Goal: Task Accomplishment & Management: Manage account settings

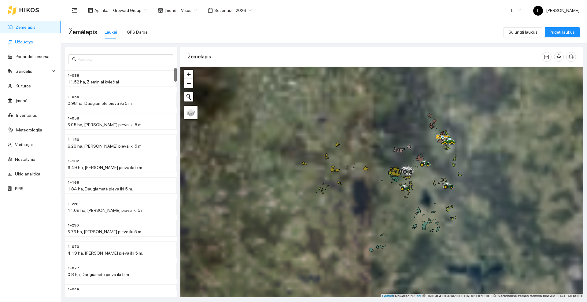
click at [33, 42] on link "Užduotys" at bounding box center [24, 41] width 18 height 5
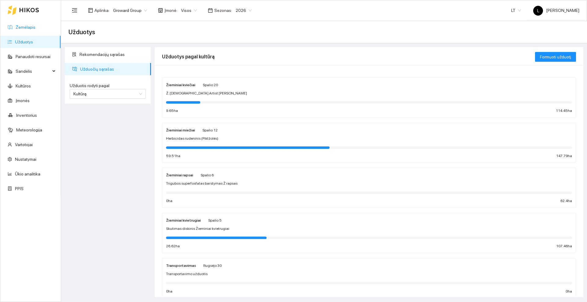
click at [24, 27] on link "Žemėlapis" at bounding box center [26, 27] width 20 height 5
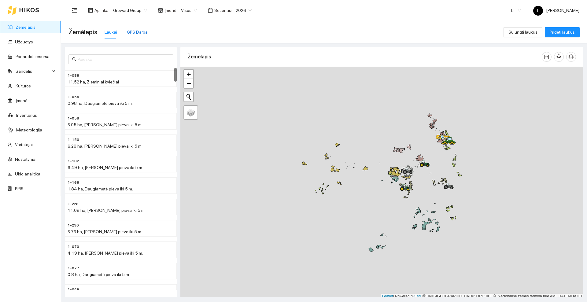
click at [143, 31] on div "GPS Darbai" at bounding box center [138, 32] width 22 height 7
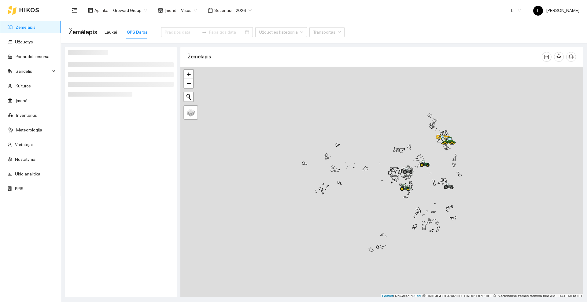
click at [335, 190] on div at bounding box center [381, 183] width 403 height 232
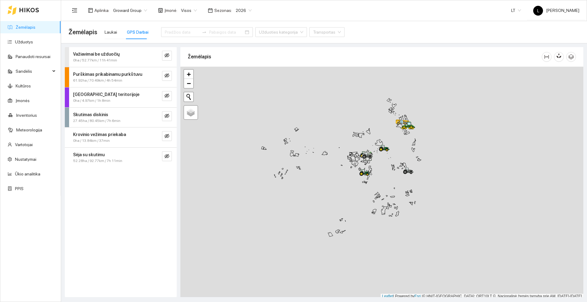
scroll to position [2, 0]
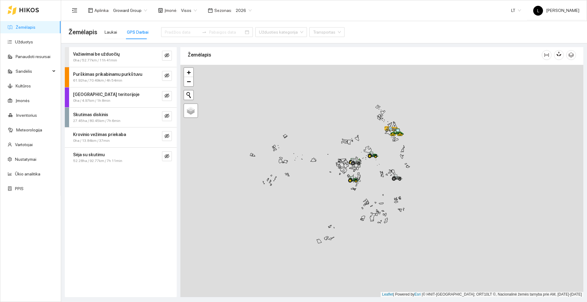
drag, startPoint x: 389, startPoint y: 136, endPoint x: 375, endPoint y: 142, distance: 15.7
click at [375, 142] on div at bounding box center [381, 181] width 403 height 232
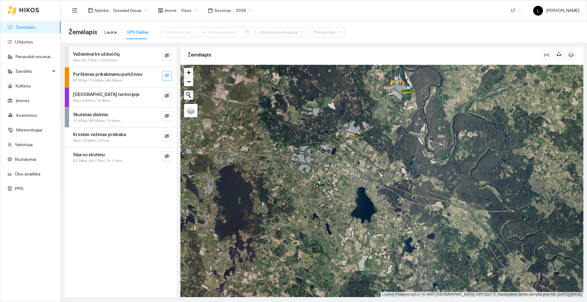
click at [168, 75] on icon "eye-invisible" at bounding box center [166, 75] width 5 height 5
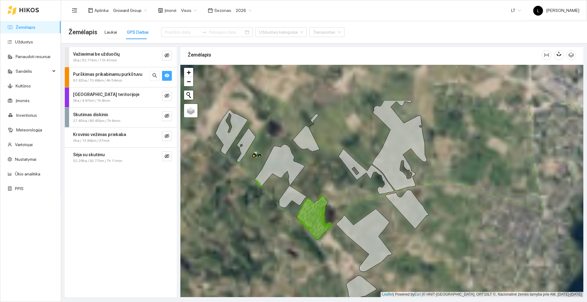
drag, startPoint x: 325, startPoint y: 115, endPoint x: 334, endPoint y: 169, distance: 54.1
click at [334, 169] on div at bounding box center [381, 181] width 403 height 232
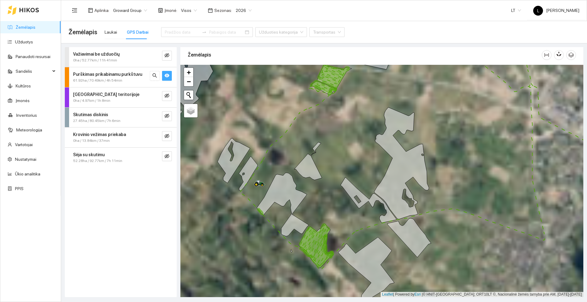
drag, startPoint x: 334, startPoint y: 121, endPoint x: 334, endPoint y: 163, distance: 41.9
click at [334, 166] on div at bounding box center [381, 181] width 403 height 232
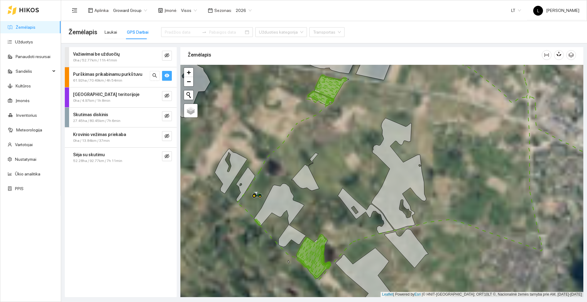
drag, startPoint x: 320, startPoint y: 136, endPoint x: 317, endPoint y: 116, distance: 19.7
click at [317, 116] on div at bounding box center [381, 181] width 403 height 232
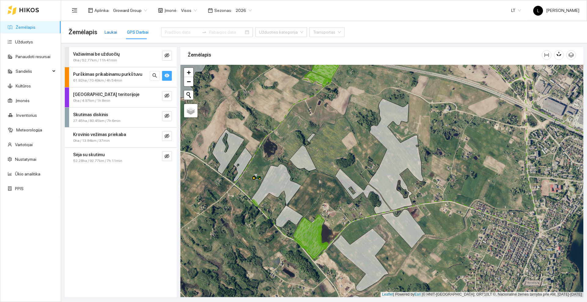
click at [113, 31] on div "Laukai" at bounding box center [110, 32] width 13 height 7
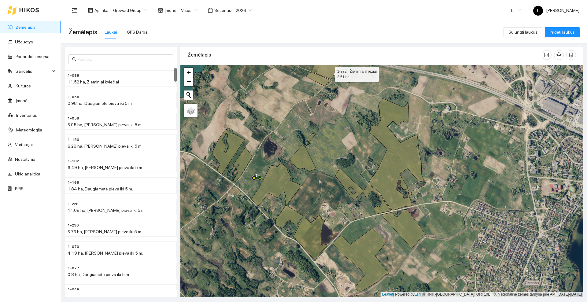
click at [329, 72] on icon at bounding box center [328, 68] width 35 height 24
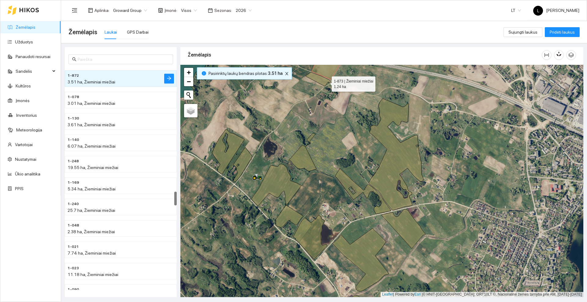
click at [326, 82] on icon at bounding box center [317, 79] width 25 height 14
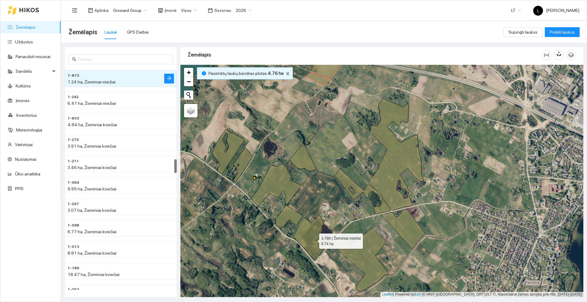
click at [313, 240] on icon at bounding box center [310, 237] width 34 height 44
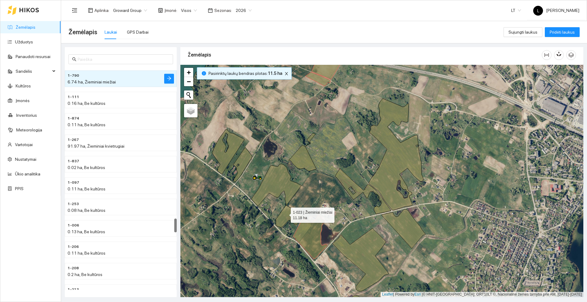
click at [285, 214] on icon at bounding box center [277, 196] width 52 height 64
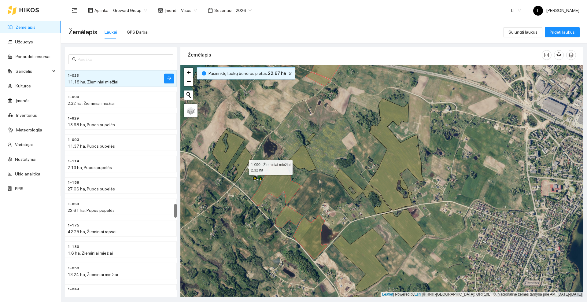
click at [243, 166] on icon at bounding box center [242, 164] width 19 height 35
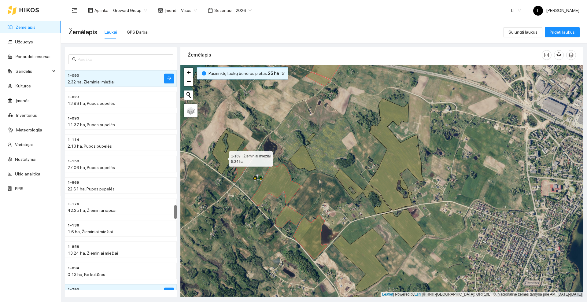
click at [223, 157] on icon at bounding box center [228, 151] width 32 height 45
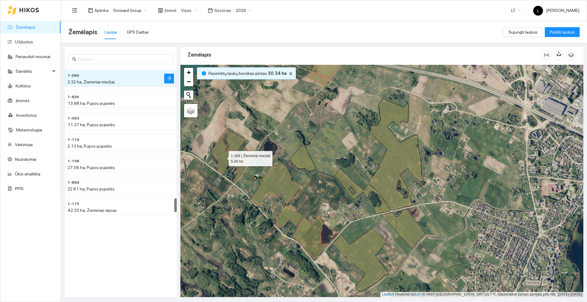
scroll to position [2070, 0]
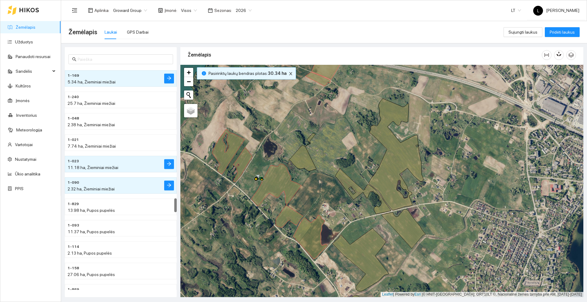
click at [31, 13] on div at bounding box center [23, 10] width 31 height 20
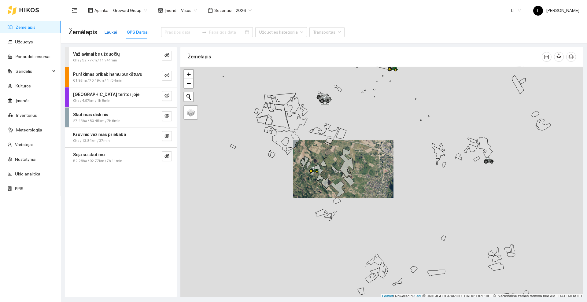
click at [111, 31] on div "Laukai" at bounding box center [110, 32] width 13 height 7
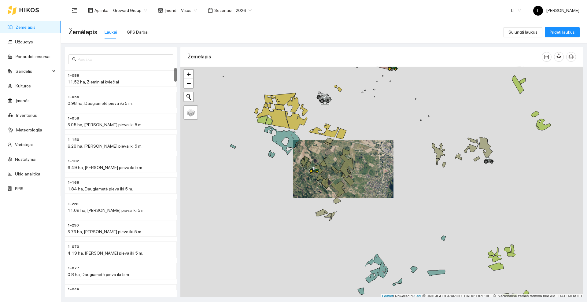
scroll to position [2, 0]
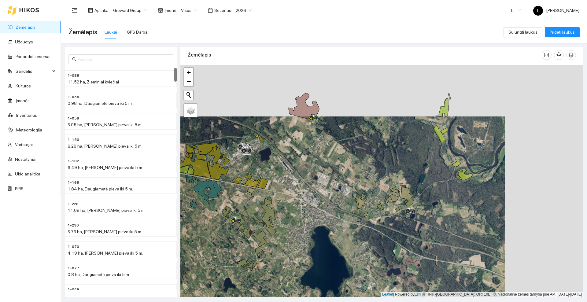
drag, startPoint x: 293, startPoint y: 159, endPoint x: 289, endPoint y: 162, distance: 4.3
click at [289, 162] on div at bounding box center [381, 181] width 403 height 232
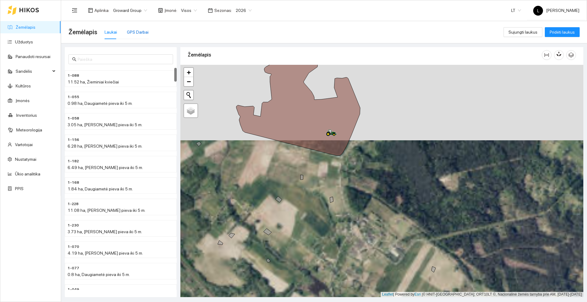
click at [144, 31] on div "GPS Darbai" at bounding box center [138, 32] width 22 height 7
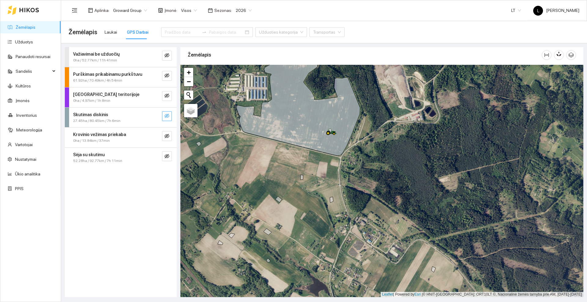
click at [170, 114] on button "button" at bounding box center [167, 116] width 10 height 10
click at [167, 116] on icon "eye-invisible" at bounding box center [166, 115] width 1 height 1
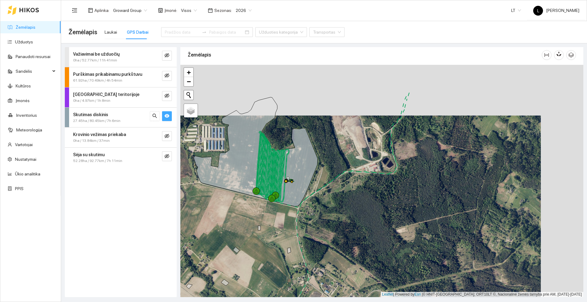
drag, startPoint x: 267, startPoint y: 186, endPoint x: 227, endPoint y: 229, distance: 59.0
click at [227, 229] on div at bounding box center [381, 181] width 403 height 232
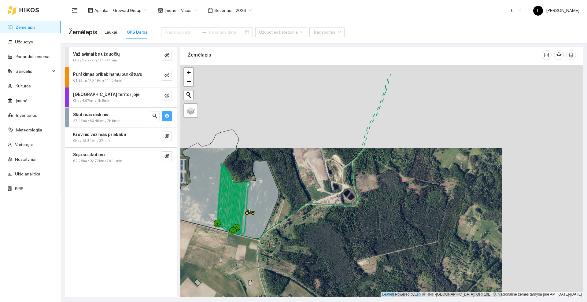
drag, startPoint x: 373, startPoint y: 169, endPoint x: 331, endPoint y: 203, distance: 54.1
click at [331, 203] on div at bounding box center [381, 181] width 403 height 232
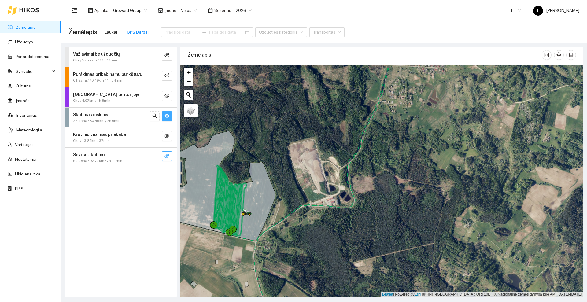
click at [165, 154] on icon "eye-invisible" at bounding box center [166, 156] width 5 height 5
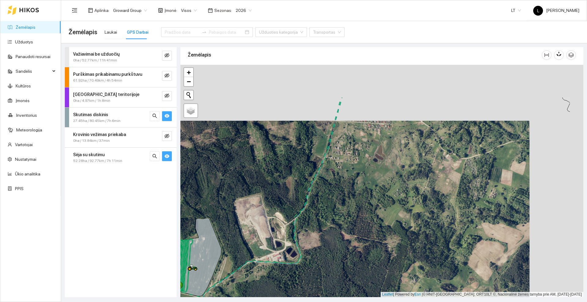
drag, startPoint x: 349, startPoint y: 121, endPoint x: 295, endPoint y: 177, distance: 77.6
click at [295, 177] on div at bounding box center [381, 181] width 403 height 232
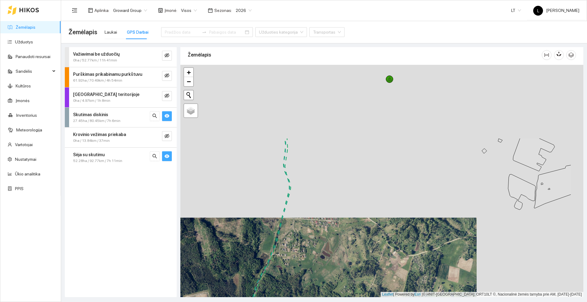
drag, startPoint x: 314, startPoint y: 112, endPoint x: 245, endPoint y: 226, distance: 133.4
click at [245, 226] on div at bounding box center [381, 181] width 403 height 232
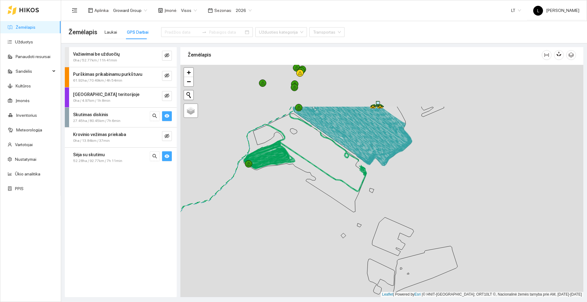
drag, startPoint x: 273, startPoint y: 232, endPoint x: 249, endPoint y: 240, distance: 25.8
click at [249, 240] on div at bounding box center [381, 181] width 403 height 232
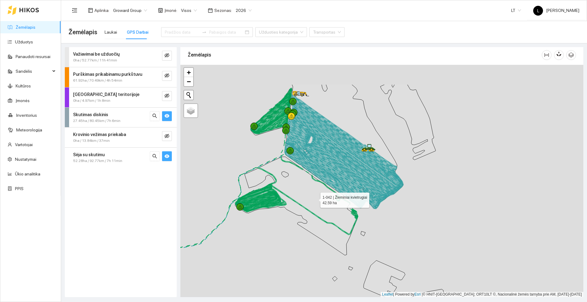
drag, startPoint x: 324, startPoint y: 154, endPoint x: 315, endPoint y: 198, distance: 45.2
click at [315, 198] on icon at bounding box center [296, 206] width 123 height 98
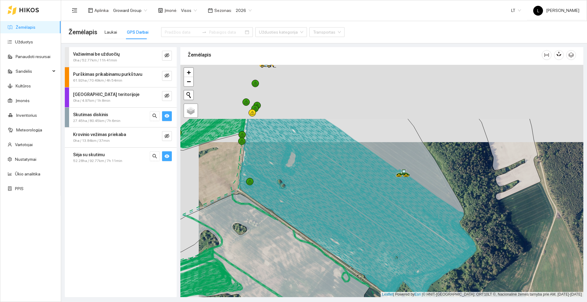
drag, startPoint x: 360, startPoint y: 215, endPoint x: 362, endPoint y: 224, distance: 9.3
click at [362, 224] on icon at bounding box center [348, 205] width 214 height 175
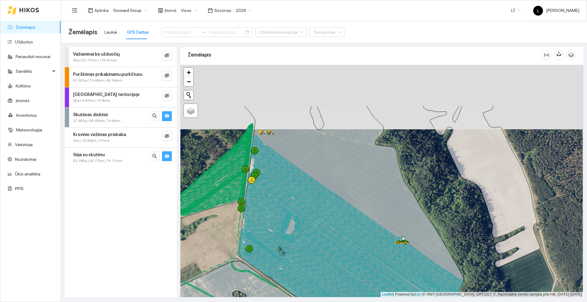
drag, startPoint x: 323, startPoint y: 110, endPoint x: 322, endPoint y: 174, distance: 64.5
click at [322, 174] on icon at bounding box center [357, 235] width 236 height 258
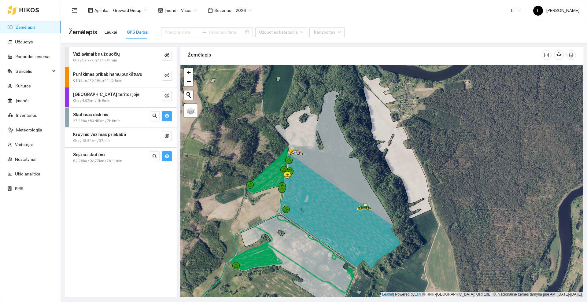
click at [27, 11] on icon at bounding box center [29, 10] width 19 height 4
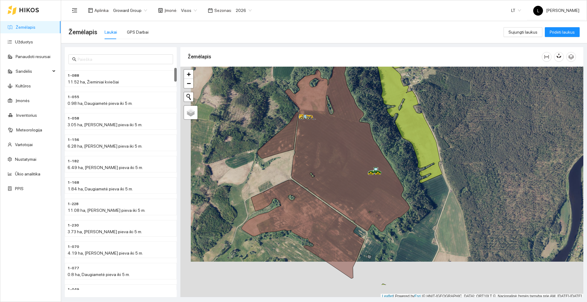
scroll to position [2, 0]
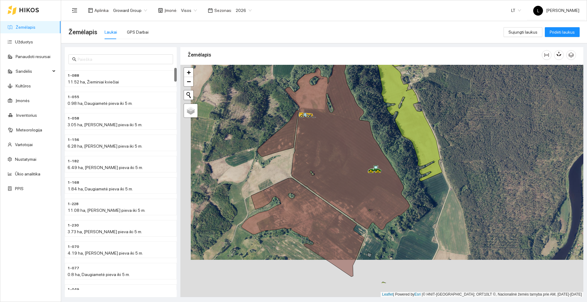
drag, startPoint x: 269, startPoint y: 198, endPoint x: 287, endPoint y: 135, distance: 65.5
click at [287, 135] on div at bounding box center [381, 181] width 403 height 232
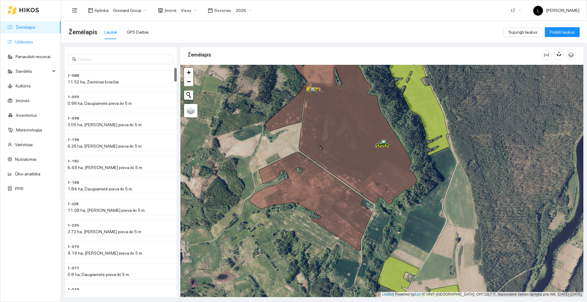
click at [23, 41] on link "Užduotys" at bounding box center [24, 41] width 18 height 5
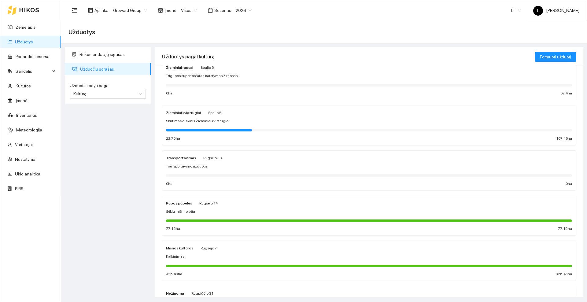
scroll to position [115, 0]
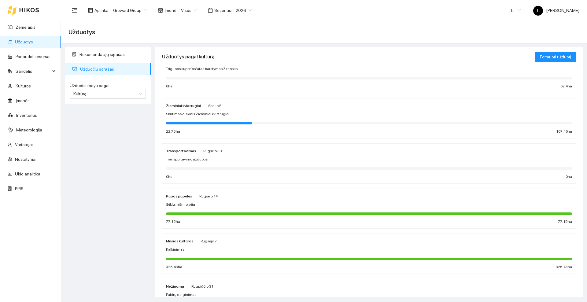
click at [243, 200] on div "Pupos pupelės Rugsėjo 14 Sėklų mišinio sėja 77.15 ha 77.15 ha" at bounding box center [369, 208] width 406 height 32
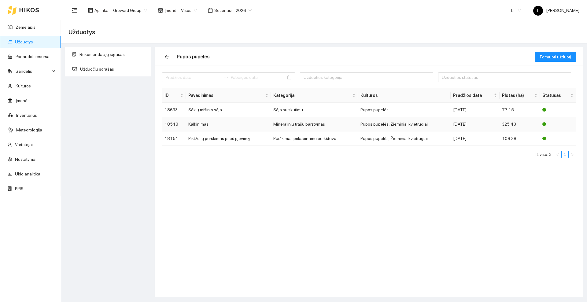
click at [215, 123] on td "Kalkinimas" at bounding box center [228, 124] width 85 height 14
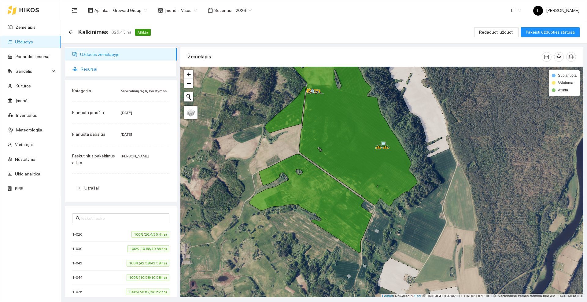
click at [97, 69] on span "Resursai" at bounding box center [126, 69] width 91 height 12
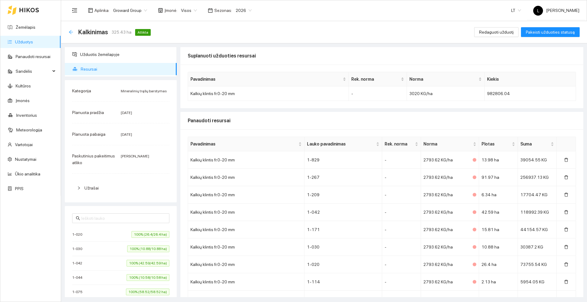
click at [71, 30] on icon "arrow-left" at bounding box center [70, 32] width 5 height 5
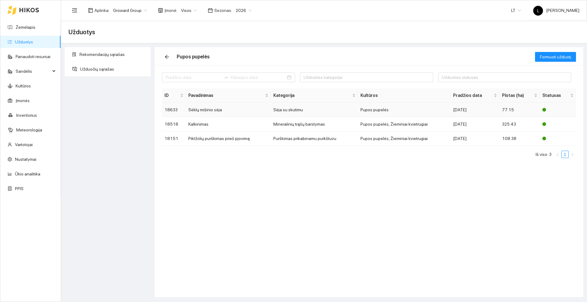
click at [202, 109] on td "Sėklų mišinio sėja" at bounding box center [228, 110] width 85 height 14
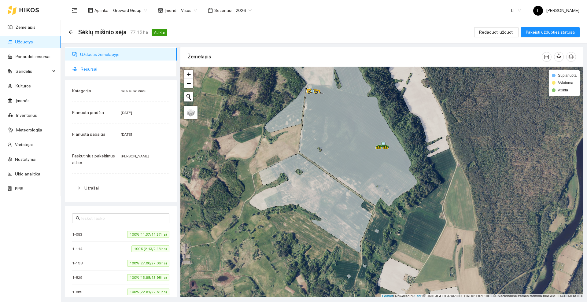
click at [90, 71] on span "Resursai" at bounding box center [126, 69] width 91 height 12
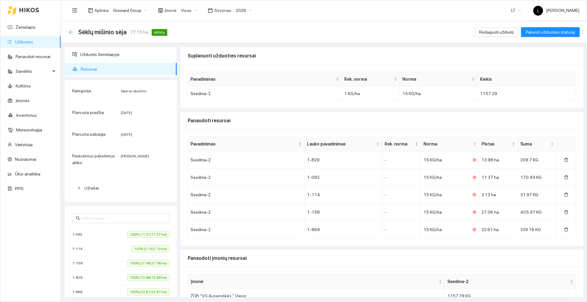
click at [71, 32] on icon "arrow-left" at bounding box center [70, 32] width 5 height 5
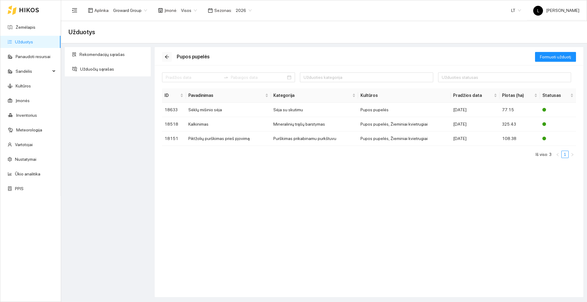
click at [169, 58] on span "arrow-left" at bounding box center [166, 56] width 9 height 5
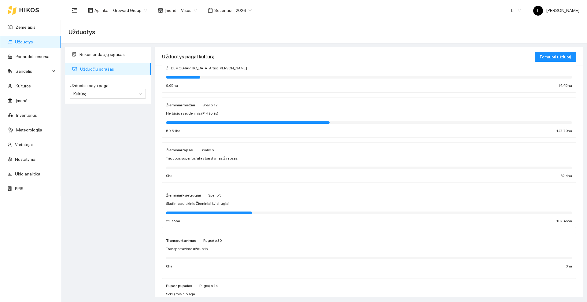
scroll to position [38, 0]
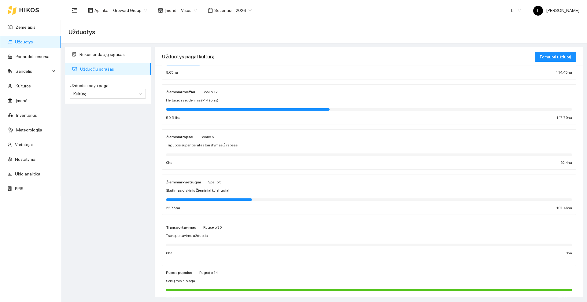
click at [226, 185] on div "Žieminiai kvietrugiai Spalio 5 Skutimas diskinis Žieminiai kvietrugiai 22.75 ha…" at bounding box center [369, 194] width 406 height 32
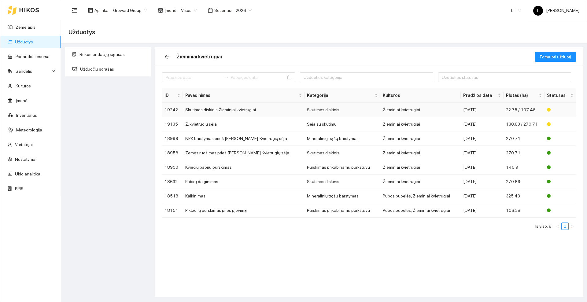
click at [217, 110] on td "Skutimas diskinis Žieminiai kvietrugiai" at bounding box center [244, 110] width 122 height 14
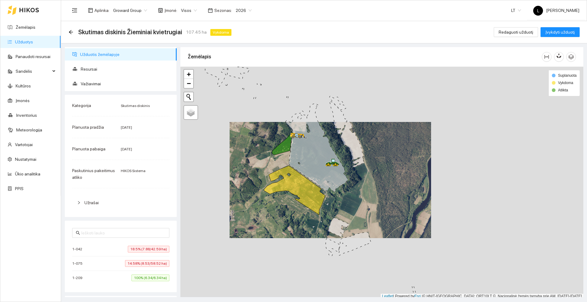
scroll to position [2, 0]
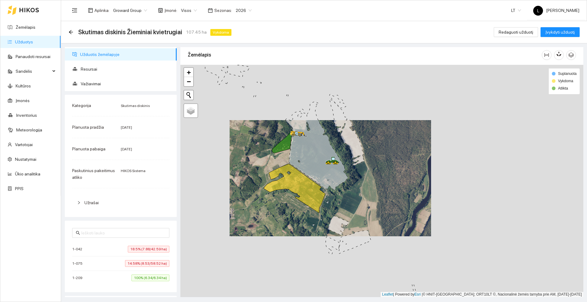
drag, startPoint x: 266, startPoint y: 116, endPoint x: 243, endPoint y: 145, distance: 37.4
click at [241, 146] on div at bounding box center [381, 181] width 403 height 232
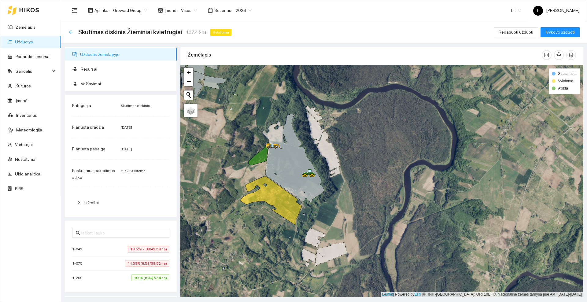
click at [71, 31] on icon "arrow-left" at bounding box center [70, 32] width 5 height 5
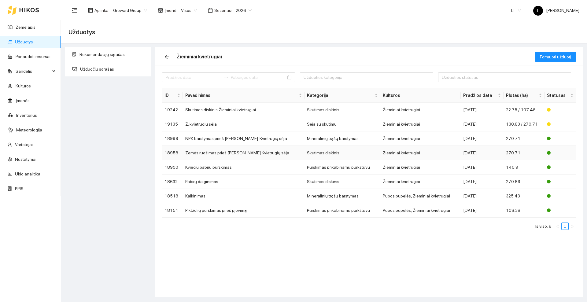
click at [240, 152] on td "Žemės ruošimas prieš [PERSON_NAME] Kvietrugių sėja" at bounding box center [244, 153] width 122 height 14
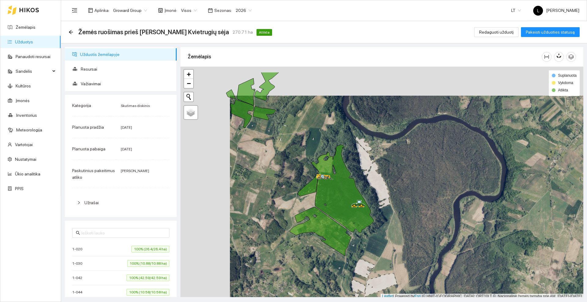
scroll to position [2, 0]
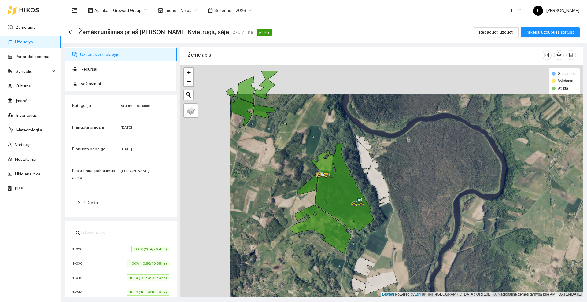
drag, startPoint x: 270, startPoint y: 151, endPoint x: 323, endPoint y: 171, distance: 56.7
click at [323, 171] on div at bounding box center [381, 181] width 403 height 232
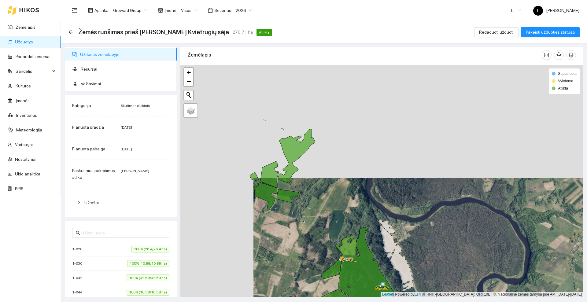
drag, startPoint x: 317, startPoint y: 149, endPoint x: 315, endPoint y: 234, distance: 85.3
click at [315, 234] on div at bounding box center [381, 181] width 403 height 232
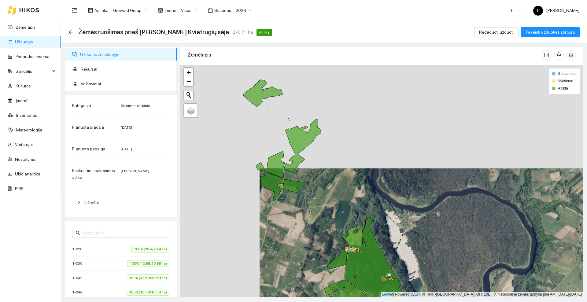
drag, startPoint x: 303, startPoint y: 226, endPoint x: 316, endPoint y: 181, distance: 46.3
click at [316, 181] on div at bounding box center [381, 181] width 403 height 232
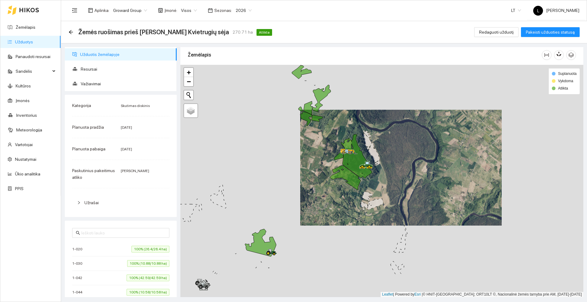
drag, startPoint x: 309, startPoint y: 202, endPoint x: 317, endPoint y: 163, distance: 39.6
click at [317, 163] on div at bounding box center [381, 181] width 403 height 232
click at [70, 31] on icon "arrow-left" at bounding box center [71, 32] width 4 height 4
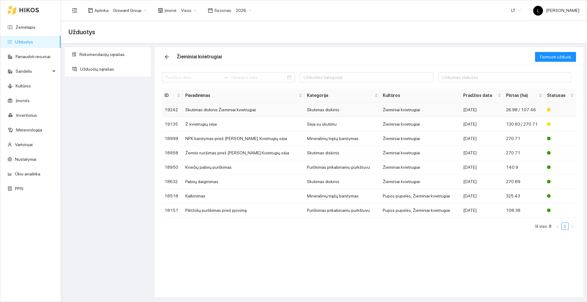
click at [200, 110] on td "Skutimas diskinis Žieminiai kvietrugiai" at bounding box center [244, 110] width 122 height 14
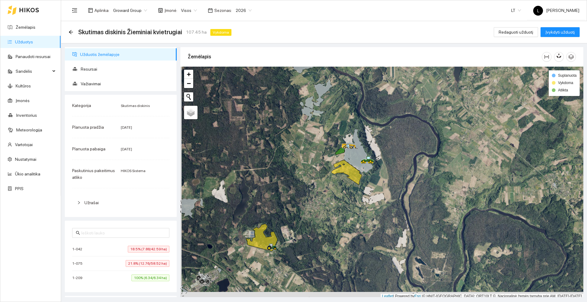
scroll to position [2, 0]
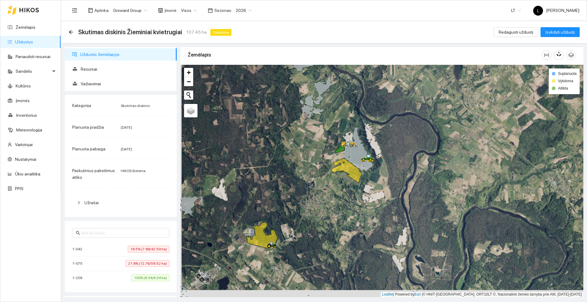
drag, startPoint x: 279, startPoint y: 181, endPoint x: 287, endPoint y: 150, distance: 32.7
click at [287, 150] on div at bounding box center [381, 181] width 403 height 232
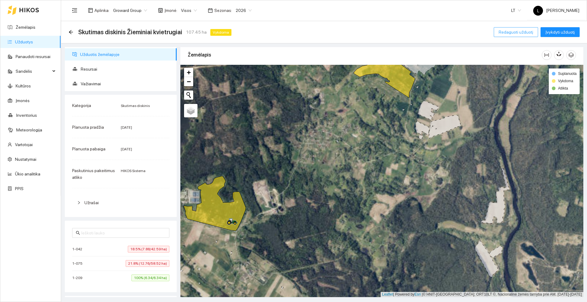
click at [504, 34] on span "Redaguoti užduotį" at bounding box center [515, 32] width 35 height 7
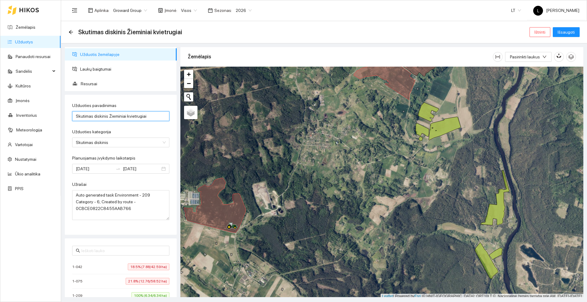
drag, startPoint x: 148, startPoint y: 116, endPoint x: 72, endPoint y: 117, distance: 75.8
click at [72, 117] on input "Skutimas diskinis Žieminiai kvietrugiai" at bounding box center [120, 116] width 97 height 10
type input "Žemės ruošimas prieš [PERSON_NAME] Kvietrugių sėja"
drag, startPoint x: 148, startPoint y: 209, endPoint x: 72, endPoint y: 191, distance: 77.7
click at [72, 191] on textarea "Auto generated task Environment - 209 Category - 6; Created by route - 0CBCE082…" at bounding box center [120, 205] width 97 height 30
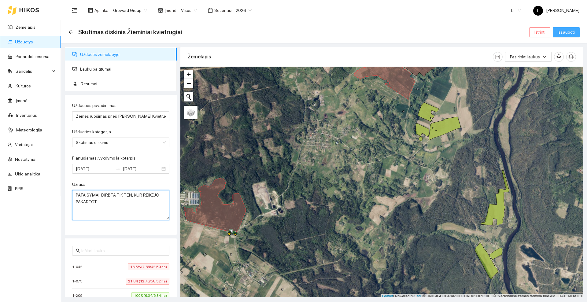
type textarea "PATAISYMAI, DIRBTA TIK TEN, KUR REIKĖJO PAKARTOT"
click at [569, 29] on span "Išsaugoti" at bounding box center [565, 32] width 17 height 7
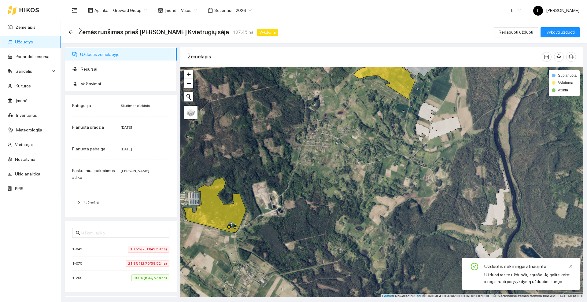
scroll to position [2, 0]
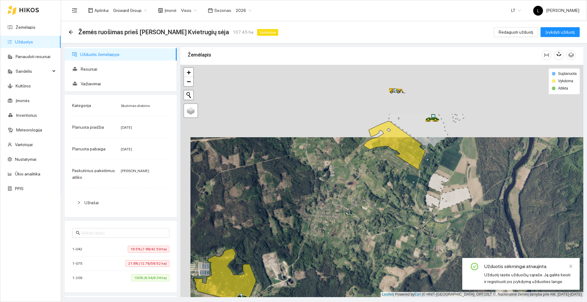
drag, startPoint x: 304, startPoint y: 181, endPoint x: 304, endPoint y: 192, distance: 10.7
click at [304, 192] on div at bounding box center [381, 181] width 403 height 232
click at [72, 31] on icon "arrow-left" at bounding box center [70, 32] width 5 height 5
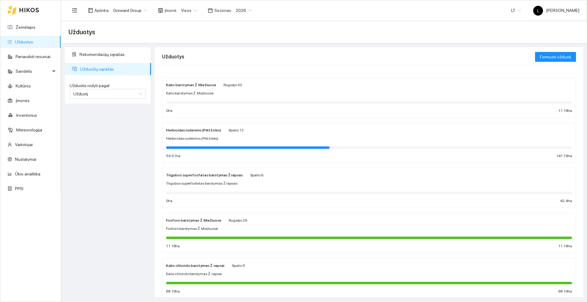
click at [27, 7] on div at bounding box center [23, 10] width 31 height 20
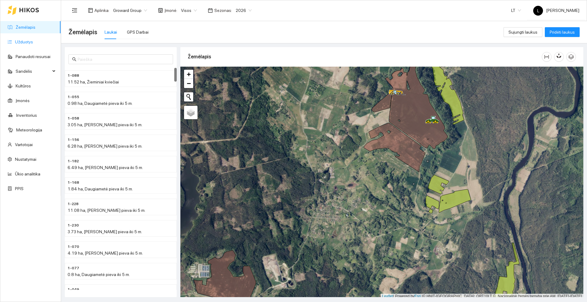
click at [22, 40] on link "Užduotys" at bounding box center [24, 41] width 18 height 5
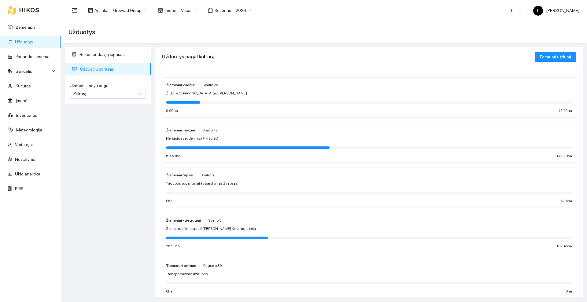
click at [245, 226] on div "Žemės ruošimas prieš [PERSON_NAME] Kvietrugių sėja" at bounding box center [369, 229] width 406 height 6
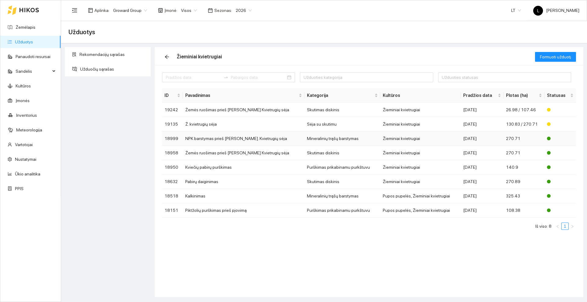
click at [240, 138] on td "NPK barstymas prieš [PERSON_NAME]. Kvietrugių sėja" at bounding box center [244, 138] width 122 height 14
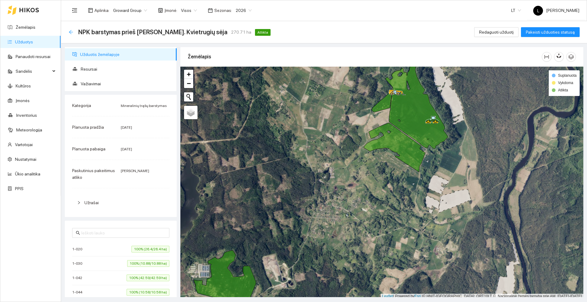
click at [72, 31] on icon "arrow-left" at bounding box center [70, 32] width 5 height 5
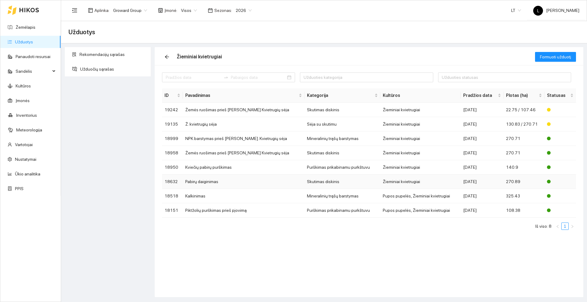
click at [231, 180] on td "Pabirų daiginimas" at bounding box center [244, 181] width 122 height 14
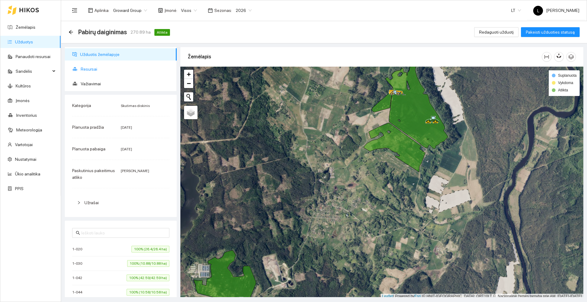
click at [92, 67] on span "Resursai" at bounding box center [126, 69] width 91 height 12
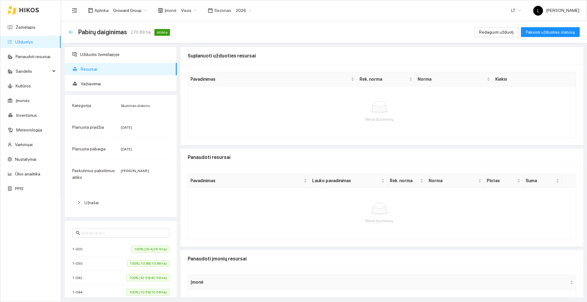
click at [70, 33] on icon "arrow-left" at bounding box center [70, 32] width 5 height 5
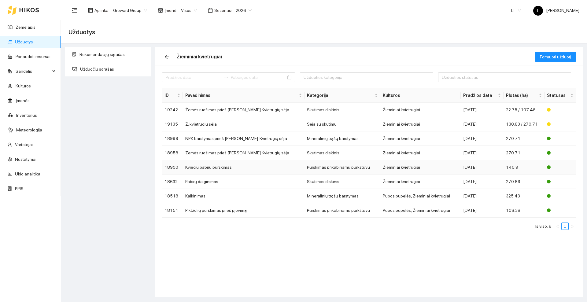
click at [220, 169] on td "Kviečių pabirų purškimas" at bounding box center [244, 167] width 122 height 14
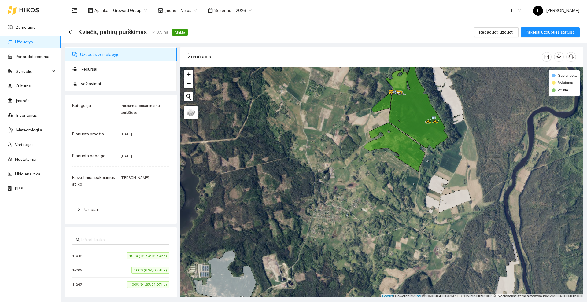
scroll to position [2, 0]
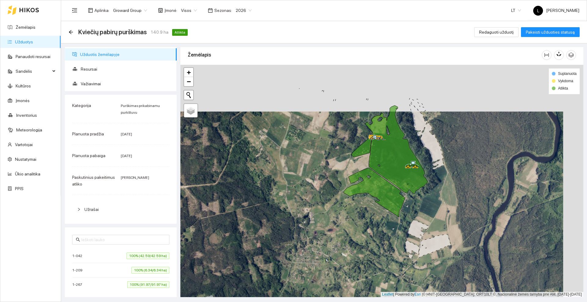
drag, startPoint x: 291, startPoint y: 161, endPoint x: 266, endPoint y: 190, distance: 38.8
click at [266, 190] on div at bounding box center [381, 181] width 403 height 232
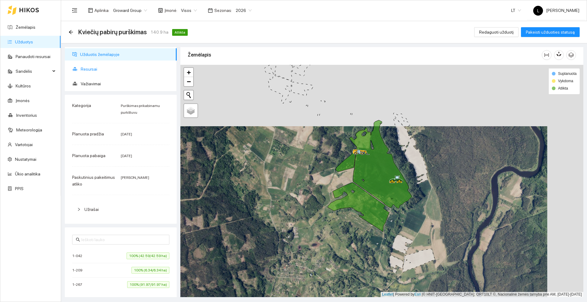
click at [99, 72] on span "Resursai" at bounding box center [126, 69] width 91 height 12
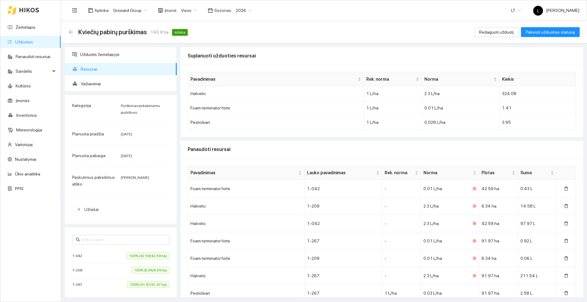
click at [71, 32] on icon "arrow-left" at bounding box center [71, 32] width 4 height 4
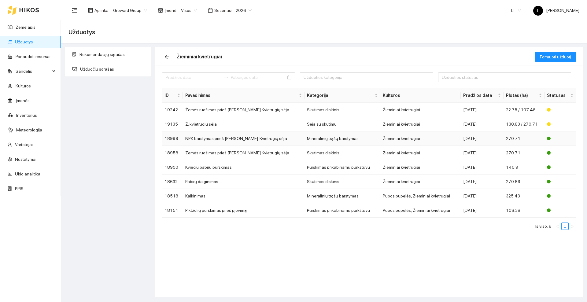
click at [218, 138] on td "NPK barstymas prieš [PERSON_NAME]. Kvietrugių sėja" at bounding box center [244, 138] width 122 height 14
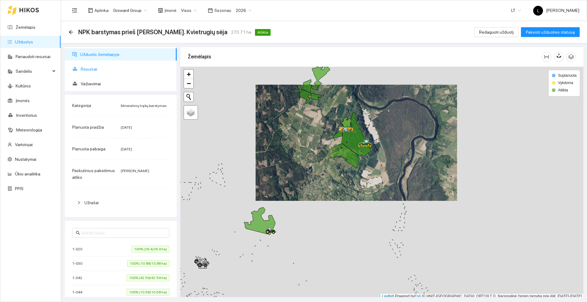
click at [91, 69] on span "Resursai" at bounding box center [126, 69] width 91 height 12
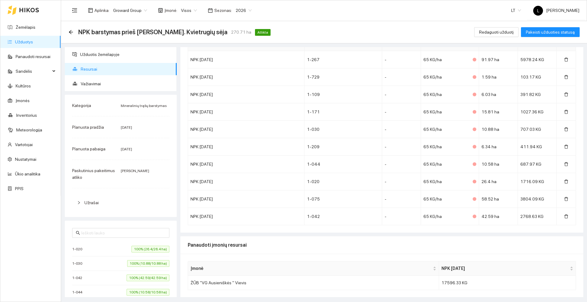
scroll to position [101, 0]
click at [71, 32] on icon "arrow-left" at bounding box center [71, 32] width 4 height 4
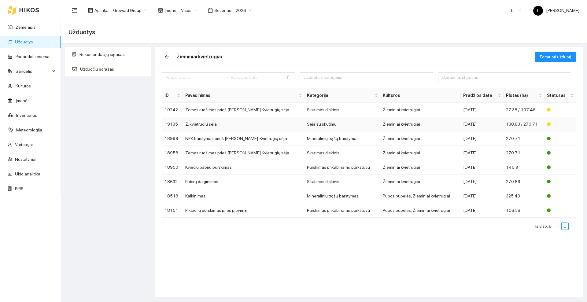
click at [205, 123] on td "Ž. kvietrugių sėja" at bounding box center [244, 124] width 122 height 14
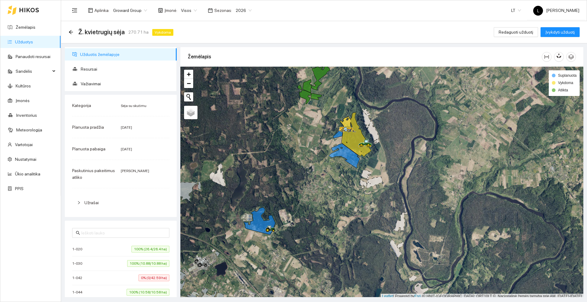
scroll to position [2, 0]
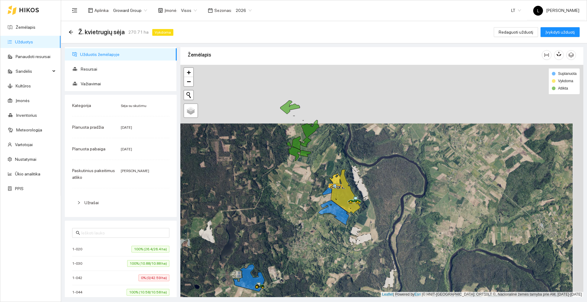
drag, startPoint x: 328, startPoint y: 128, endPoint x: 317, endPoint y: 181, distance: 53.9
click at [317, 181] on div at bounding box center [381, 181] width 403 height 232
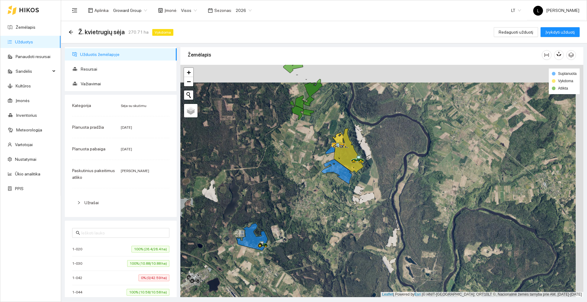
drag, startPoint x: 299, startPoint y: 191, endPoint x: 303, endPoint y: 150, distance: 41.4
click at [303, 150] on div at bounding box center [381, 181] width 403 height 232
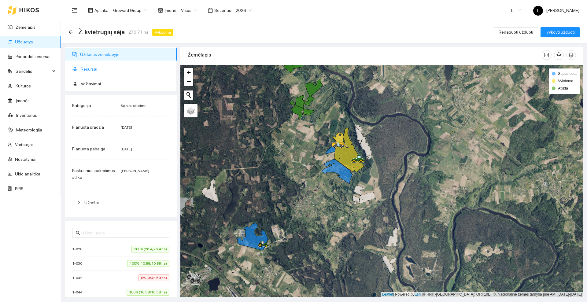
click at [88, 71] on span "Resursai" at bounding box center [126, 69] width 91 height 12
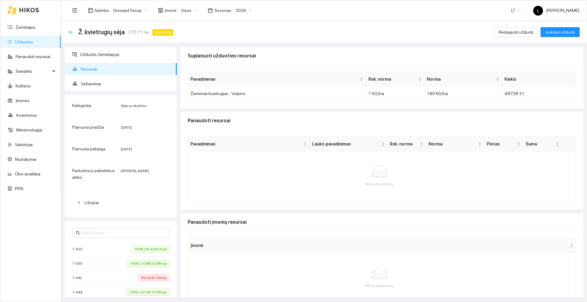
click at [71, 30] on icon "arrow-left" at bounding box center [70, 32] width 5 height 5
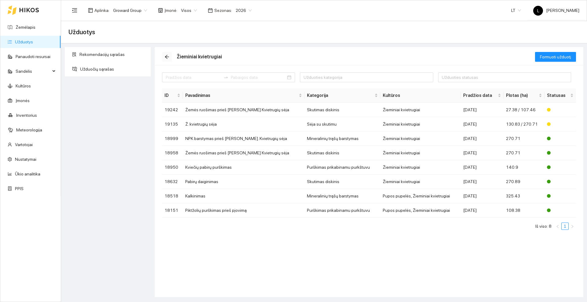
click at [166, 57] on icon "arrow-left" at bounding box center [166, 56] width 5 height 5
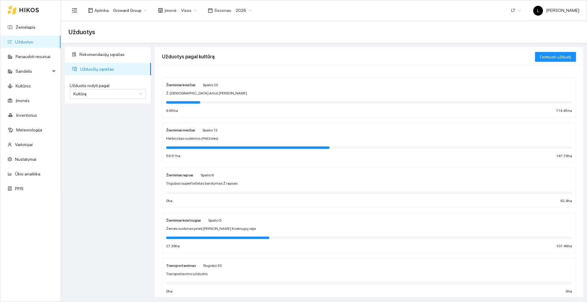
click at [208, 180] on div "Žieminiai rapsai Spalio 6 Trigubos superfosfatas barstymas Ž rapsas 0 ha 62.4 ha" at bounding box center [369, 187] width 406 height 32
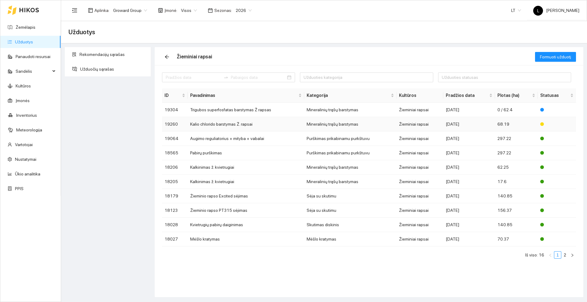
click at [222, 126] on td "Kalio chlorido barstymas Ž. rapsai" at bounding box center [246, 124] width 116 height 14
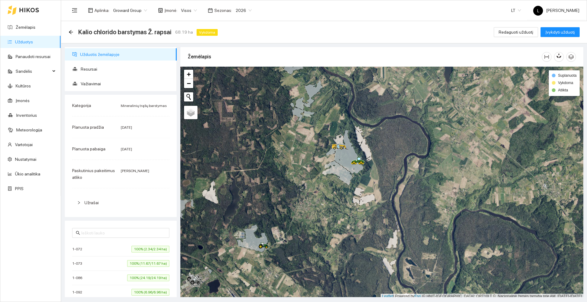
scroll to position [2, 0]
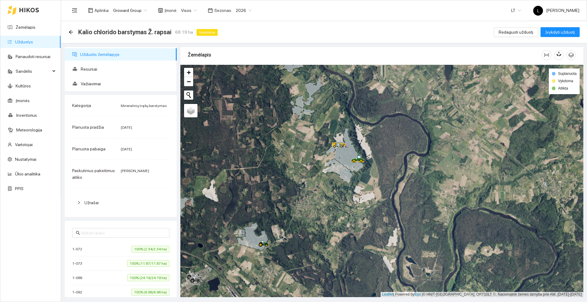
drag, startPoint x: 390, startPoint y: 104, endPoint x: 404, endPoint y: 95, distance: 17.0
click at [404, 95] on div at bounding box center [381, 181] width 403 height 232
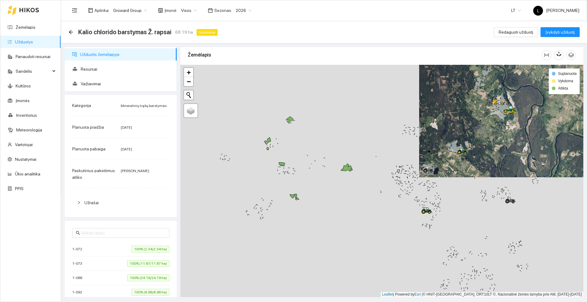
drag, startPoint x: 294, startPoint y: 152, endPoint x: 375, endPoint y: 148, distance: 80.1
click at [375, 148] on div at bounding box center [381, 181] width 403 height 232
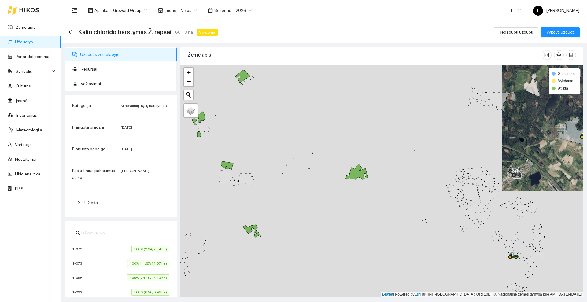
drag, startPoint x: 325, startPoint y: 97, endPoint x: 373, endPoint y: 127, distance: 56.4
click at [373, 127] on div at bounding box center [381, 181] width 403 height 232
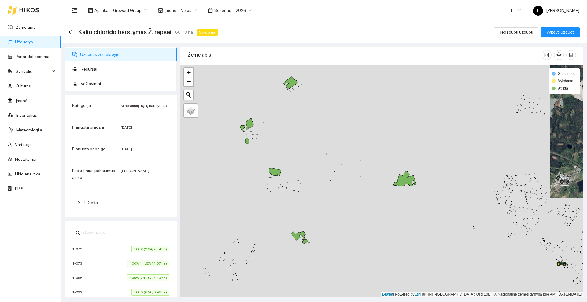
drag, startPoint x: 364, startPoint y: 143, endPoint x: 364, endPoint y: 115, distance: 27.5
click at [364, 115] on div at bounding box center [381, 181] width 403 height 232
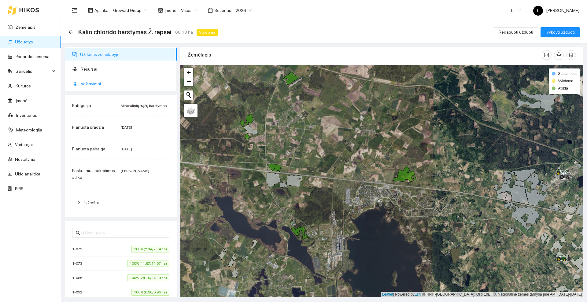
click at [94, 83] on span "Važiavimai" at bounding box center [126, 84] width 91 height 12
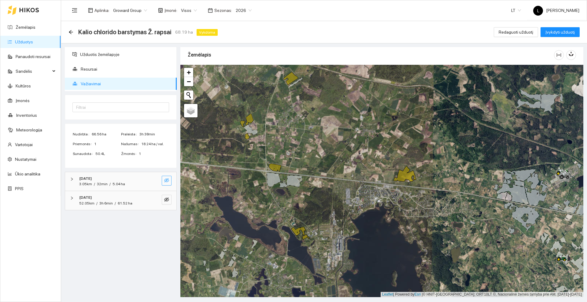
click at [166, 183] on span "eye-invisible" at bounding box center [166, 181] width 5 height 6
click at [167, 180] on icon "eye" at bounding box center [166, 180] width 5 height 5
click at [166, 199] on icon "eye-invisible" at bounding box center [166, 199] width 5 height 4
click at [170, 182] on button "button" at bounding box center [167, 181] width 10 height 10
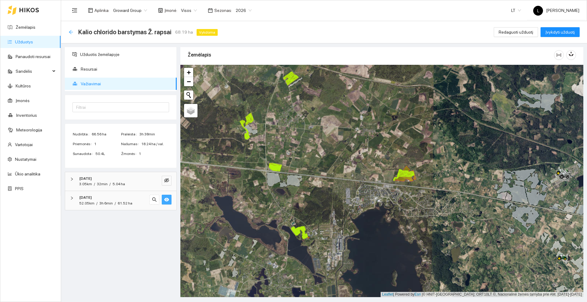
click at [72, 30] on icon "arrow-left" at bounding box center [70, 32] width 5 height 5
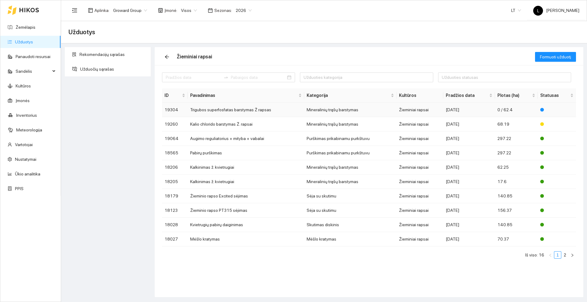
click at [214, 110] on td "Trigubos superfosfatas barstymas Ž rapsas" at bounding box center [246, 110] width 116 height 14
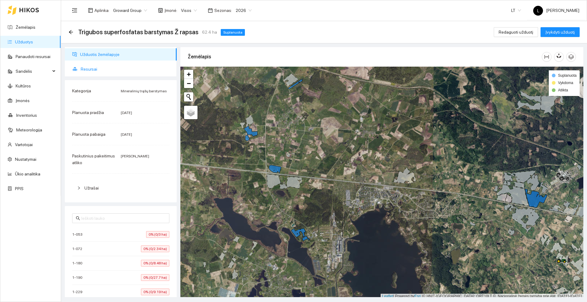
click at [95, 67] on span "Resursai" at bounding box center [126, 69] width 91 height 12
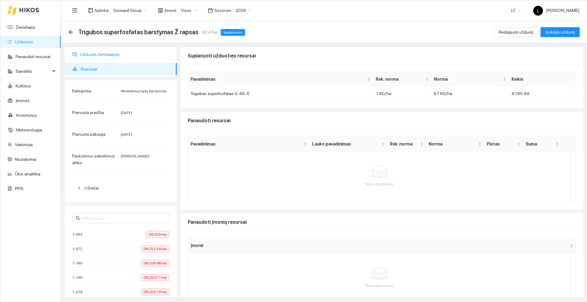
click at [103, 54] on span "Užduotis žemėlapyje" at bounding box center [126, 54] width 92 height 12
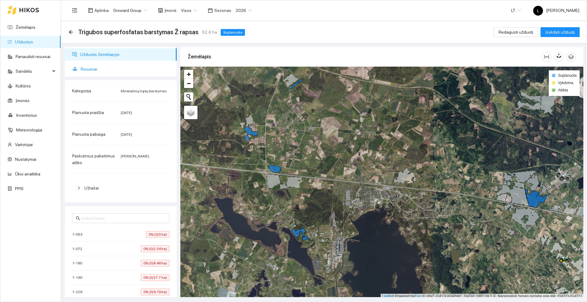
click at [98, 66] on span "Resursai" at bounding box center [126, 69] width 91 height 12
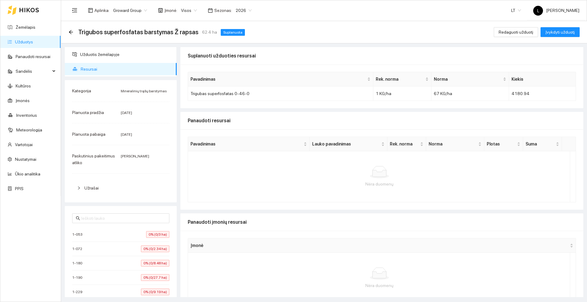
drag, startPoint x: 100, startPoint y: 64, endPoint x: 259, endPoint y: 51, distance: 159.1
click at [259, 51] on div "Suplanuoti užduoties resursai" at bounding box center [382, 55] width 388 height 17
click at [71, 33] on icon "arrow-left" at bounding box center [70, 32] width 5 height 5
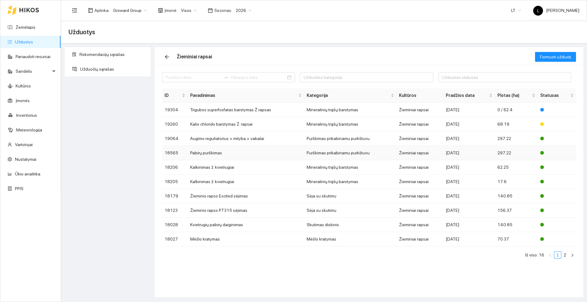
click at [219, 153] on td "Pabirų purškimas" at bounding box center [246, 153] width 116 height 14
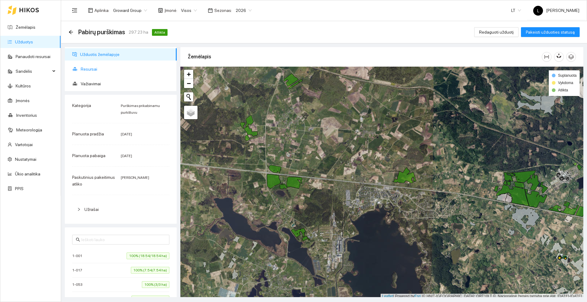
click at [108, 66] on span "Resursai" at bounding box center [126, 69] width 91 height 12
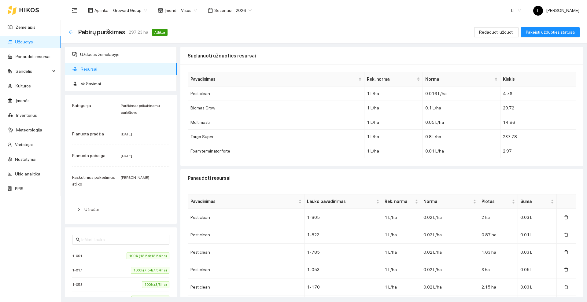
click at [71, 31] on icon "arrow-left" at bounding box center [70, 32] width 5 height 5
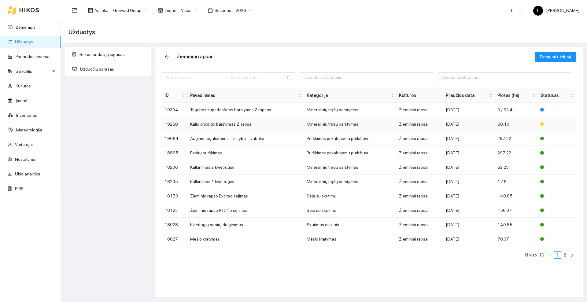
click at [221, 123] on td "Kalio chlorido barstymas Ž. rapsai" at bounding box center [246, 124] width 116 height 14
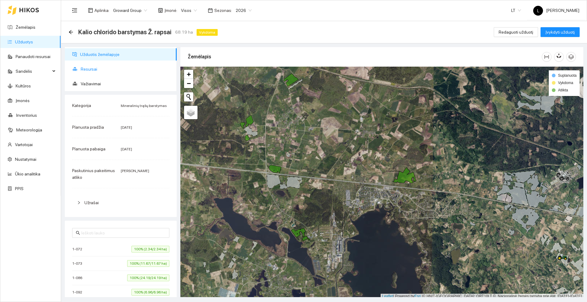
click at [108, 67] on span "Resursai" at bounding box center [126, 69] width 91 height 12
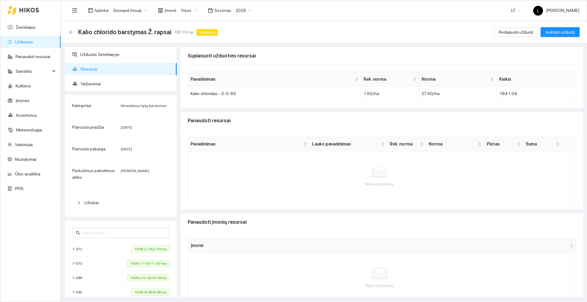
click at [69, 31] on icon "arrow-left" at bounding box center [70, 32] width 5 height 5
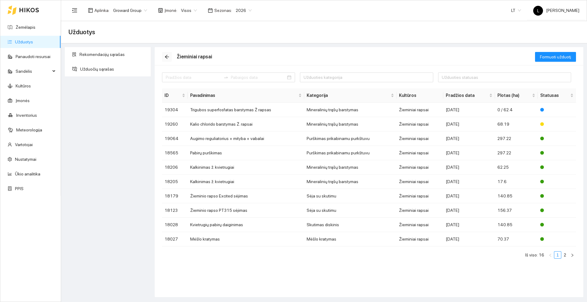
click at [164, 55] on icon "arrow-left" at bounding box center [166, 56] width 5 height 5
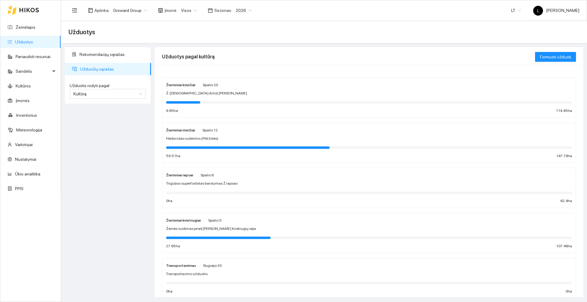
click at [212, 227] on span "Žemės ruošimas prieš [PERSON_NAME] Kvietrugių sėja" at bounding box center [211, 229] width 90 height 6
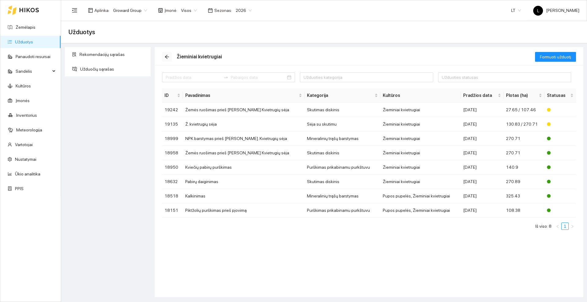
click at [166, 56] on icon "arrow-left" at bounding box center [167, 57] width 4 height 4
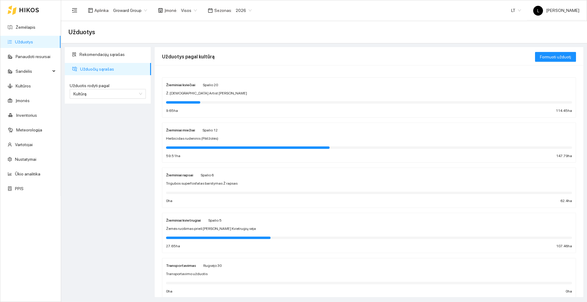
click at [225, 181] on span "Trigubos superfosfatas barstymas Ž rapsas" at bounding box center [201, 184] width 71 height 6
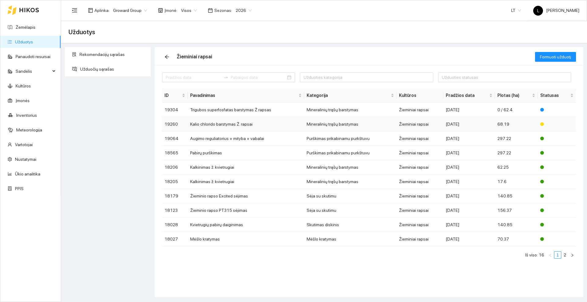
click at [225, 123] on td "Kalio chlorido barstymas Ž. rapsai" at bounding box center [246, 124] width 116 height 14
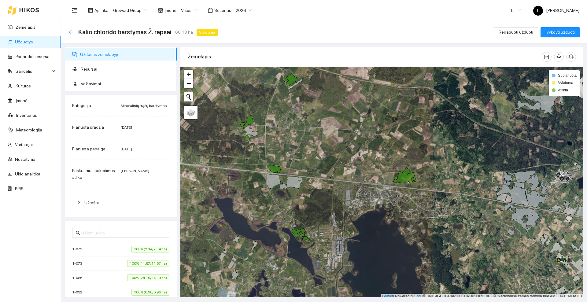
click at [71, 31] on icon "arrow-left" at bounding box center [70, 32] width 5 height 5
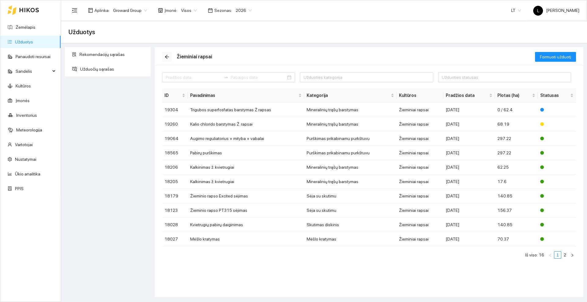
click at [167, 56] on icon "arrow-left" at bounding box center [166, 56] width 5 height 5
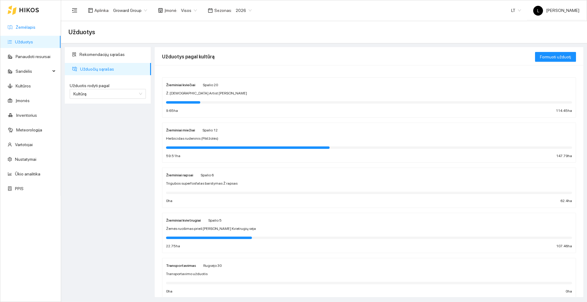
click at [35, 27] on link "Žemėlapis" at bounding box center [26, 27] width 20 height 5
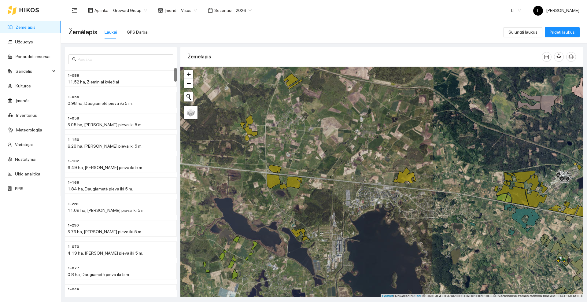
scroll to position [2, 0]
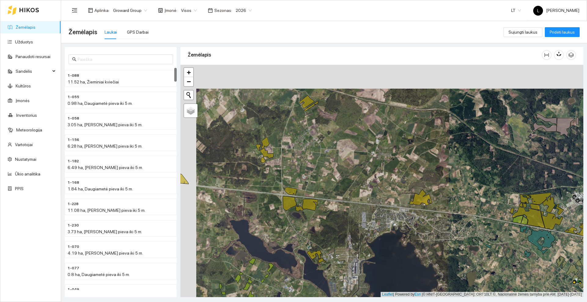
drag, startPoint x: 339, startPoint y: 115, endPoint x: 355, endPoint y: 139, distance: 28.6
click at [355, 139] on div at bounding box center [381, 181] width 403 height 232
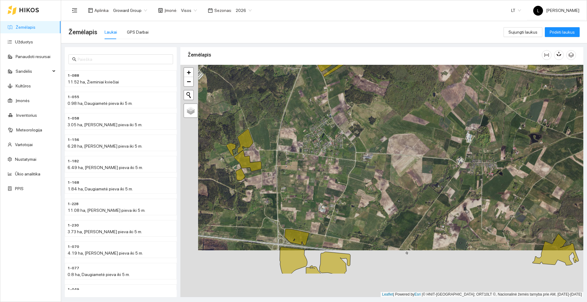
drag, startPoint x: 258, startPoint y: 174, endPoint x: 269, endPoint y: 147, distance: 28.6
click at [269, 147] on div at bounding box center [381, 181] width 403 height 232
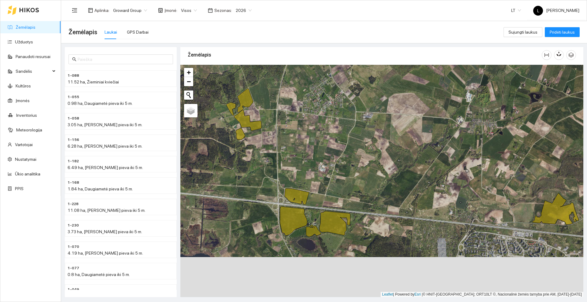
drag, startPoint x: 265, startPoint y: 160, endPoint x: 271, endPoint y: 156, distance: 7.0
click at [267, 152] on div at bounding box center [381, 181] width 403 height 232
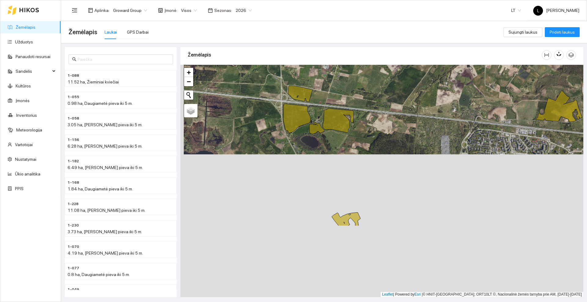
drag, startPoint x: 356, startPoint y: 95, endPoint x: 357, endPoint y: 71, distance: 24.2
click at [357, 71] on div at bounding box center [381, 181] width 403 height 232
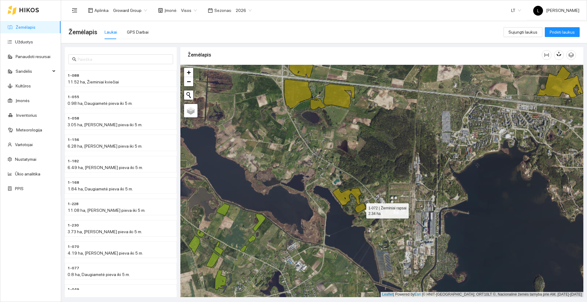
click at [360, 209] on icon at bounding box center [362, 208] width 15 height 10
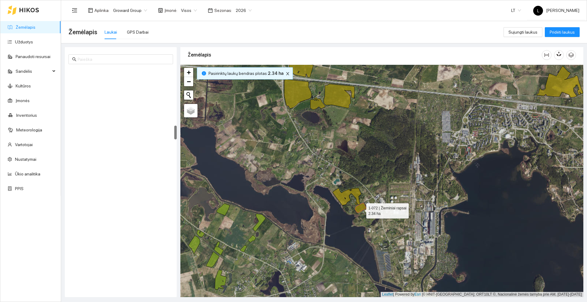
scroll to position [918, 0]
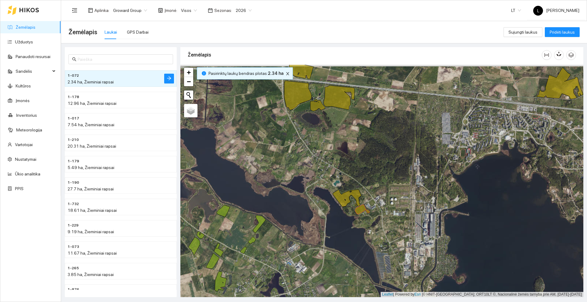
drag, startPoint x: 351, startPoint y: 142, endPoint x: 368, endPoint y: 269, distance: 128.2
click at [368, 269] on div at bounding box center [381, 181] width 403 height 232
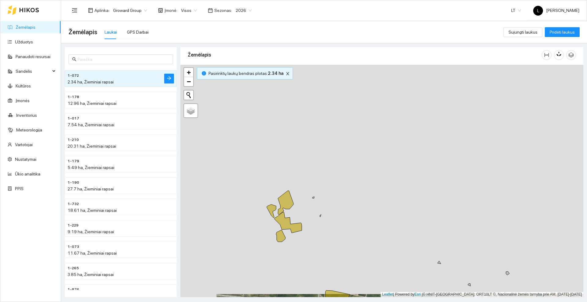
drag, startPoint x: 353, startPoint y: 130, endPoint x: 372, endPoint y: 232, distance: 103.5
click at [372, 232] on div at bounding box center [381, 181] width 403 height 232
click at [369, 115] on icon at bounding box center [367, 120] width 29 height 26
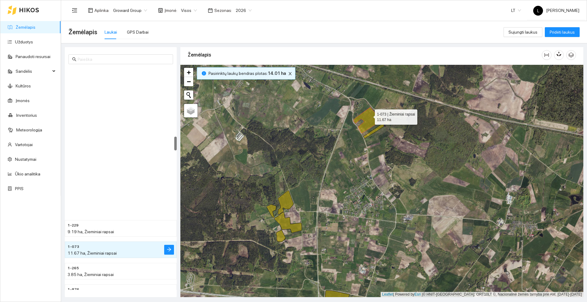
scroll to position [1089, 0]
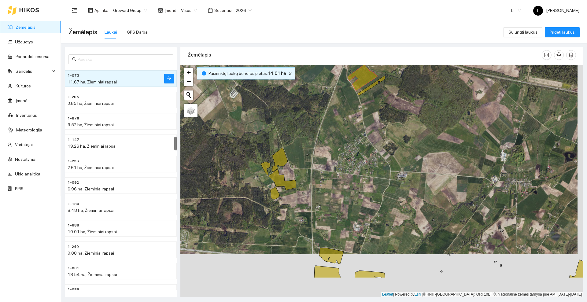
drag, startPoint x: 376, startPoint y: 203, endPoint x: 368, endPoint y: 155, distance: 48.6
click at [369, 153] on div at bounding box center [381, 181] width 403 height 232
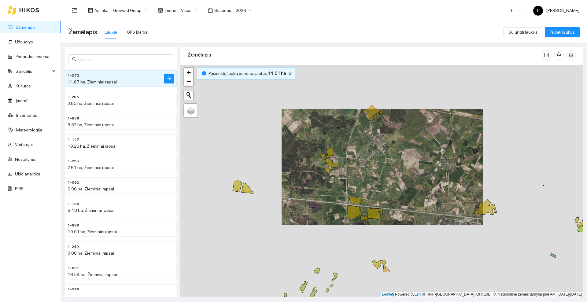
drag, startPoint x: 430, startPoint y: 187, endPoint x: 394, endPoint y: 152, distance: 50.8
click at [393, 152] on div at bounding box center [381, 181] width 403 height 232
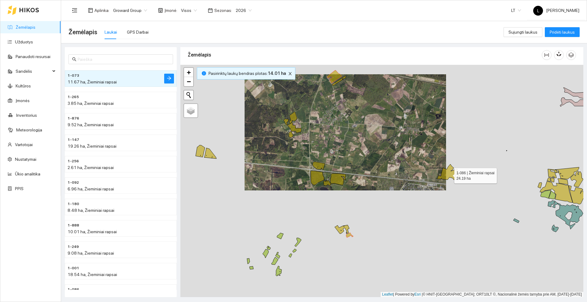
click at [448, 174] on icon at bounding box center [448, 172] width 23 height 16
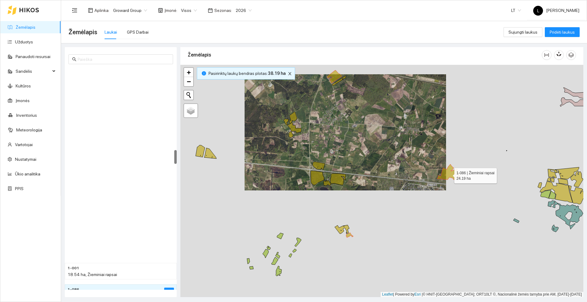
scroll to position [1303, 0]
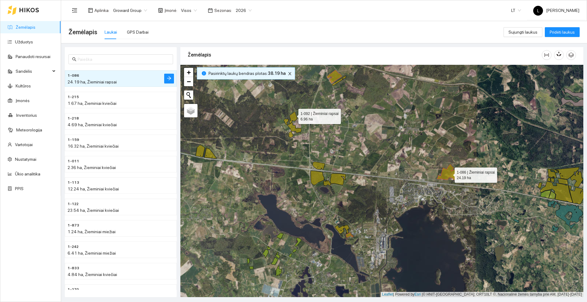
click at [293, 115] on icon at bounding box center [293, 118] width 8 height 12
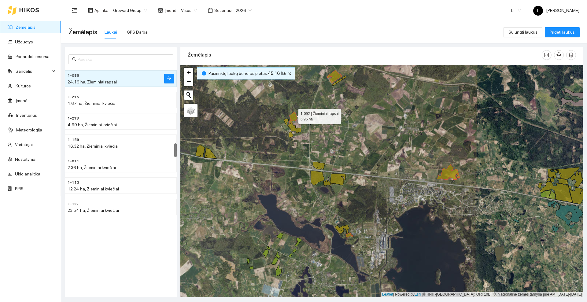
scroll to position [1196, 0]
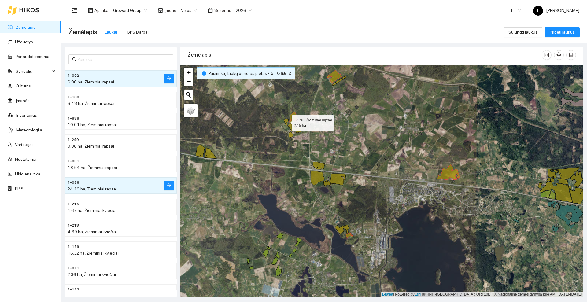
click at [285, 122] on icon at bounding box center [285, 122] width 5 height 6
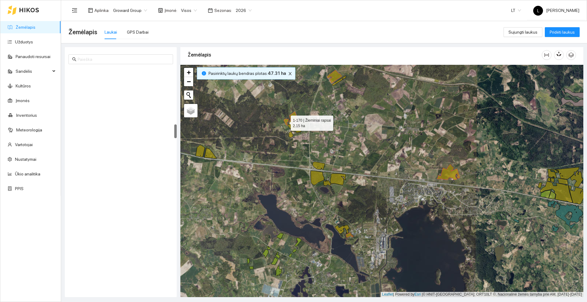
scroll to position [896, 0]
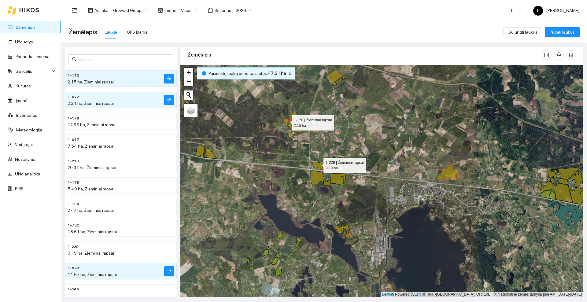
click at [318, 164] on icon at bounding box center [319, 166] width 12 height 8
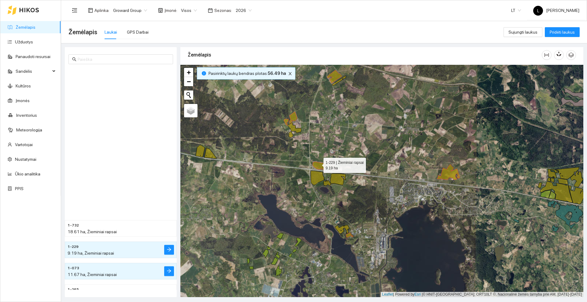
scroll to position [1067, 0]
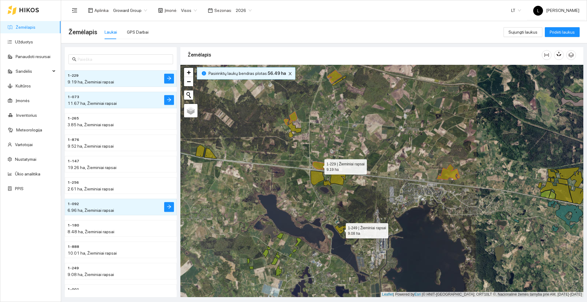
click at [340, 229] on icon at bounding box center [342, 229] width 14 height 9
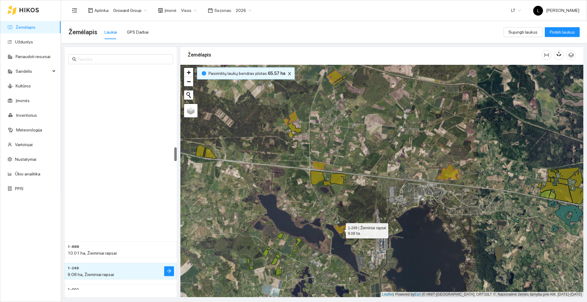
scroll to position [1260, 0]
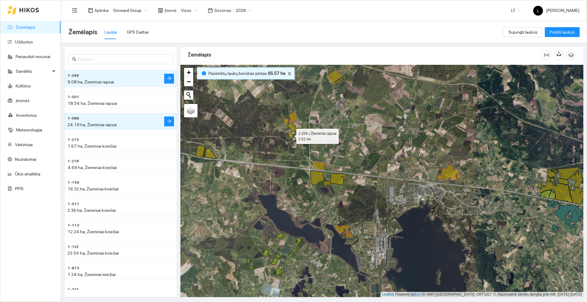
click at [291, 136] on icon at bounding box center [291, 134] width 4 height 6
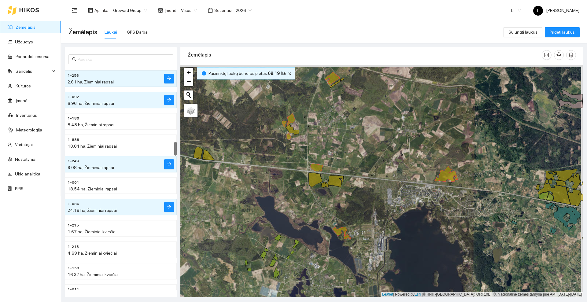
drag, startPoint x: 382, startPoint y: 140, endPoint x: 374, endPoint y: 146, distance: 10.0
click at [374, 146] on div at bounding box center [381, 181] width 403 height 232
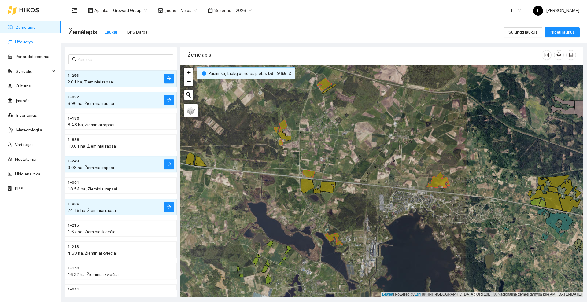
click at [21, 40] on link "Užduotys" at bounding box center [24, 41] width 18 height 5
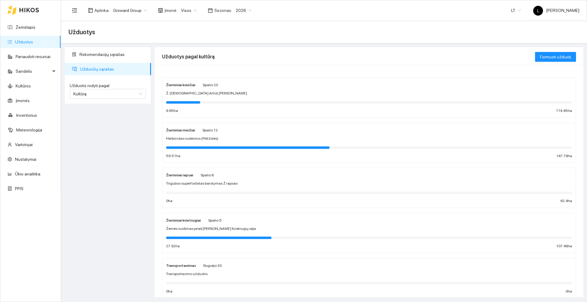
click at [200, 175] on span "Spalio 6" at bounding box center [206, 175] width 13 height 4
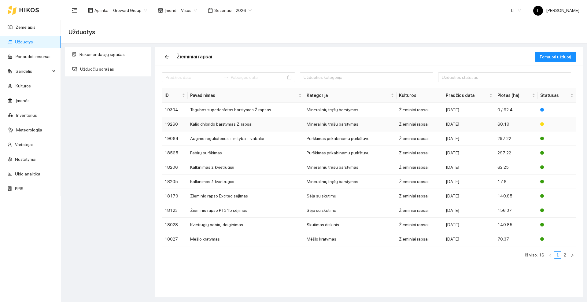
click at [235, 125] on td "Kalio chlorido barstymas Ž. rapsai" at bounding box center [246, 124] width 116 height 14
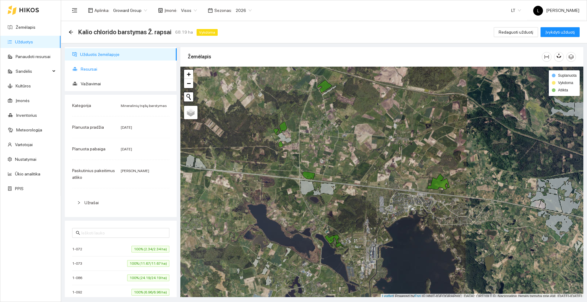
click at [93, 71] on span "Resursai" at bounding box center [126, 69] width 91 height 12
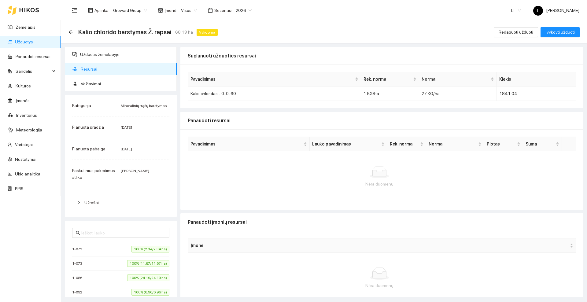
scroll to position [14, 0]
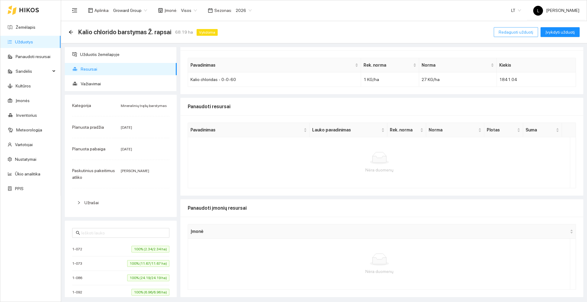
click at [521, 32] on span "Redaguoti užduotį" at bounding box center [515, 32] width 35 height 7
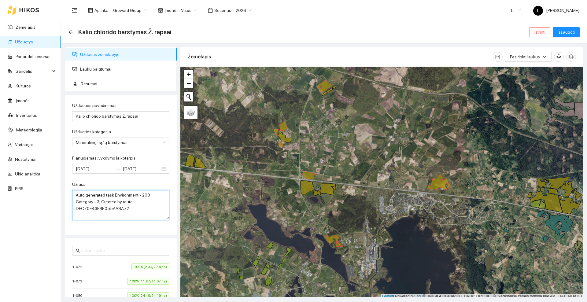
drag, startPoint x: 137, startPoint y: 208, endPoint x: 71, endPoint y: 188, distance: 69.3
click at [71, 188] on div "Užduoties pavadinimas Kalio chlorido barstymas Ž. rapsai Užduoties kategorija M…" at bounding box center [121, 165] width 112 height 140
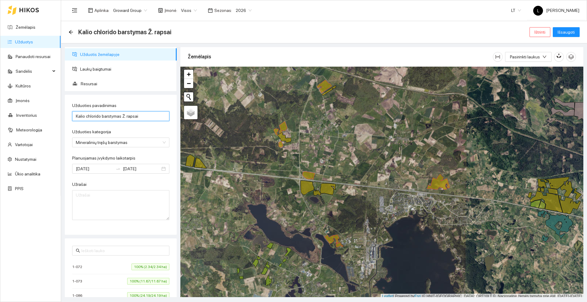
click at [126, 116] on input "Kalio chlorido barstymas Ž. rapsai" at bounding box center [120, 116] width 97 height 10
type input "Kalio chlorido barstymas Ž. Rapsai"
click at [99, 69] on span "Laukų baigtumai" at bounding box center [126, 69] width 92 height 12
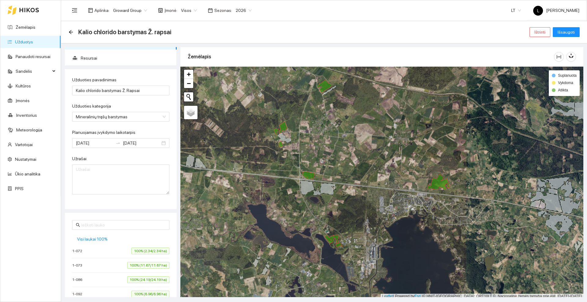
scroll to position [76, 0]
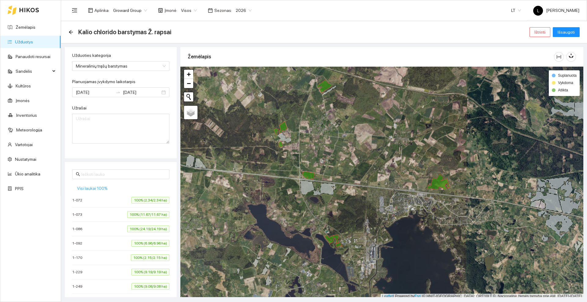
click at [96, 188] on span "Visi laukai 100%" at bounding box center [92, 188] width 31 height 7
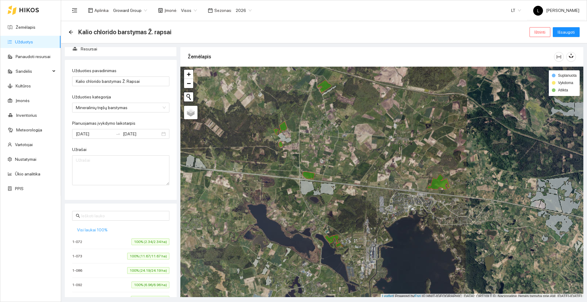
scroll to position [0, 0]
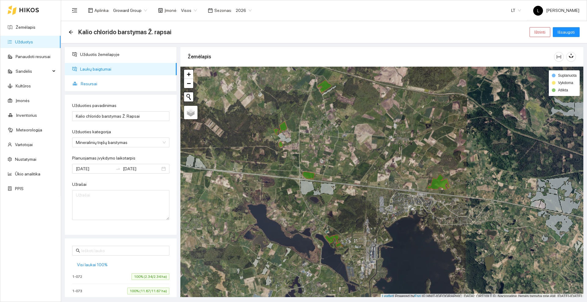
click at [97, 81] on span "Resursai" at bounding box center [126, 84] width 91 height 12
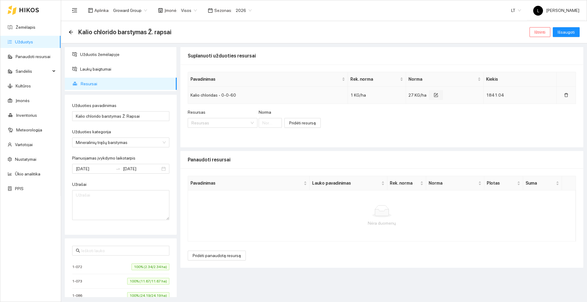
click at [437, 94] on icon "form" at bounding box center [436, 94] width 3 height 3
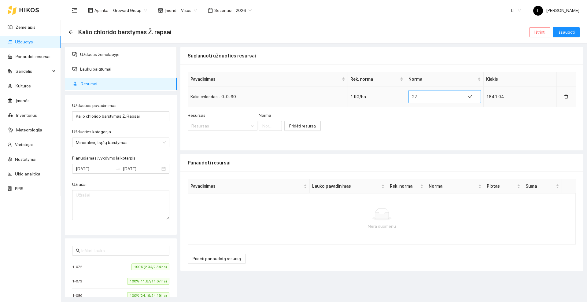
click at [428, 98] on input "27" at bounding box center [437, 97] width 50 height 10
type input "26.39"
click at [468, 96] on icon "check" at bounding box center [470, 96] width 4 height 4
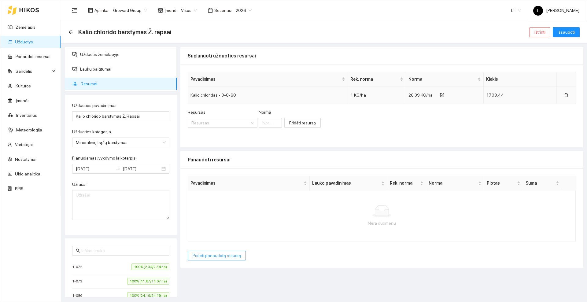
click at [212, 256] on span "Pridėti panaudotą resursą" at bounding box center [216, 255] width 48 height 7
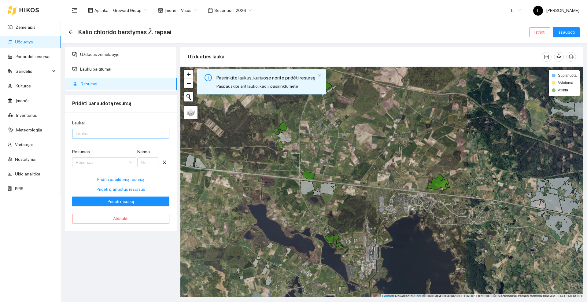
click at [87, 130] on div at bounding box center [118, 133] width 88 height 7
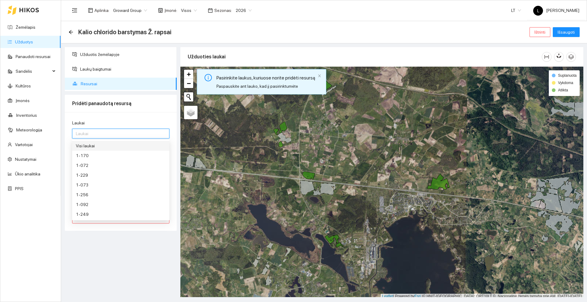
click at [91, 145] on div "Visi laukai" at bounding box center [121, 145] width 90 height 7
click at [112, 244] on div "Užduotis žemėlapyje Laukų baigtumai Resursai Pridėti panaudotą resursą Laukai V…" at bounding box center [120, 172] width 115 height 250
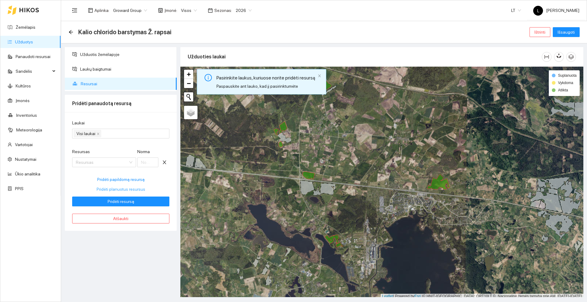
click at [112, 187] on span "Pridėti planuotus resursus" at bounding box center [121, 189] width 49 height 7
type input "26.39"
click at [123, 200] on span "Pridėti resursą" at bounding box center [121, 201] width 27 height 7
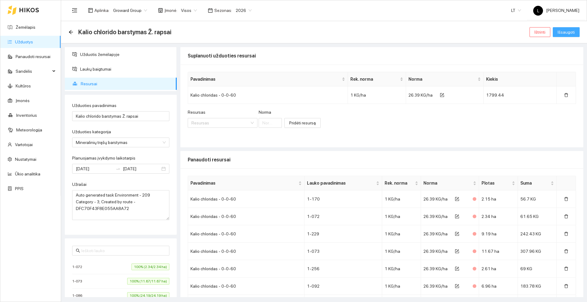
click at [572, 32] on span "Išsaugoti" at bounding box center [565, 32] width 17 height 7
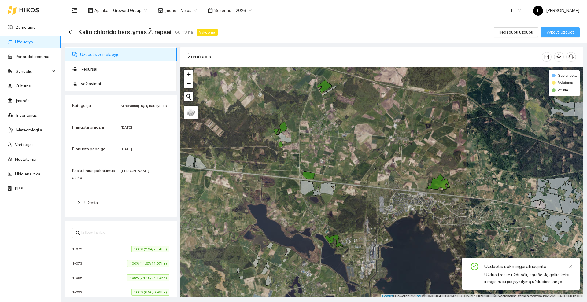
click at [559, 29] on span "Įvykdyti užduotį" at bounding box center [559, 32] width 29 height 7
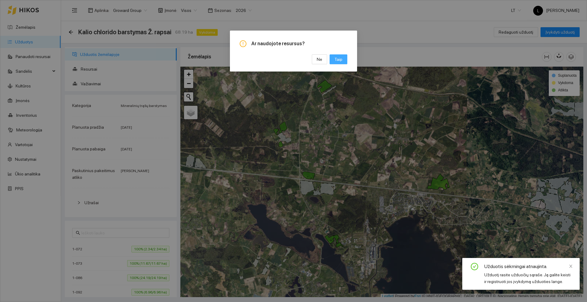
click at [340, 58] on span "Taip" at bounding box center [338, 59] width 8 height 7
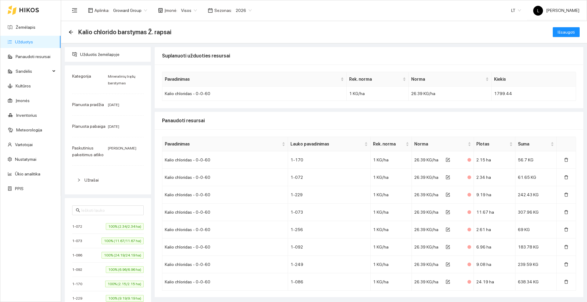
scroll to position [20, 0]
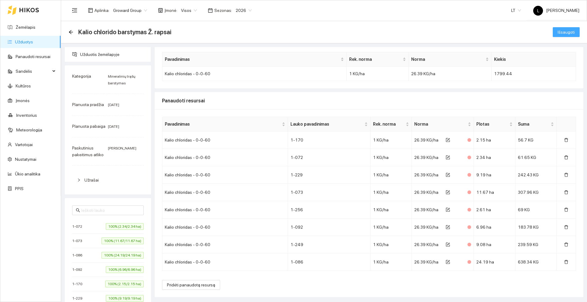
click at [557, 29] on span "Išsaugoti" at bounding box center [565, 32] width 17 height 7
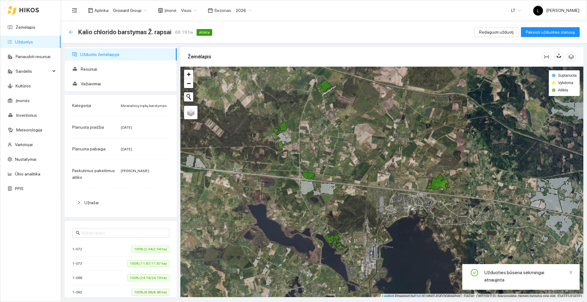
click at [72, 31] on icon "arrow-left" at bounding box center [70, 32] width 5 height 5
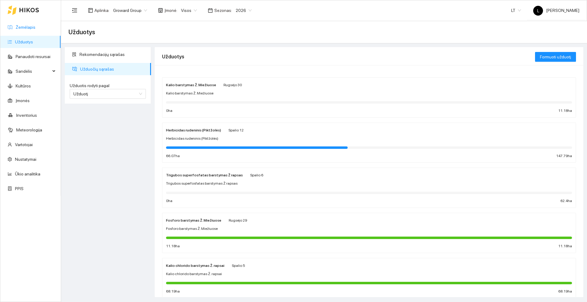
click at [28, 25] on link "Žemėlapis" at bounding box center [26, 27] width 20 height 5
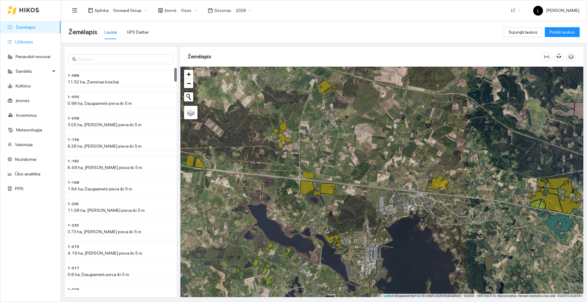
click at [29, 40] on link "Užduotys" at bounding box center [24, 41] width 18 height 5
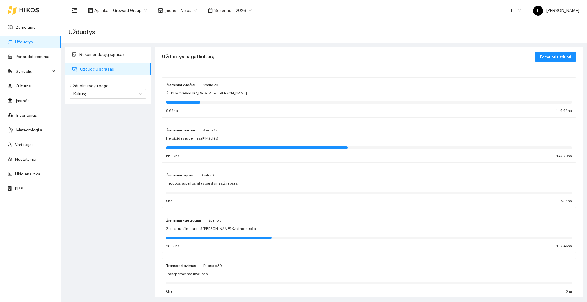
click at [216, 177] on div "Žieminiai rapsai Spalio 6" at bounding box center [369, 174] width 406 height 7
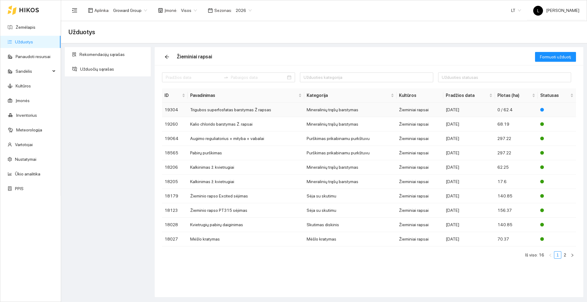
click at [221, 109] on td "Trigubos superfosfatas barstymas Ž rapsas" at bounding box center [246, 110] width 116 height 14
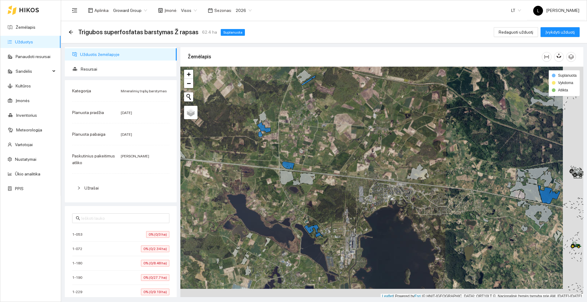
scroll to position [2, 0]
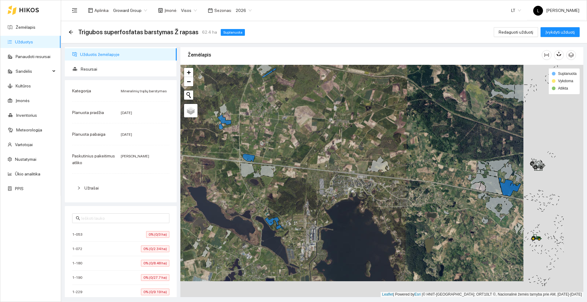
drag, startPoint x: 365, startPoint y: 153, endPoint x: 305, endPoint y: 137, distance: 61.9
click at [305, 137] on div at bounding box center [381, 181] width 403 height 232
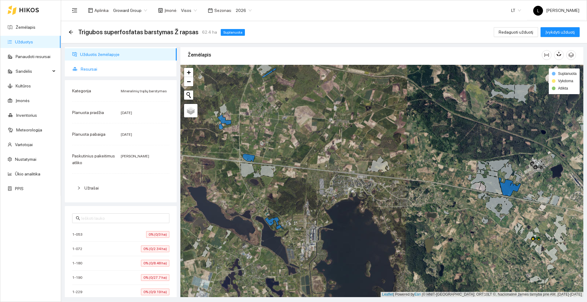
click at [90, 67] on span "Resursai" at bounding box center [126, 69] width 91 height 12
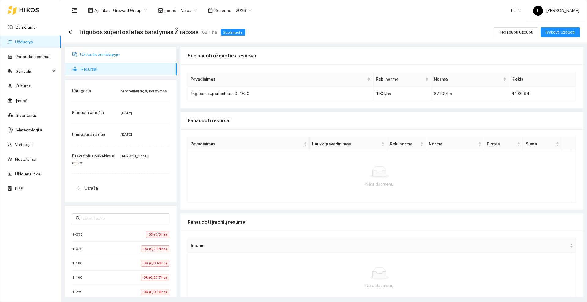
click at [96, 53] on span "Užduotis žemėlapyje" at bounding box center [126, 54] width 92 height 12
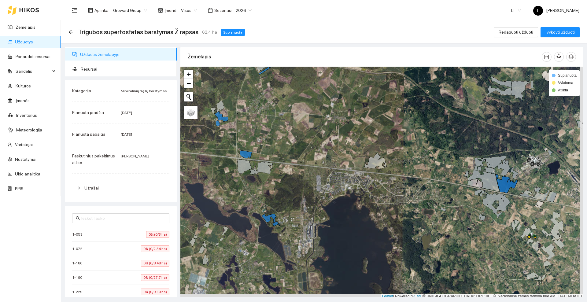
scroll to position [2, 0]
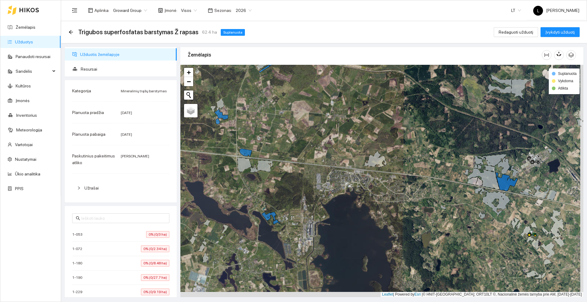
drag, startPoint x: 363, startPoint y: 226, endPoint x: 350, endPoint y: 211, distance: 19.5
click at [350, 211] on div at bounding box center [381, 181] width 403 height 232
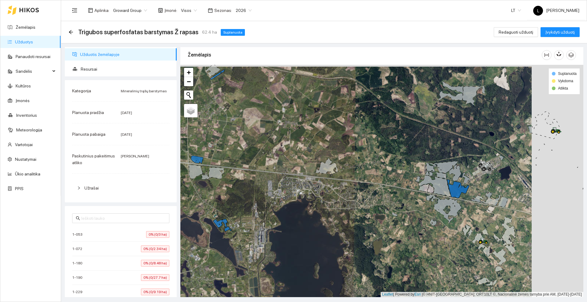
drag, startPoint x: 397, startPoint y: 179, endPoint x: 370, endPoint y: 189, distance: 28.0
click at [370, 189] on div at bounding box center [381, 181] width 403 height 232
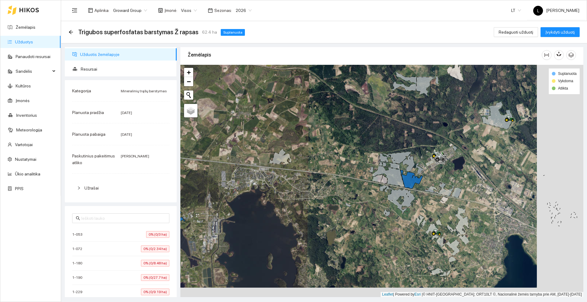
drag, startPoint x: 415, startPoint y: 197, endPoint x: 368, endPoint y: 188, distance: 47.4
click at [368, 188] on div at bounding box center [381, 181] width 403 height 232
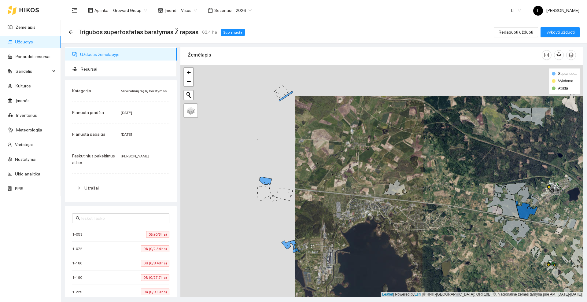
drag, startPoint x: 291, startPoint y: 180, endPoint x: 414, endPoint y: 217, distance: 128.0
click at [414, 218] on div at bounding box center [381, 181] width 403 height 232
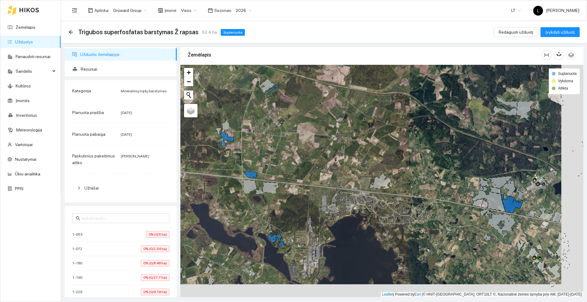
click at [313, 142] on div at bounding box center [381, 181] width 403 height 232
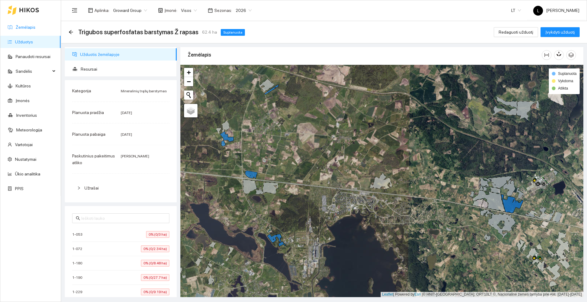
click at [24, 25] on link "Žemėlapis" at bounding box center [26, 27] width 20 height 5
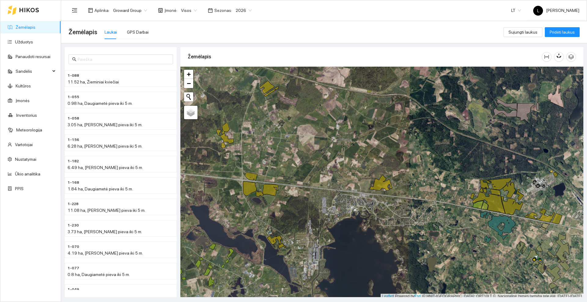
click at [269, 94] on div at bounding box center [381, 183] width 403 height 232
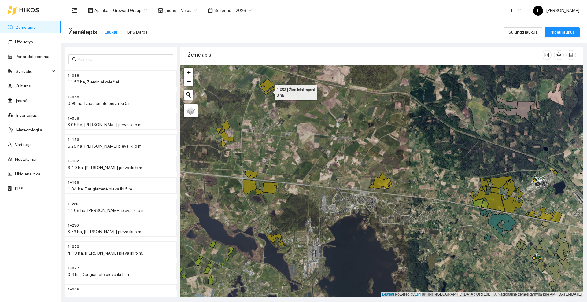
click at [269, 91] on icon at bounding box center [271, 90] width 14 height 10
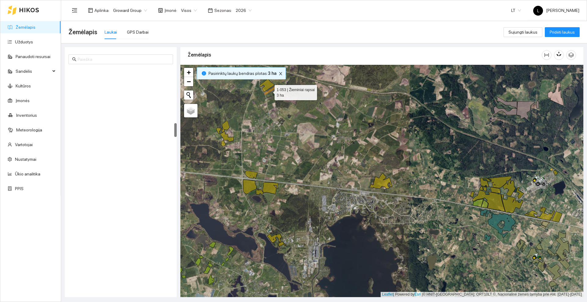
scroll to position [875, 0]
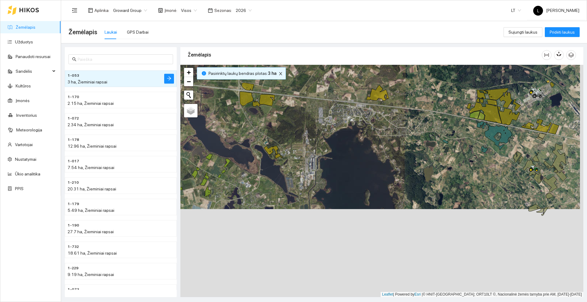
drag, startPoint x: 335, startPoint y: 243, endPoint x: 332, endPoint y: 155, distance: 88.4
click at [332, 155] on div at bounding box center [381, 181] width 403 height 232
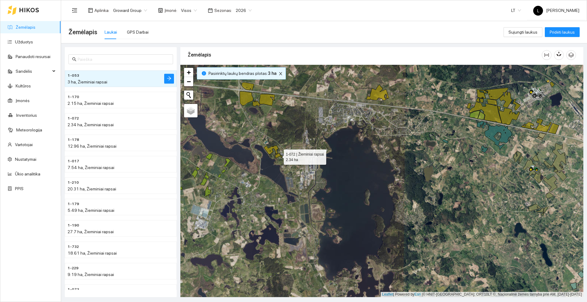
click at [279, 156] on icon at bounding box center [278, 155] width 7 height 5
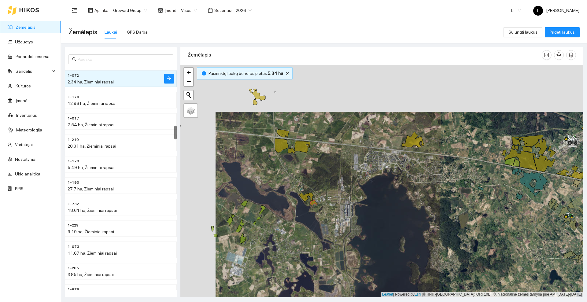
drag, startPoint x: 303, startPoint y: 136, endPoint x: 345, endPoint y: 196, distance: 73.7
click at [345, 196] on div at bounding box center [381, 181] width 403 height 232
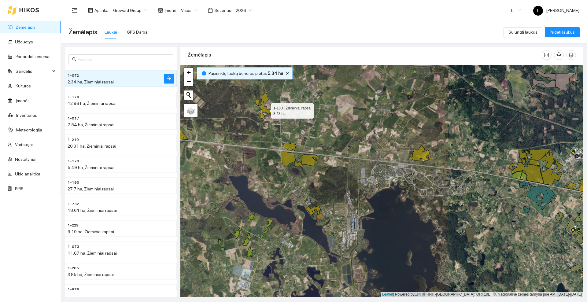
click at [267, 109] on icon at bounding box center [265, 109] width 13 height 10
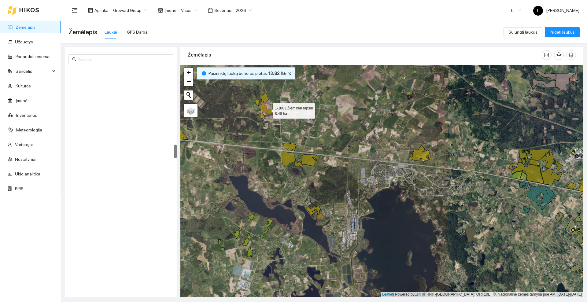
scroll to position [1217, 0]
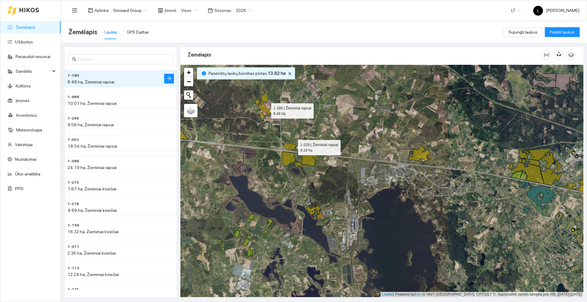
click at [292, 146] on icon at bounding box center [290, 147] width 12 height 8
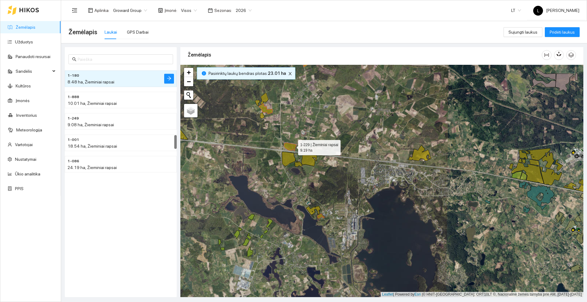
scroll to position [1067, 0]
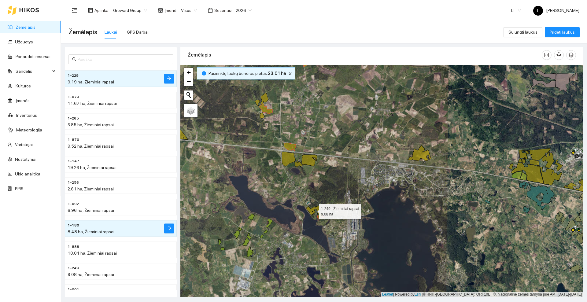
click at [311, 209] on icon at bounding box center [313, 210] width 14 height 9
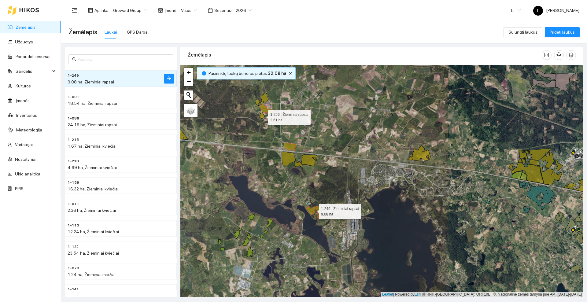
click at [262, 116] on icon at bounding box center [262, 115] width 4 height 6
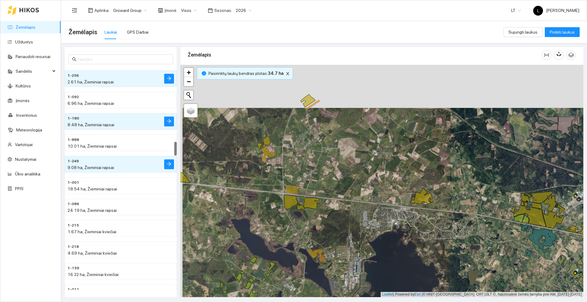
drag, startPoint x: 310, startPoint y: 115, endPoint x: 313, endPoint y: 159, distance: 43.1
click at [313, 159] on div at bounding box center [381, 181] width 403 height 232
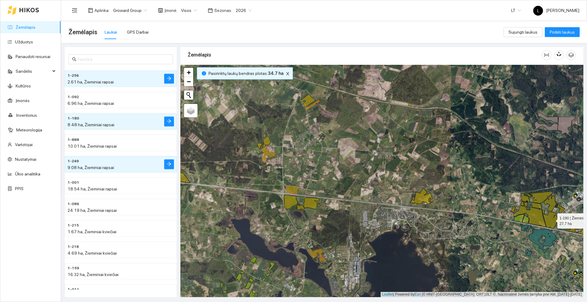
click at [550, 220] on icon at bounding box center [553, 219] width 22 height 19
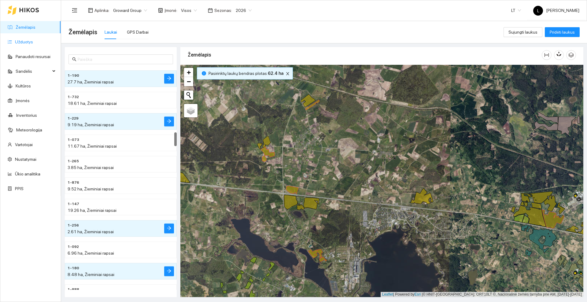
click at [25, 44] on link "Užduotys" at bounding box center [24, 41] width 18 height 5
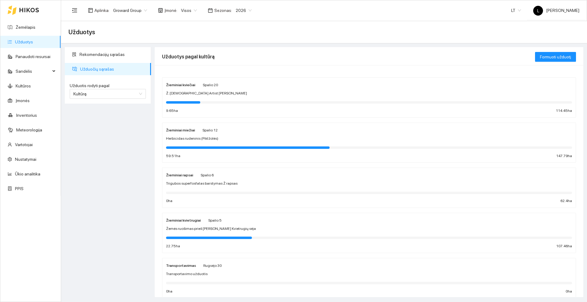
click at [209, 182] on span "Trigubos superfosfatas barstymas Ž rapsas" at bounding box center [201, 184] width 71 height 6
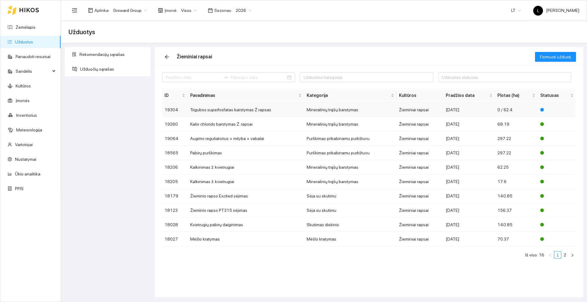
click at [231, 110] on td "Trigubos superfosfatas barstymas Ž rapsas" at bounding box center [246, 110] width 116 height 14
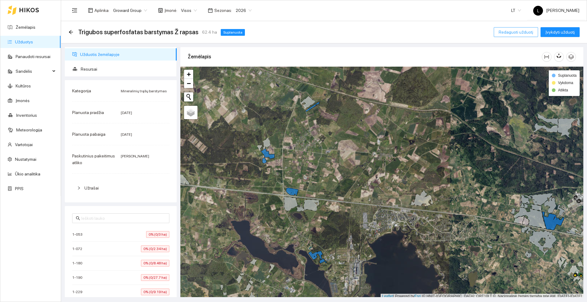
click at [525, 31] on span "Redaguoti užduotį" at bounding box center [515, 32] width 35 height 7
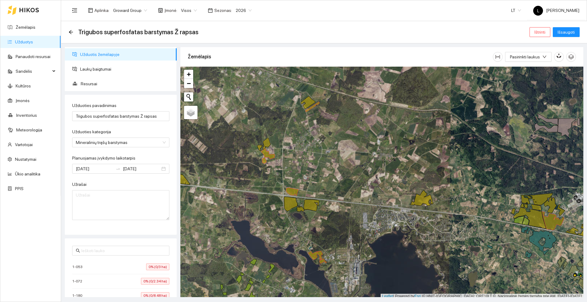
scroll to position [2, 0]
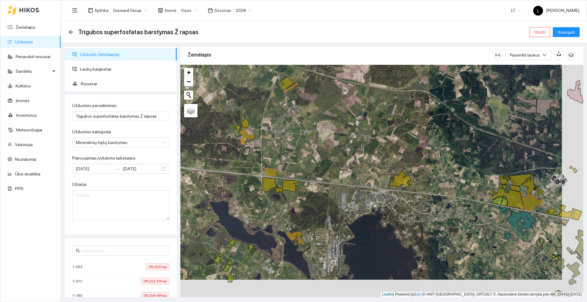
drag, startPoint x: 374, startPoint y: 169, endPoint x: 353, endPoint y: 152, distance: 27.4
click at [353, 152] on div at bounding box center [381, 181] width 403 height 232
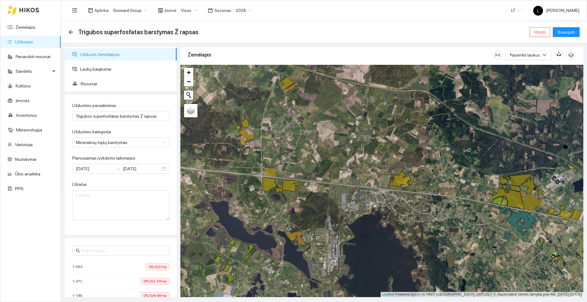
drag, startPoint x: 322, startPoint y: 144, endPoint x: 326, endPoint y: 134, distance: 11.1
click at [326, 134] on div at bounding box center [381, 181] width 403 height 232
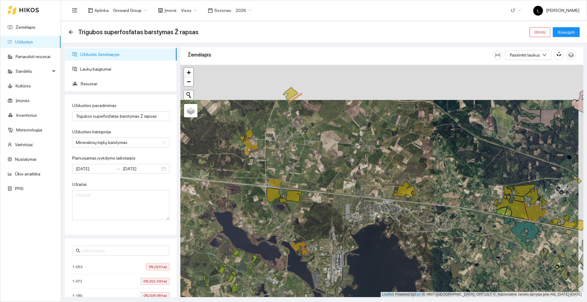
drag, startPoint x: 345, startPoint y: 202, endPoint x: 330, endPoint y: 222, distance: 25.3
click at [330, 222] on div at bounding box center [381, 181] width 403 height 232
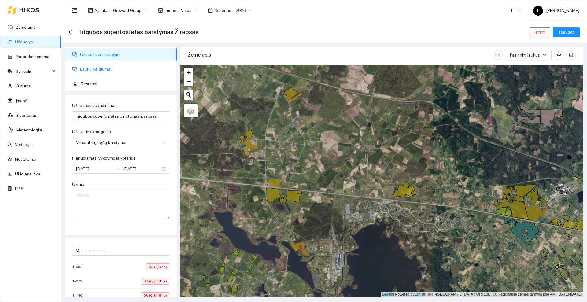
click at [88, 68] on span "Laukų baigtumai" at bounding box center [126, 69] width 92 height 12
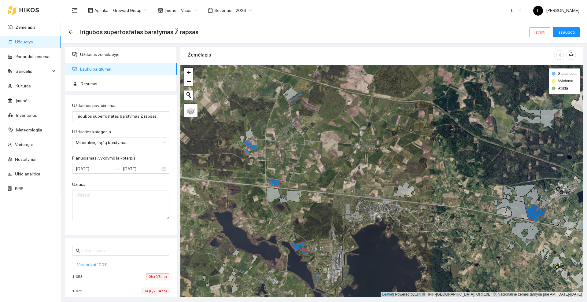
click at [97, 264] on span "Visi laukai 100%" at bounding box center [92, 264] width 31 height 7
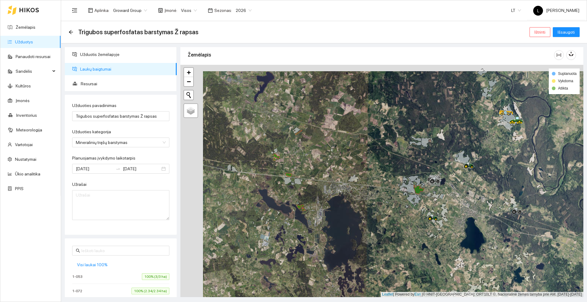
drag, startPoint x: 235, startPoint y: 183, endPoint x: 258, endPoint y: 190, distance: 23.8
click at [258, 190] on div at bounding box center [381, 181] width 403 height 232
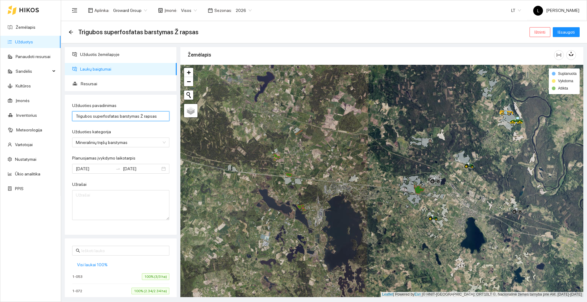
click at [91, 115] on input "Trigubos superfosfatas barstymas Ž rapsas" at bounding box center [120, 116] width 97 height 10
click at [114, 116] on input "Trigubo superfosfatas barstymas Ž rapsas" at bounding box center [120, 116] width 97 height 10
click at [136, 115] on input "Trigubo superfosfato barstymas Ž rapsas" at bounding box center [120, 116] width 97 height 10
type input "Trigubo superfosfato barstymas Ž. Rapsas"
click at [93, 82] on span "Resursai" at bounding box center [126, 84] width 91 height 12
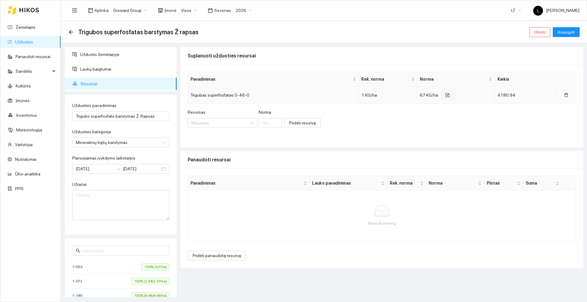
click at [448, 97] on icon "form" at bounding box center [447, 95] width 4 height 4
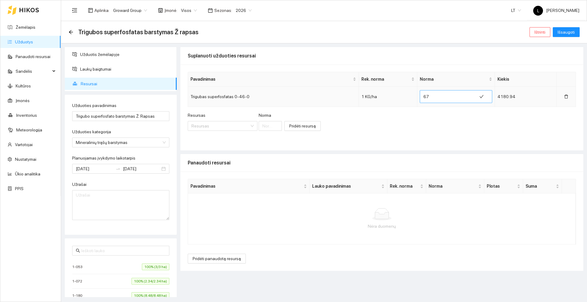
click at [444, 97] on input "67" at bounding box center [448, 97] width 50 height 10
type input "6"
type input "76.92"
click at [480, 97] on icon "check" at bounding box center [482, 96] width 4 height 4
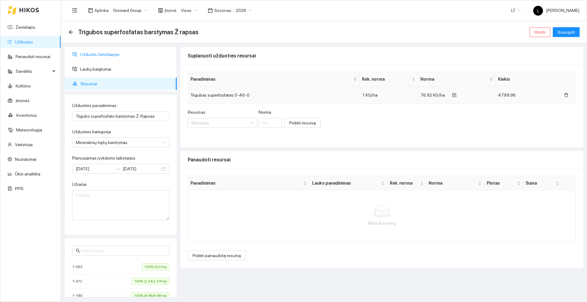
click at [93, 56] on span "Užduotis žemėlapyje" at bounding box center [126, 54] width 92 height 12
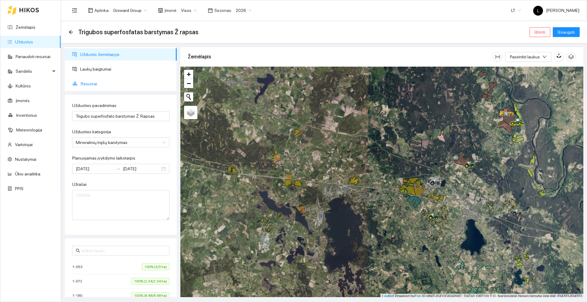
click at [95, 84] on span "Resursai" at bounding box center [126, 84] width 91 height 12
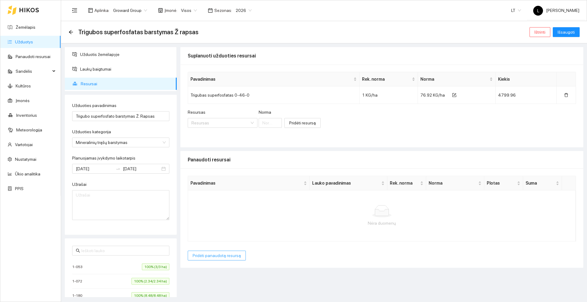
click at [219, 253] on span "Pridėti panaudotą resursą" at bounding box center [216, 255] width 48 height 7
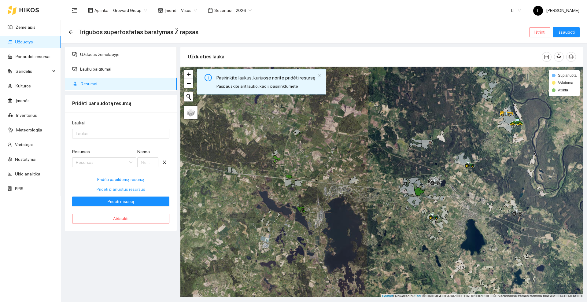
click at [118, 190] on span "Pridėti planuotus resursus" at bounding box center [121, 189] width 49 height 7
type input "76.92"
click at [102, 133] on div at bounding box center [118, 133] width 88 height 7
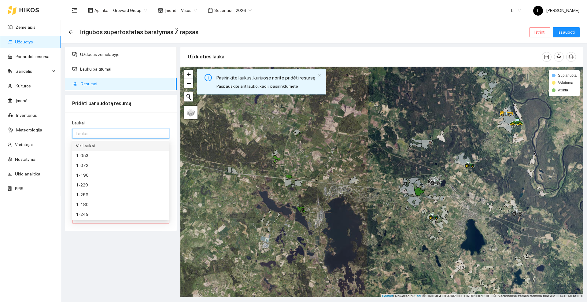
click at [88, 147] on div "Visi laukai" at bounding box center [121, 145] width 90 height 7
click at [105, 243] on div "Užduotis žemėlapyje Laukų baigtumai Resursai Pridėti panaudotą resursą Laukai V…" at bounding box center [120, 172] width 115 height 250
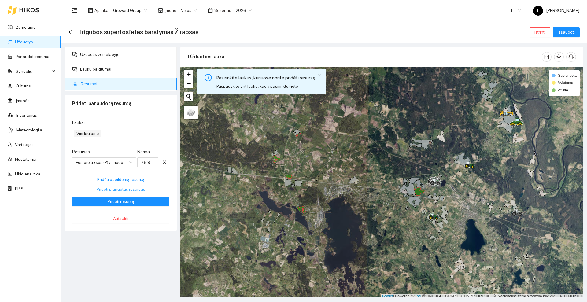
click at [117, 189] on span "Pridėti planuotus resursus" at bounding box center [121, 189] width 49 height 7
click at [118, 203] on span "Pridėti resursą" at bounding box center [121, 201] width 27 height 7
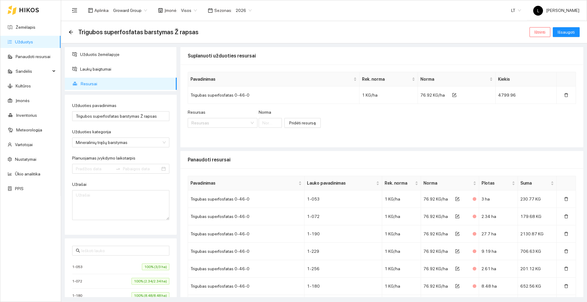
type input "[DATE]"
type input "2025-10-06"
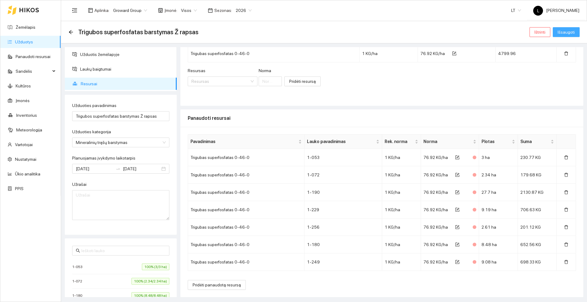
click at [564, 31] on span "Išsaugoti" at bounding box center [565, 32] width 17 height 7
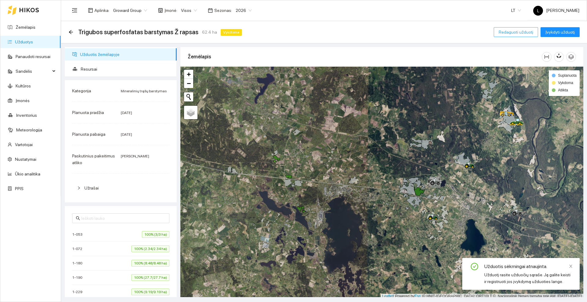
click at [521, 32] on span "Redaguoti užduotį" at bounding box center [515, 32] width 35 height 7
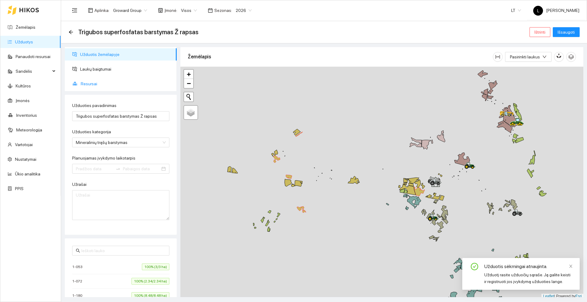
type input "[DATE]"
type input "2025-10-06"
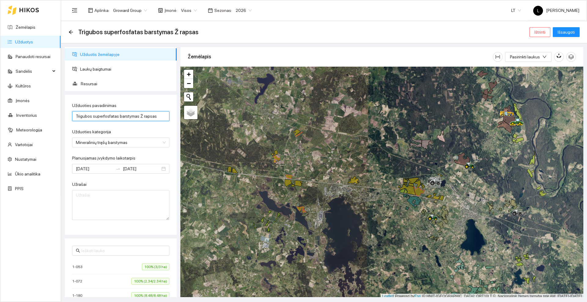
click at [91, 115] on input "Trigubos superfosfatas barstymas Ž rapsas" at bounding box center [120, 116] width 97 height 10
click at [115, 115] on input "Trigubo superfosfatas barstymas Ž rapsas" at bounding box center [120, 116] width 97 height 10
type input "Trigubo superfosfato barstymas Ž. Rapsas"
click at [570, 33] on span "Išsaugoti" at bounding box center [565, 32] width 17 height 7
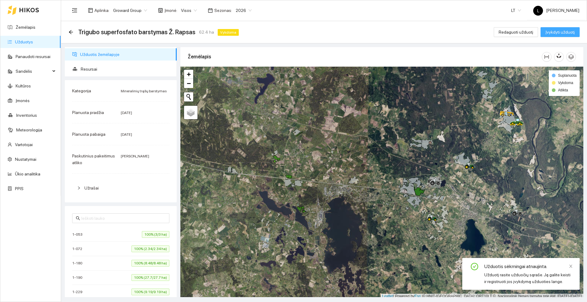
click at [552, 33] on span "Įvykdyti užduotį" at bounding box center [559, 32] width 29 height 7
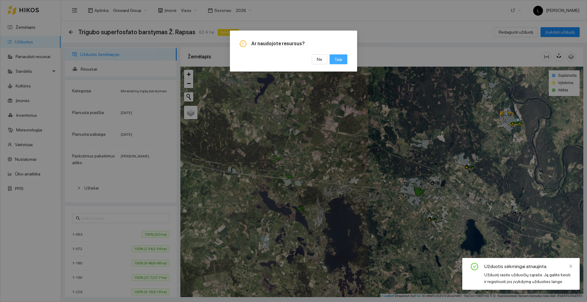
click at [340, 57] on span "Taip" at bounding box center [338, 59] width 8 height 7
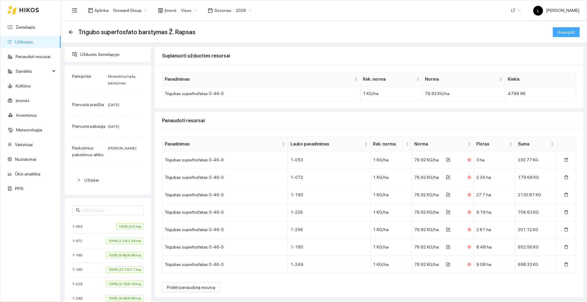
click at [560, 32] on span "Išsaugoti" at bounding box center [565, 32] width 17 height 7
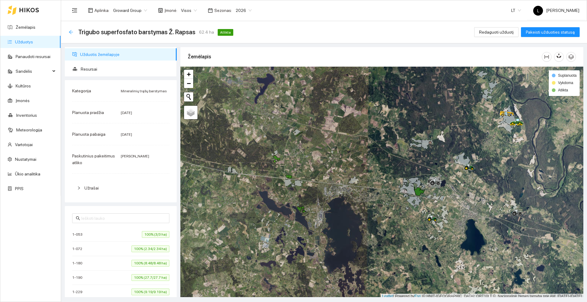
click at [72, 31] on icon "arrow-left" at bounding box center [70, 32] width 5 height 5
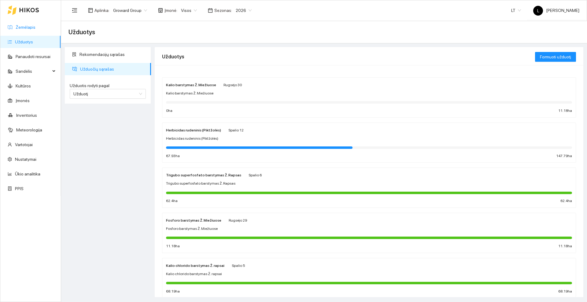
click at [27, 25] on link "Žemėlapis" at bounding box center [26, 27] width 20 height 5
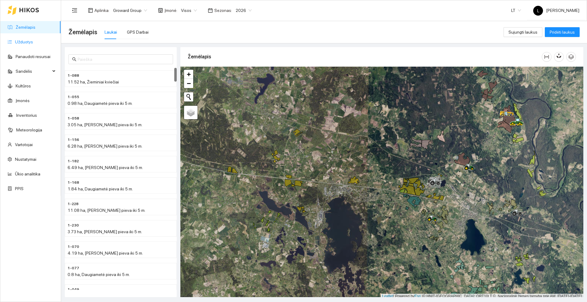
click at [23, 41] on link "Užduotys" at bounding box center [24, 41] width 18 height 5
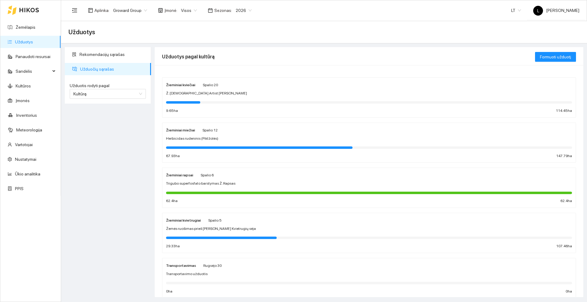
click at [234, 184] on div "Trigubo superfosfato barstymas Ž. Rapsas" at bounding box center [369, 184] width 406 height 6
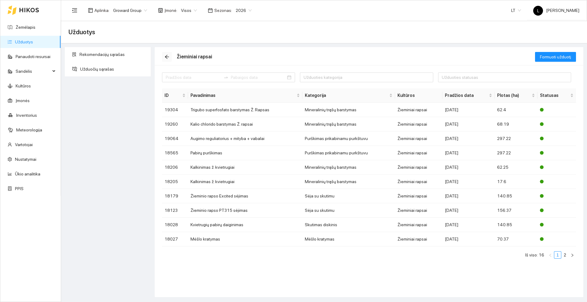
click at [166, 58] on icon "arrow-left" at bounding box center [166, 56] width 5 height 5
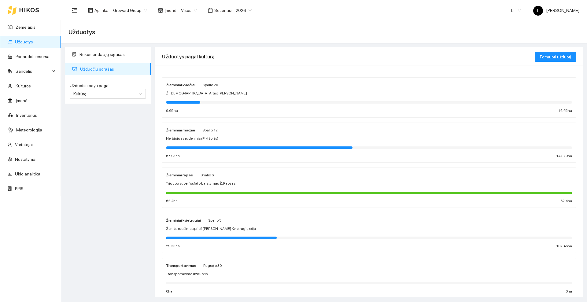
click at [222, 220] on div "Žieminiai kvietrugiai Spalio 5" at bounding box center [369, 220] width 406 height 7
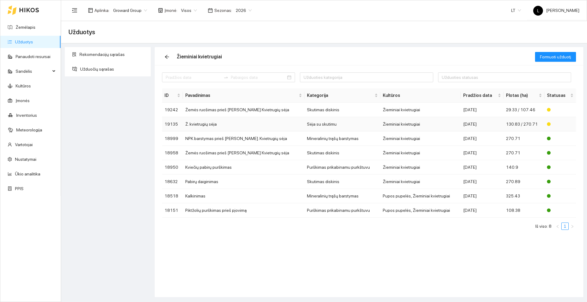
click at [202, 125] on td "Ž. kvietrugių sėja" at bounding box center [244, 124] width 122 height 14
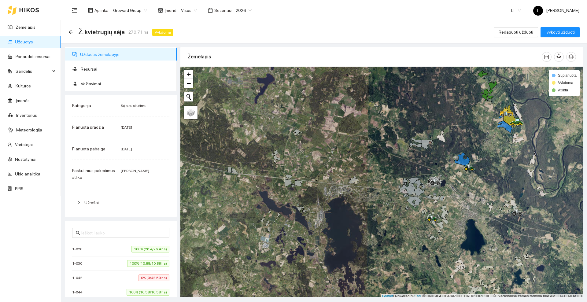
scroll to position [2, 0]
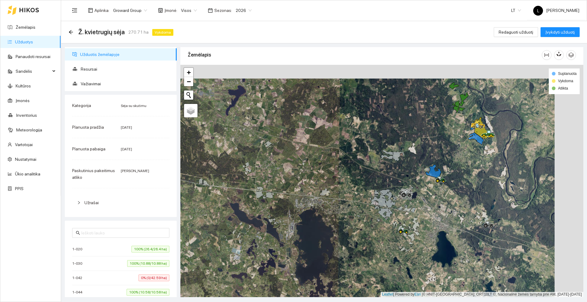
drag, startPoint x: 359, startPoint y: 134, endPoint x: 306, endPoint y: 154, distance: 55.9
click at [306, 154] on div at bounding box center [381, 181] width 403 height 232
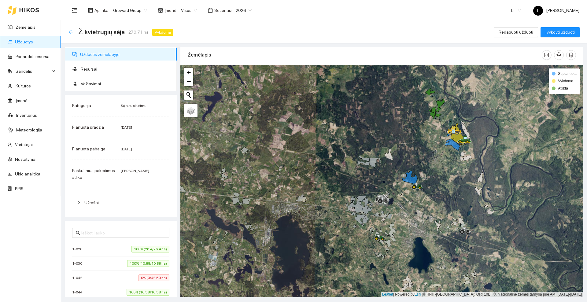
click at [72, 31] on icon "arrow-left" at bounding box center [70, 32] width 5 height 5
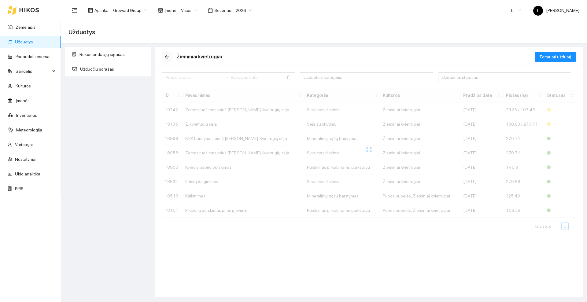
click at [167, 56] on icon "arrow-left" at bounding box center [166, 56] width 5 height 5
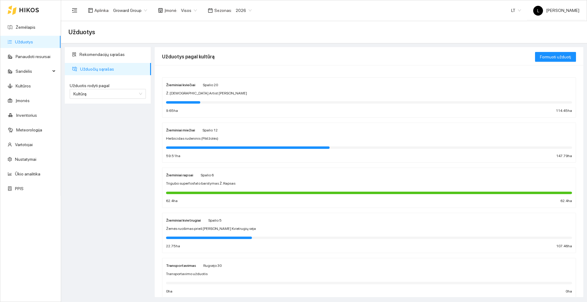
click at [196, 134] on div "Žieminiai miežiai Spalio 12 Herbicidas rudeninis (Piktžolės) 59.51 ha 147.79 ha" at bounding box center [369, 142] width 406 height 32
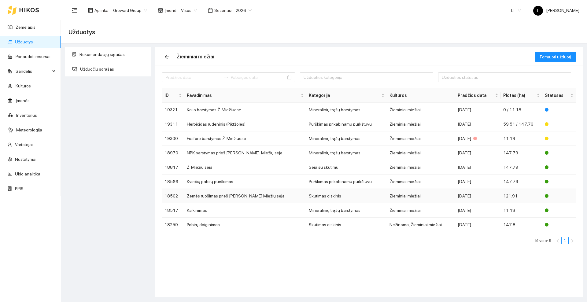
click at [207, 196] on td "Žemės ruošimas prieš [PERSON_NAME] Miežių sėja" at bounding box center [245, 196] width 122 height 14
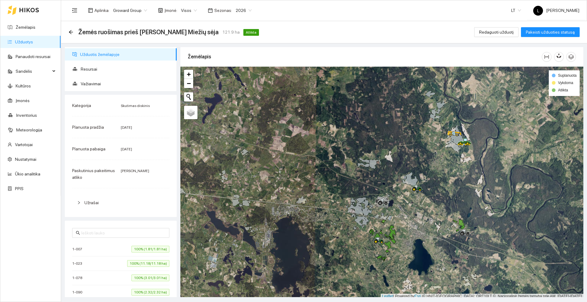
scroll to position [2, 0]
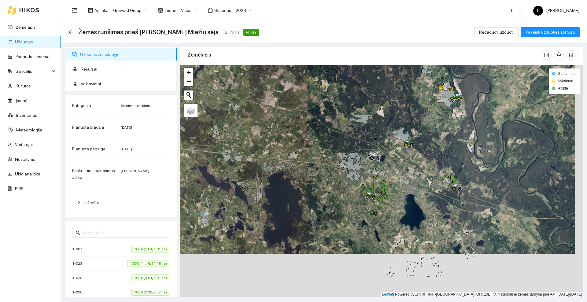
drag, startPoint x: 329, startPoint y: 195, endPoint x: 321, endPoint y: 152, distance: 43.9
click at [321, 152] on div at bounding box center [381, 181] width 403 height 232
click at [70, 31] on icon "arrow-left" at bounding box center [70, 32] width 5 height 5
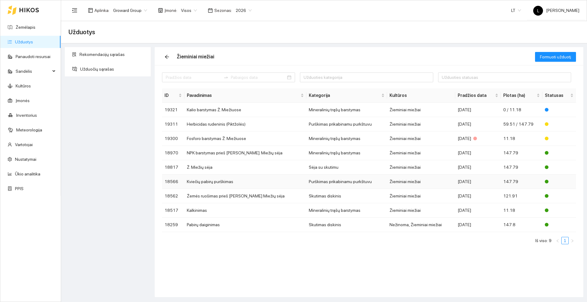
click at [211, 181] on td "Kviečių pabirų purškimas" at bounding box center [245, 181] width 122 height 14
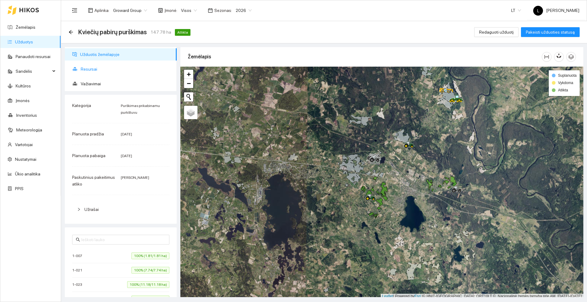
click at [93, 69] on span "Resursai" at bounding box center [126, 69] width 91 height 12
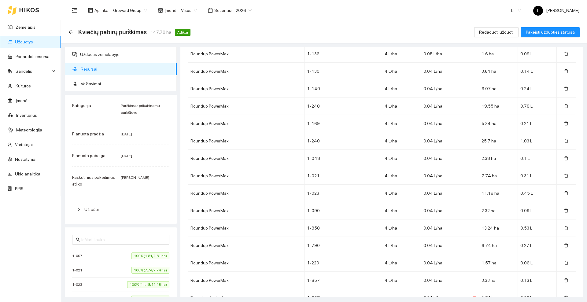
scroll to position [496, 0]
click at [69, 31] on icon "arrow-left" at bounding box center [70, 32] width 5 height 5
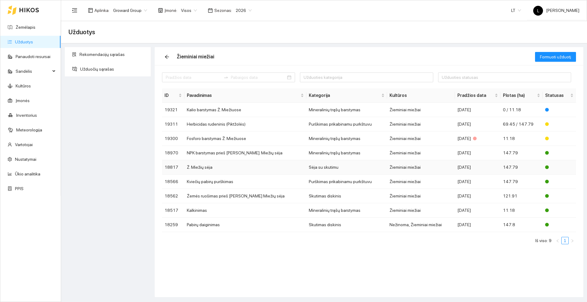
click at [213, 166] on td "Ž. Miežių sėja" at bounding box center [245, 167] width 122 height 14
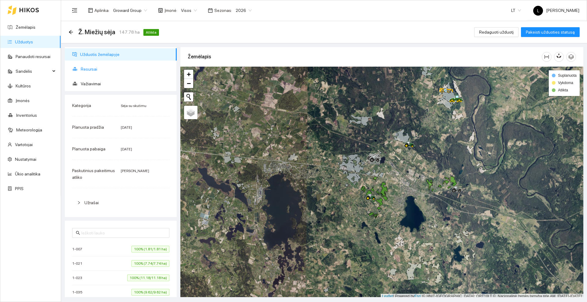
click at [101, 68] on span "Resursai" at bounding box center [126, 69] width 91 height 12
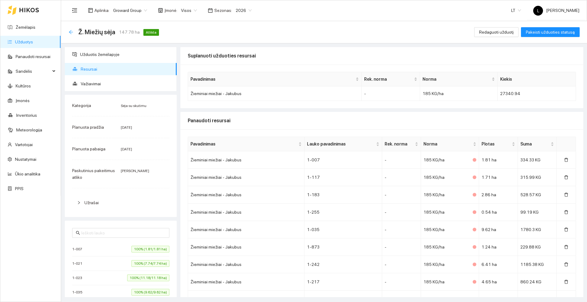
click at [73, 32] on icon "arrow-left" at bounding box center [70, 32] width 5 height 5
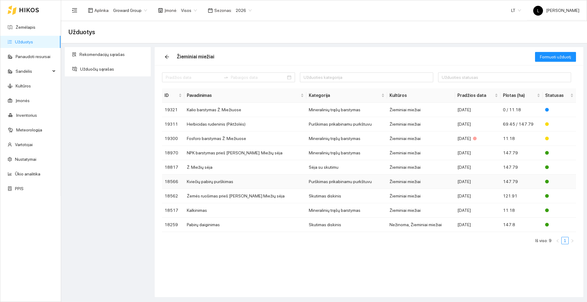
click at [211, 181] on td "Kviečių pabirų purškimas" at bounding box center [245, 181] width 122 height 14
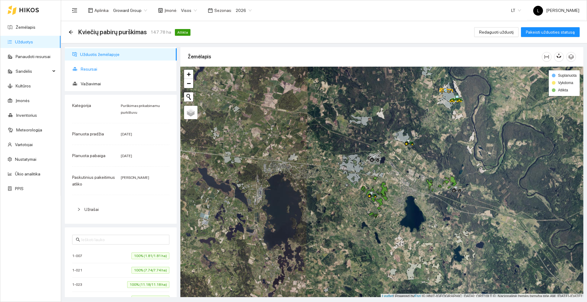
click at [93, 70] on span "Resursai" at bounding box center [126, 69] width 91 height 12
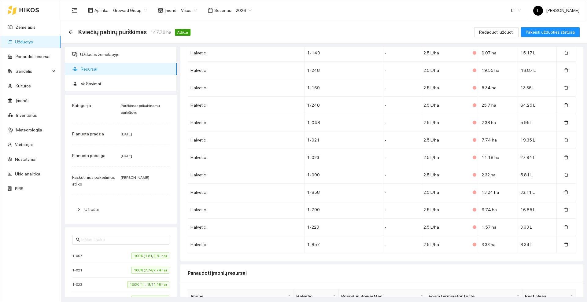
scroll to position [1711, 0]
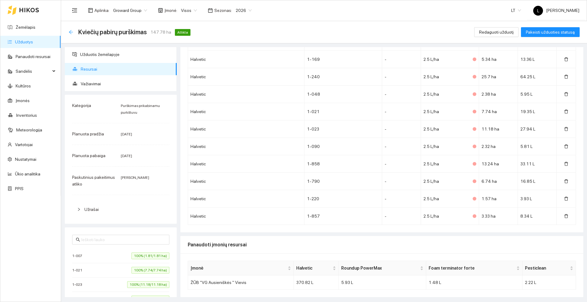
click at [69, 31] on icon "arrow-left" at bounding box center [70, 32] width 5 height 5
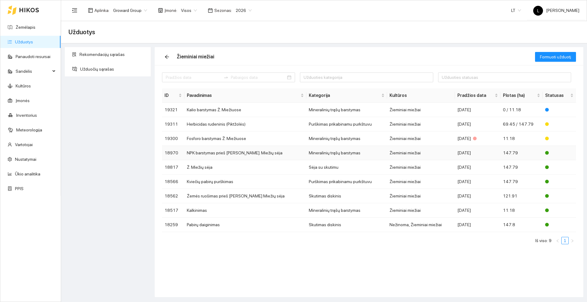
click at [205, 152] on td "NPK barstymas prieš [PERSON_NAME]. Miežių sėja" at bounding box center [245, 153] width 122 height 14
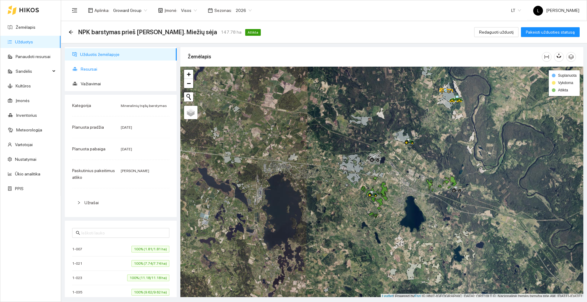
click at [90, 70] on span "Resursai" at bounding box center [126, 69] width 91 height 12
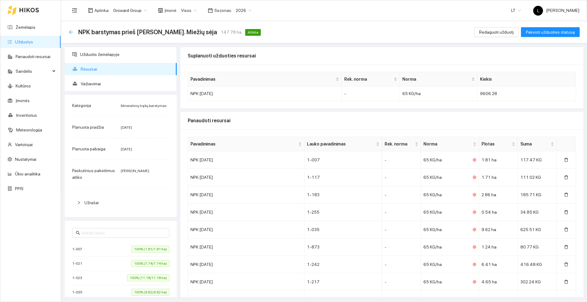
click at [70, 33] on icon "arrow-left" at bounding box center [70, 32] width 5 height 5
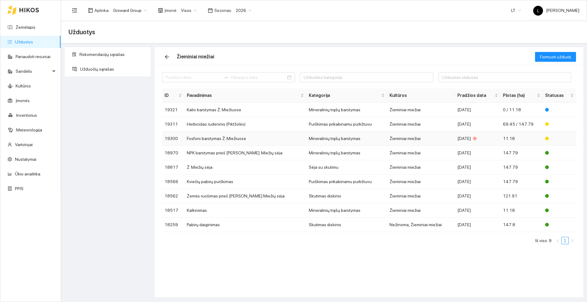
click at [203, 137] on td "Fosforo barstymas Ž. Miežiuose" at bounding box center [245, 138] width 122 height 14
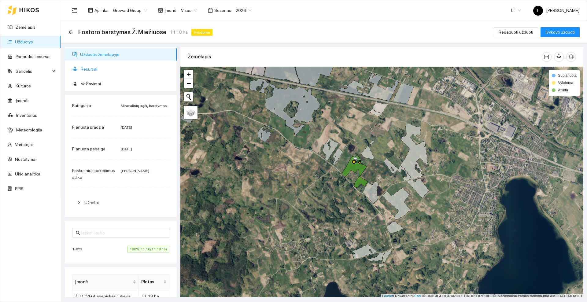
click at [121, 65] on span "Resursai" at bounding box center [126, 69] width 91 height 12
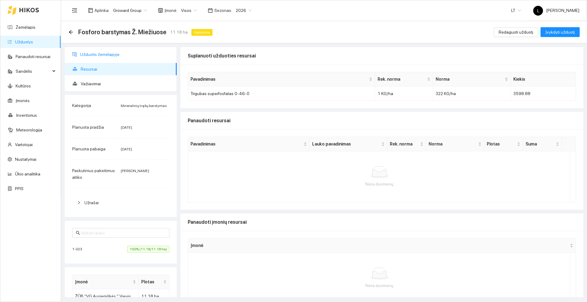
click at [86, 53] on span "Užduotis žemėlapyje" at bounding box center [126, 54] width 92 height 12
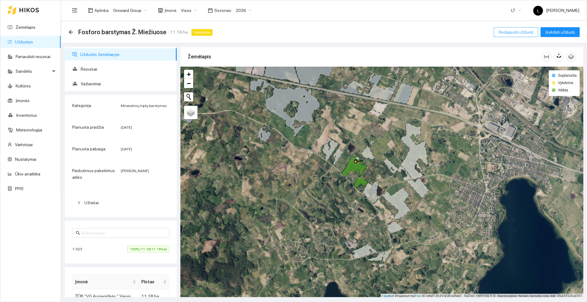
click at [520, 32] on span "Redaguoti užduotį" at bounding box center [515, 32] width 35 height 7
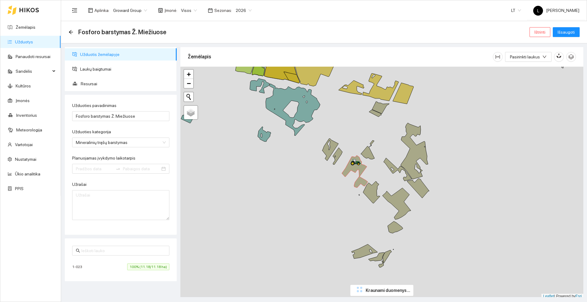
type input "[DATE]"
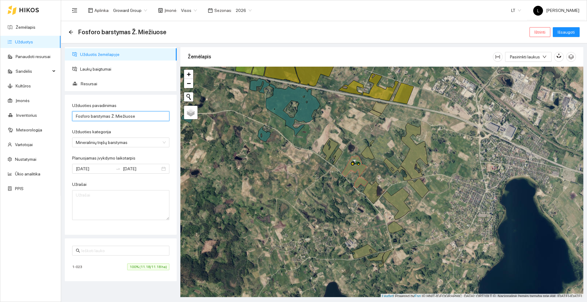
drag, startPoint x: 89, startPoint y: 116, endPoint x: 73, endPoint y: 116, distance: 15.9
click at [73, 116] on input "Fosforo barstymas Ž. Miežiuose" at bounding box center [120, 116] width 97 height 10
type input "Trigubo superfosfato barstymas Ž. Miežiuose"
click at [572, 32] on span "Išsaugoti" at bounding box center [565, 32] width 17 height 7
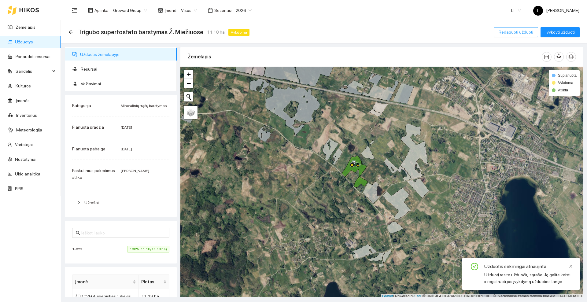
click at [522, 32] on span "Redaguoti užduotį" at bounding box center [515, 32] width 35 height 7
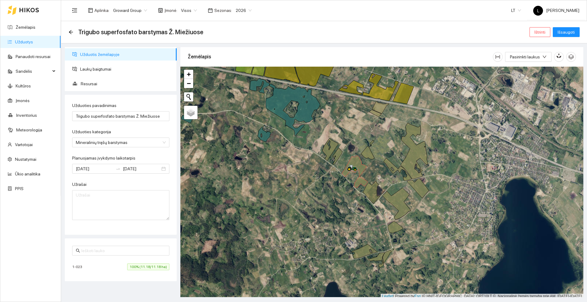
scroll to position [2, 0]
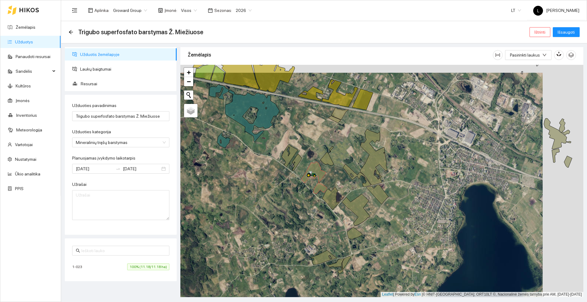
drag, startPoint x: 313, startPoint y: 204, endPoint x: 273, endPoint y: 212, distance: 41.4
click at [273, 212] on div at bounding box center [381, 181] width 403 height 232
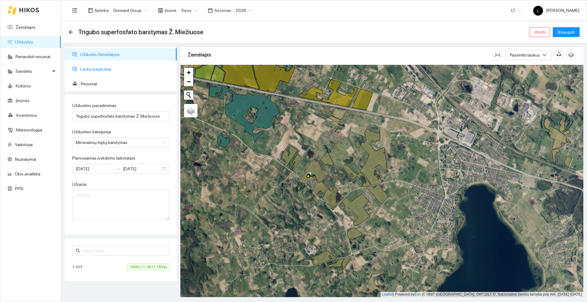
click at [101, 68] on span "Laukų baigtumai" at bounding box center [126, 69] width 92 height 12
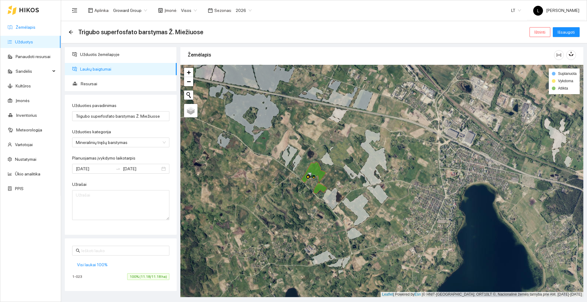
click at [27, 25] on link "Žemėlapis" at bounding box center [26, 27] width 20 height 5
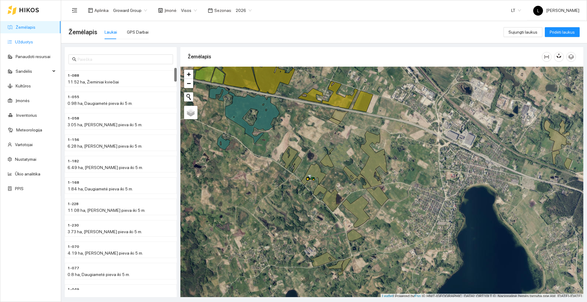
click at [27, 39] on link "Užduotys" at bounding box center [24, 41] width 18 height 5
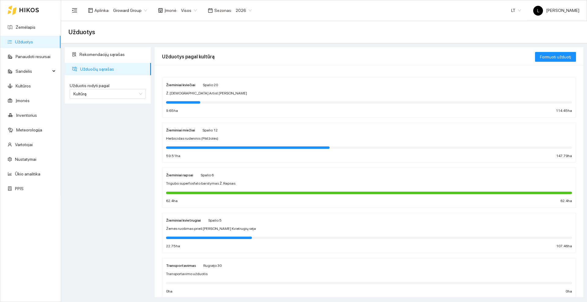
click at [210, 132] on span "Spalio 12" at bounding box center [209, 130] width 15 height 4
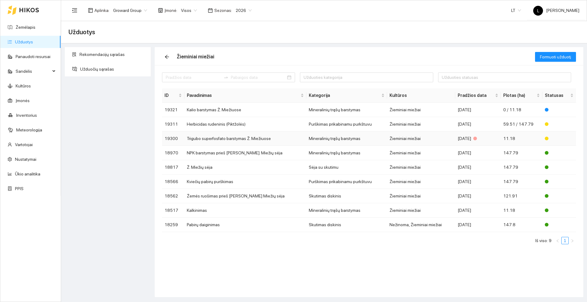
click at [213, 138] on td "Trigubo superfosfato barstymas Ž. Miežiuose" at bounding box center [245, 138] width 122 height 14
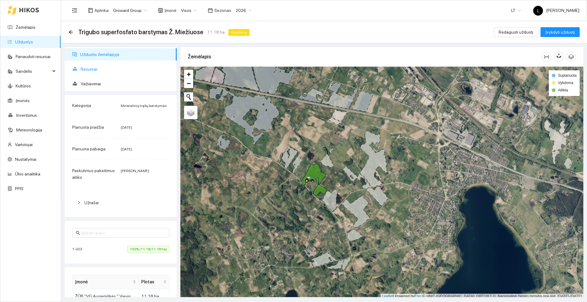
click at [94, 65] on span "Resursai" at bounding box center [126, 69] width 91 height 12
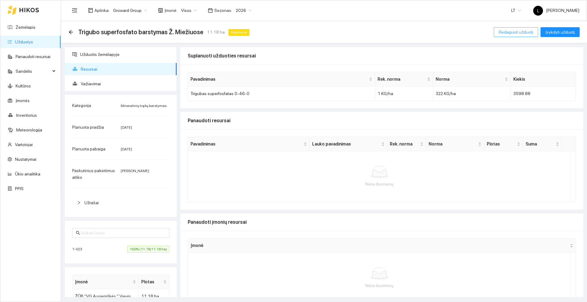
click at [525, 31] on span "Redaguoti užduotį" at bounding box center [515, 32] width 35 height 7
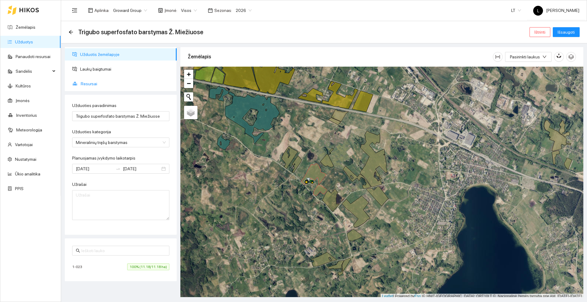
click at [104, 82] on span "Resursai" at bounding box center [126, 84] width 91 height 12
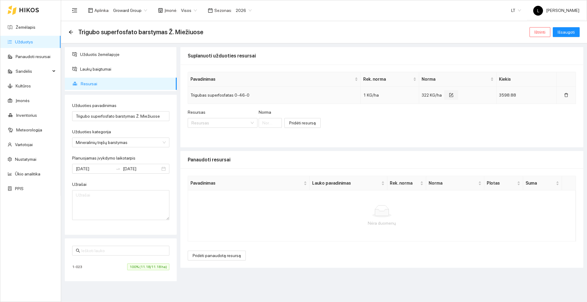
click at [450, 94] on icon "form" at bounding box center [451, 94] width 3 height 3
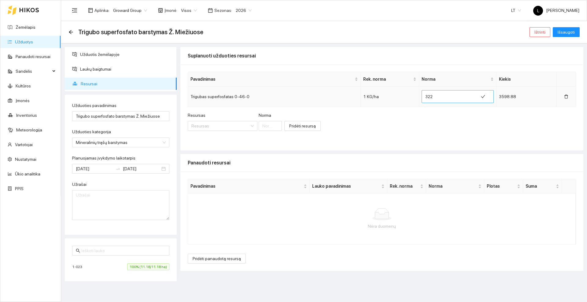
click at [450, 98] on input "322" at bounding box center [450, 97] width 50 height 10
type input "3"
click at [71, 32] on icon "arrow-left" at bounding box center [70, 32] width 5 height 5
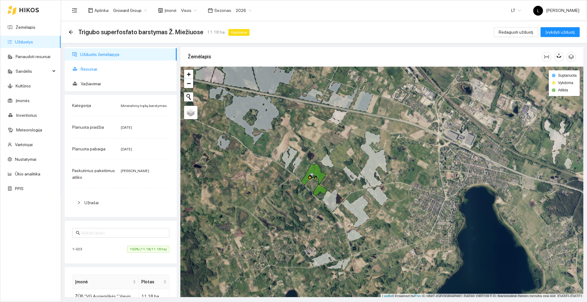
click at [89, 67] on span "Resursai" at bounding box center [126, 69] width 91 height 12
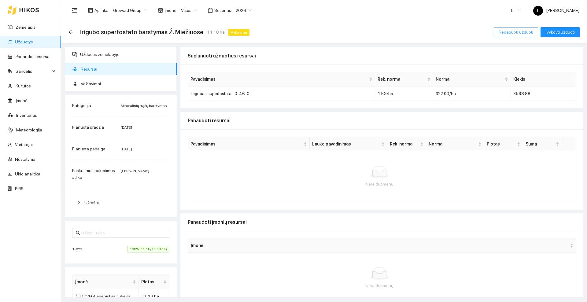
click at [511, 28] on button "Redaguoti užduotį" at bounding box center [515, 32] width 44 height 10
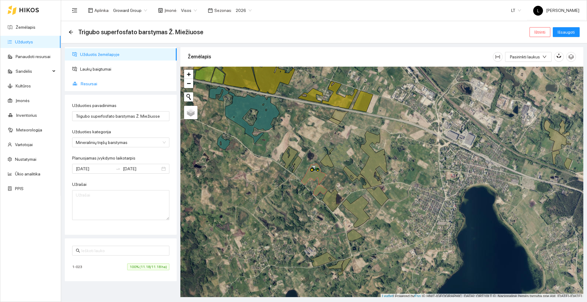
click at [93, 81] on span "Resursai" at bounding box center [126, 84] width 91 height 12
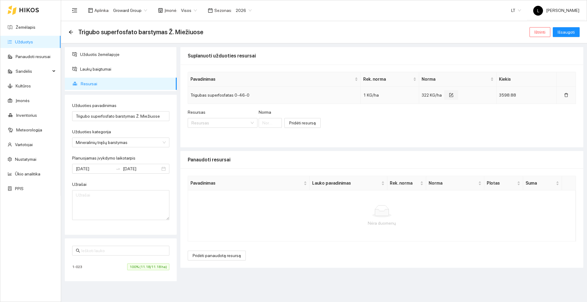
click at [449, 95] on icon "form" at bounding box center [451, 95] width 4 height 4
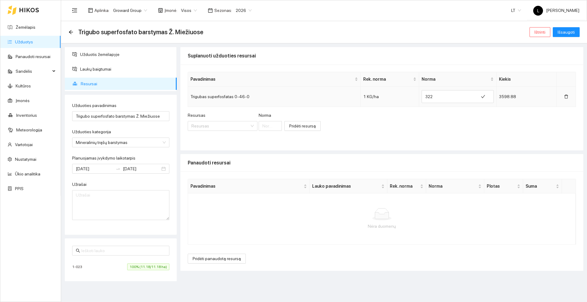
click at [448, 95] on input "322" at bounding box center [450, 97] width 50 height 10
type input "3"
type input "268.33"
click at [481, 96] on icon "check" at bounding box center [483, 96] width 4 height 3
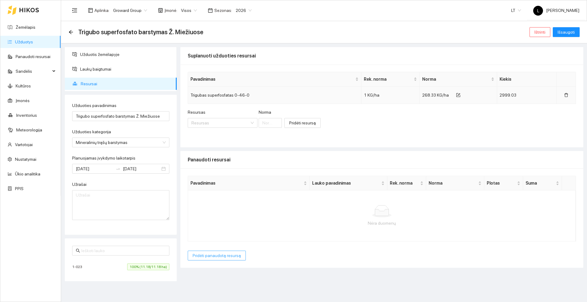
click at [216, 256] on span "Pridėti panaudotą resursą" at bounding box center [216, 255] width 48 height 7
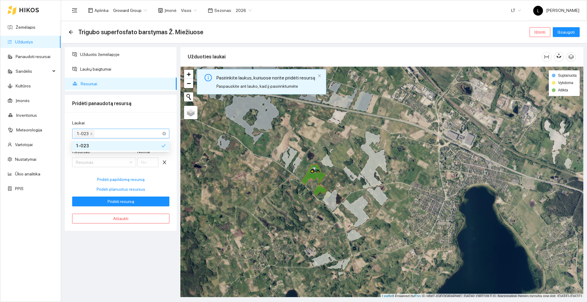
click at [104, 133] on div "1-023" at bounding box center [118, 133] width 88 height 9
click at [125, 188] on span "Pridėti planuotus resursus" at bounding box center [121, 189] width 49 height 7
type input "268.33"
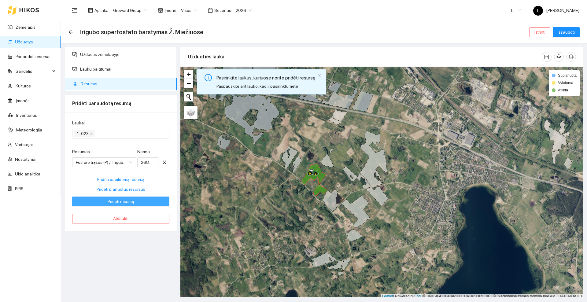
click at [126, 202] on span "Pridėti resursą" at bounding box center [121, 201] width 27 height 7
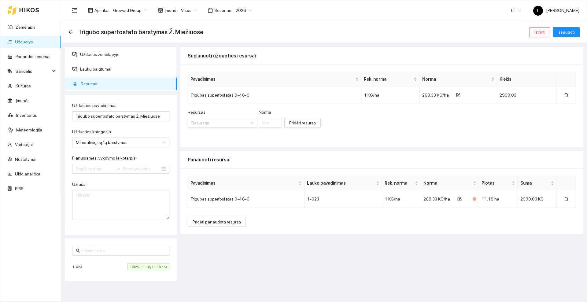
type input "[DATE]"
click at [568, 30] on span "Išsaugoti" at bounding box center [565, 32] width 17 height 7
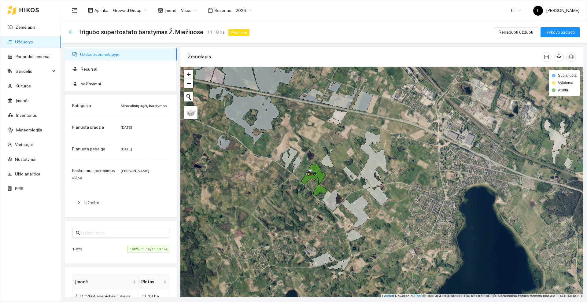
click at [70, 31] on icon "arrow-left" at bounding box center [70, 32] width 5 height 5
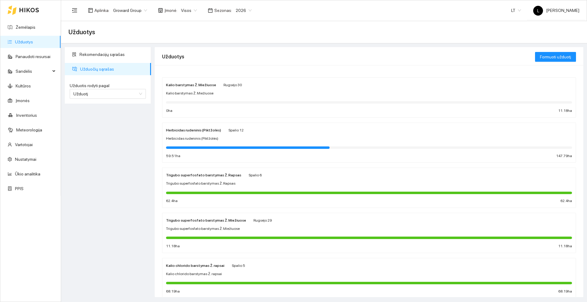
click at [204, 87] on strong "Kalio barstymas Ž. Miežiuose" at bounding box center [191, 85] width 50 height 4
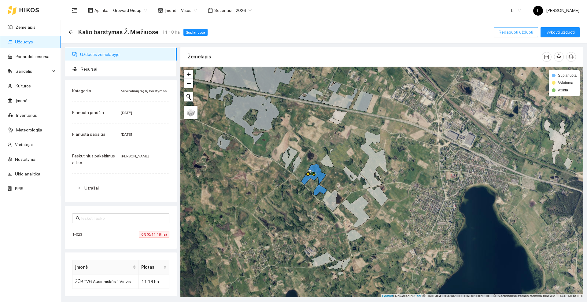
click at [516, 31] on span "Redaguoti užduotį" at bounding box center [515, 32] width 35 height 7
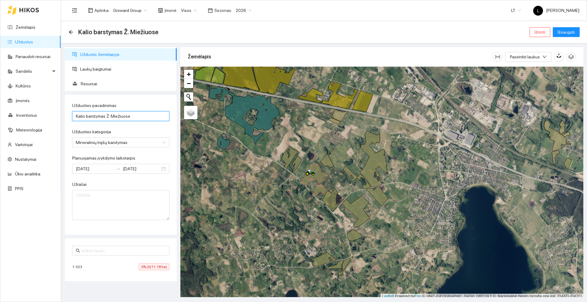
click at [84, 116] on input "Kalio barstymas Ž. Miežiuose" at bounding box center [120, 116] width 97 height 10
type input "Kalio chlorido barstymas Ž. Miežiuose"
click at [225, 144] on icon at bounding box center [223, 141] width 13 height 15
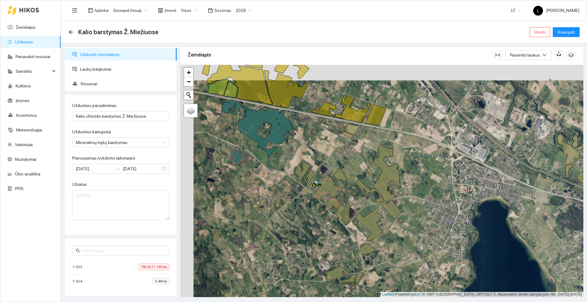
drag, startPoint x: 232, startPoint y: 164, endPoint x: 229, endPoint y: 175, distance: 10.9
click at [248, 183] on div at bounding box center [381, 181] width 403 height 232
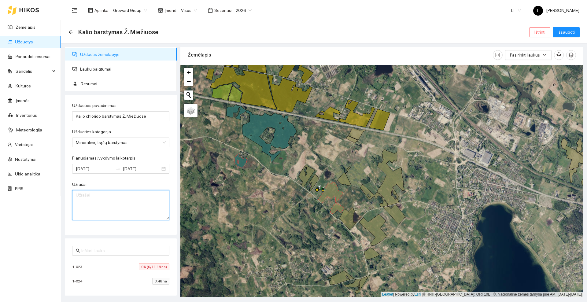
click at [104, 200] on textarea "Užrašai" at bounding box center [120, 205] width 97 height 30
type textarea "Sykiu užbarstėm NAGATINO 3,5HA LAUKĄ"
click at [94, 84] on span "Resursai" at bounding box center [126, 84] width 91 height 12
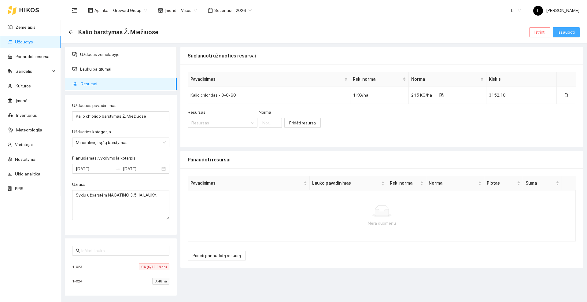
click at [563, 32] on span "Išsaugoti" at bounding box center [565, 32] width 17 height 7
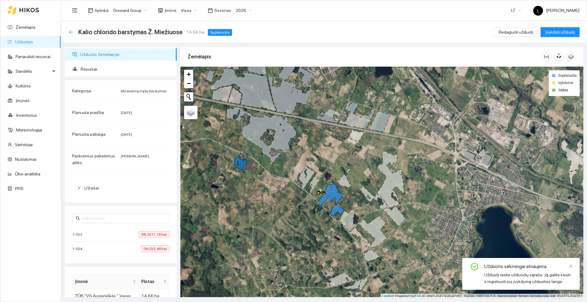
click at [71, 31] on icon "arrow-left" at bounding box center [70, 32] width 5 height 5
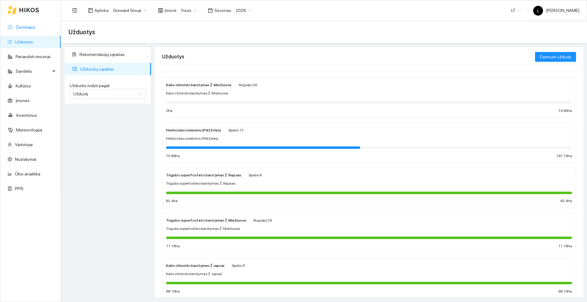
click at [20, 28] on link "Žemėlapis" at bounding box center [26, 27] width 20 height 5
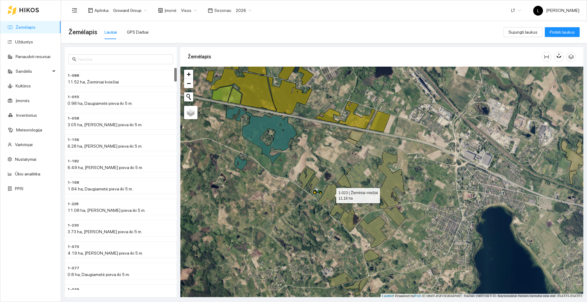
click at [331, 194] on icon at bounding box center [331, 200] width 26 height 32
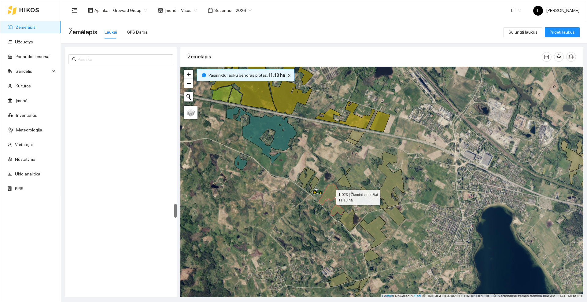
scroll to position [2, 0]
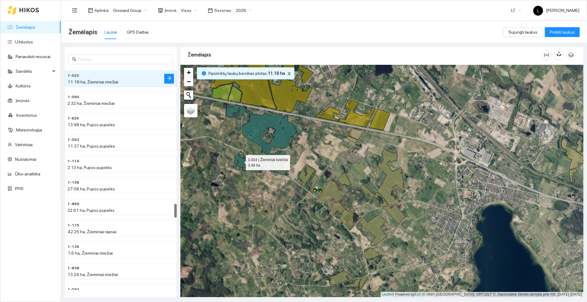
click at [242, 164] on icon at bounding box center [240, 160] width 13 height 15
click at [28, 43] on link "Užduotys" at bounding box center [24, 41] width 18 height 5
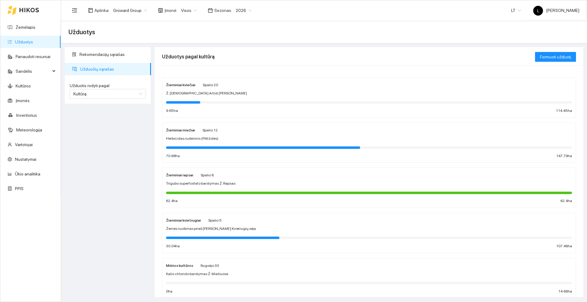
click at [215, 132] on div "Žieminiai miežiai Spalio 12" at bounding box center [369, 129] width 406 height 7
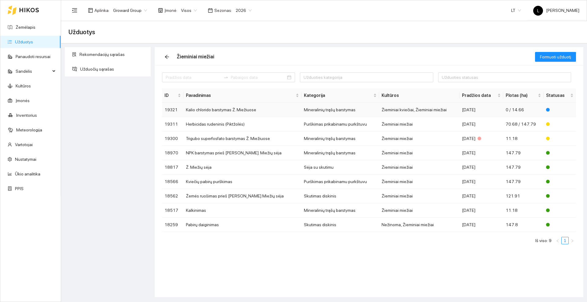
click at [229, 108] on td "Kalio chlorido barstymas Ž. Miežiuose" at bounding box center [242, 110] width 118 height 14
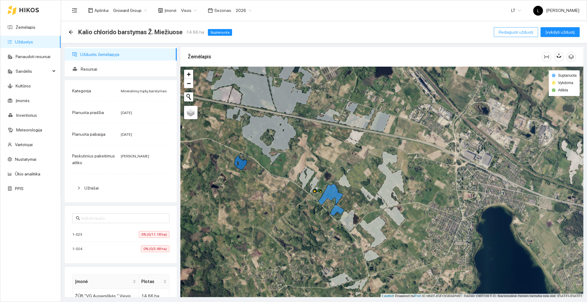
click at [514, 31] on span "Redaguoti užduotį" at bounding box center [515, 32] width 35 height 7
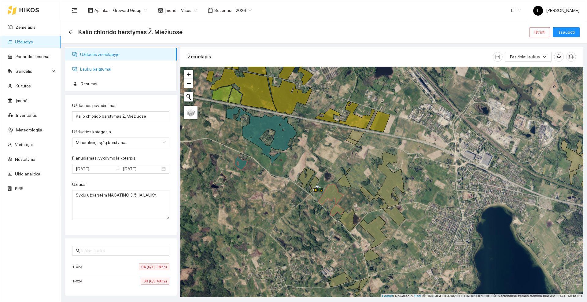
click at [87, 69] on span "Laukų baigtumai" at bounding box center [126, 69] width 92 height 12
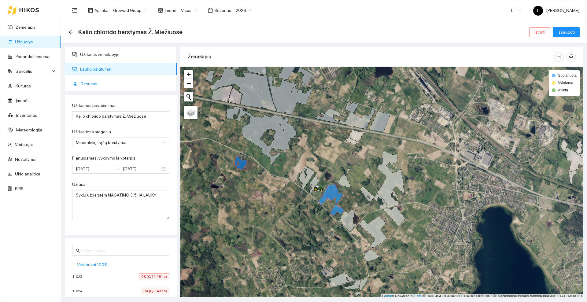
click at [97, 82] on span "Resursai" at bounding box center [126, 84] width 91 height 12
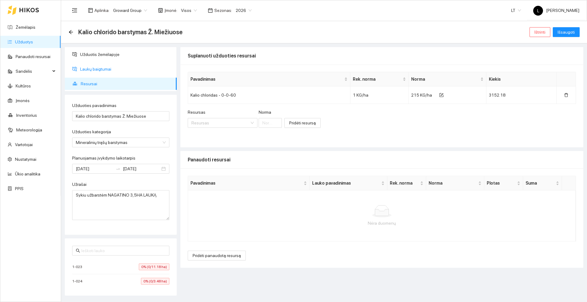
click at [98, 65] on span "Laukų baigtumai" at bounding box center [126, 69] width 92 height 12
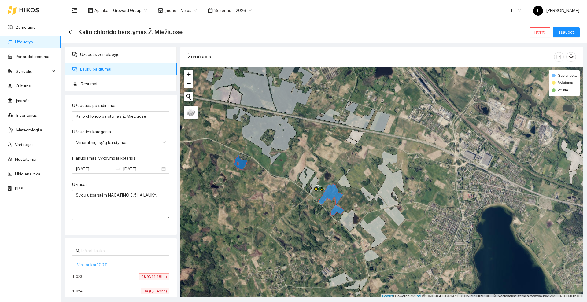
click at [98, 265] on span "Visi laukai 100%" at bounding box center [92, 264] width 31 height 7
click at [96, 86] on span "Resursai" at bounding box center [126, 84] width 91 height 12
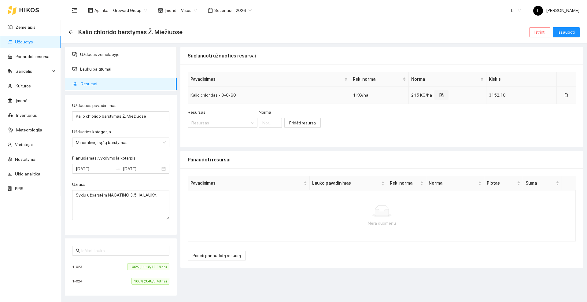
click at [441, 94] on icon "form" at bounding box center [441, 95] width 4 height 4
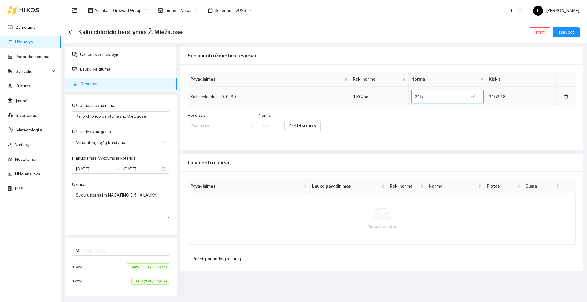
click at [438, 94] on input "215" at bounding box center [440, 97] width 50 height 10
type input "2"
type input "163.71"
click at [476, 94] on button "button" at bounding box center [478, 97] width 14 height 10
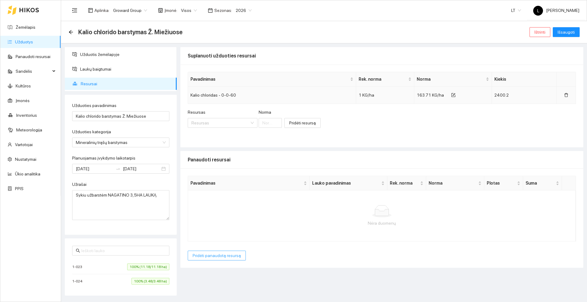
click at [213, 257] on span "Pridėti panaudotą resursą" at bounding box center [216, 255] width 48 height 7
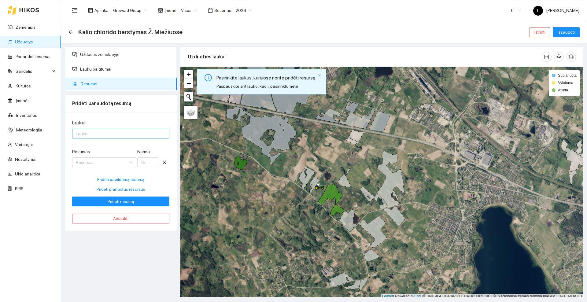
click at [113, 130] on div at bounding box center [118, 133] width 88 height 7
click at [90, 142] on div "Visi laukai" at bounding box center [121, 145] width 90 height 7
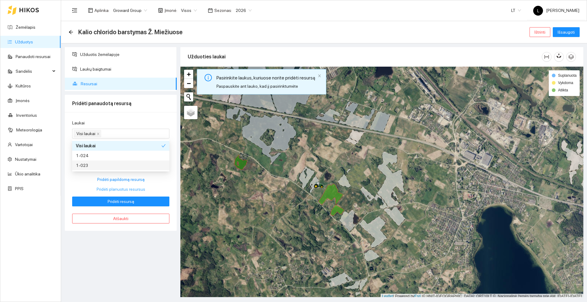
click at [122, 188] on span "Pridėti planuotus resursus" at bounding box center [121, 189] width 49 height 7
type input "163.71"
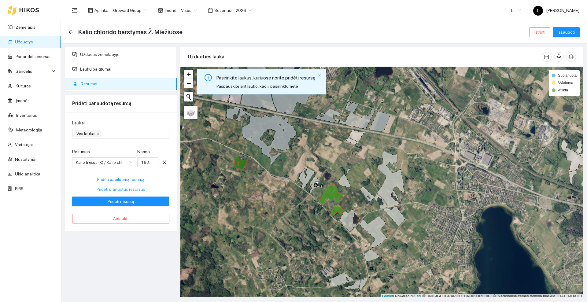
click at [123, 189] on span "Pridėti planuotus resursus" at bounding box center [121, 189] width 49 height 7
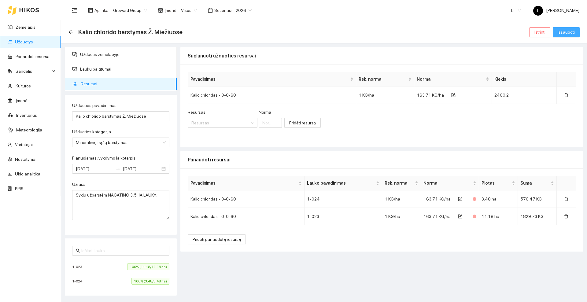
click at [563, 31] on span "Išsaugoti" at bounding box center [565, 32] width 17 height 7
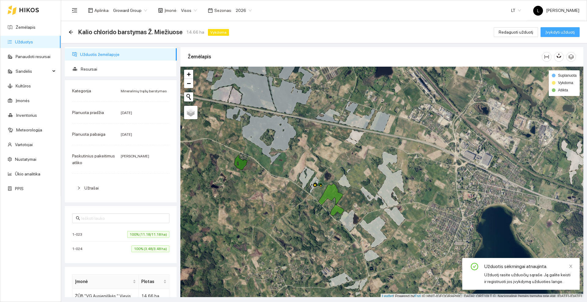
click at [567, 29] on span "Įvykdyti užduotį" at bounding box center [559, 32] width 29 height 7
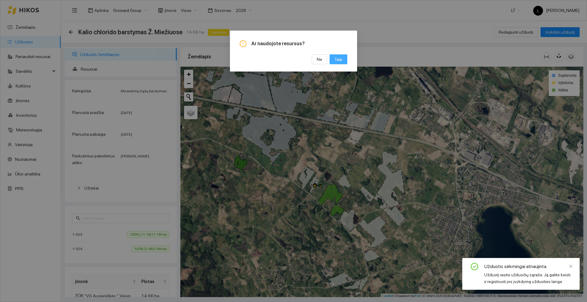
click at [341, 59] on span "Taip" at bounding box center [338, 59] width 8 height 7
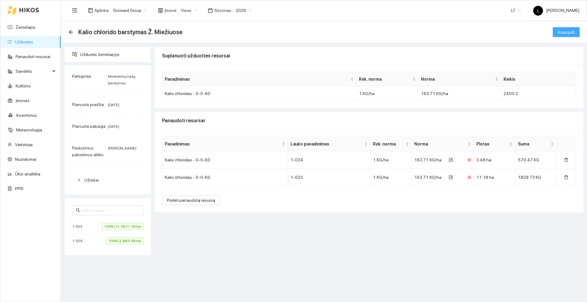
click at [565, 31] on span "Išsaugoti" at bounding box center [565, 32] width 17 height 7
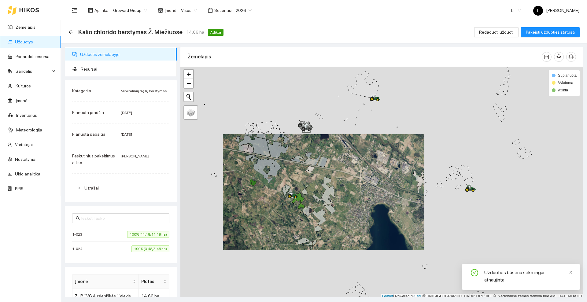
scroll to position [2, 0]
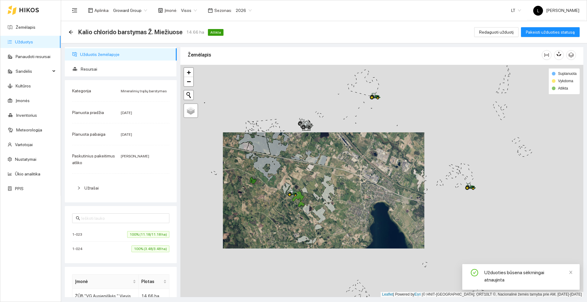
drag, startPoint x: 269, startPoint y: 213, endPoint x: 255, endPoint y: 226, distance: 18.8
click at [255, 226] on div at bounding box center [381, 181] width 403 height 232
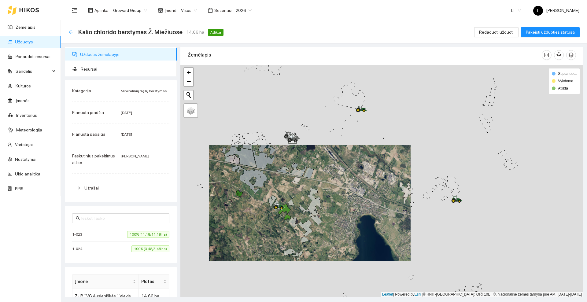
click at [71, 31] on icon "arrow-left" at bounding box center [70, 32] width 5 height 5
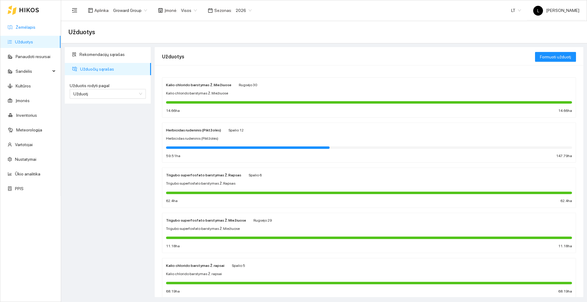
click at [25, 25] on link "Žemėlapis" at bounding box center [26, 27] width 20 height 5
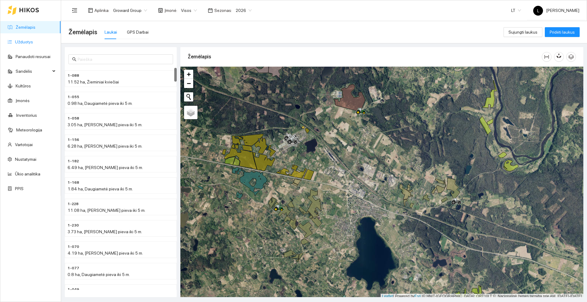
click at [27, 41] on link "Užduotys" at bounding box center [24, 41] width 18 height 5
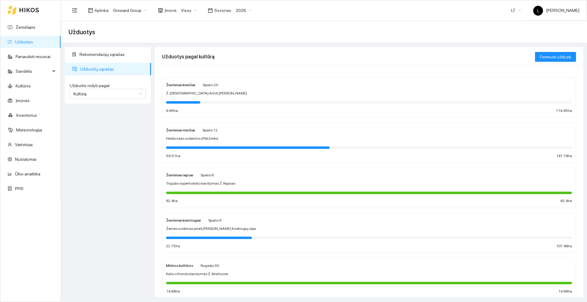
click at [213, 124] on div "Žieminiai miežiai Spalio 12 Herbicidas rudeninis (Piktžolės) 59.51 ha 147.79 ha" at bounding box center [368, 143] width 413 height 40
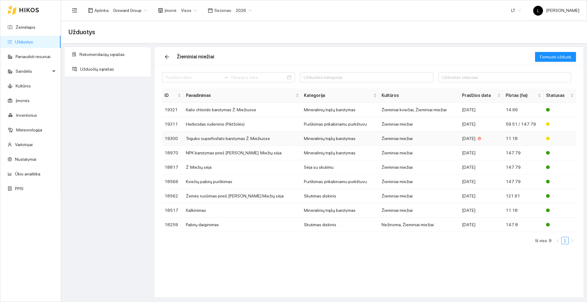
click at [238, 139] on td "Trigubo superfosfato barstymas Ž. Miežiuose" at bounding box center [242, 138] width 118 height 14
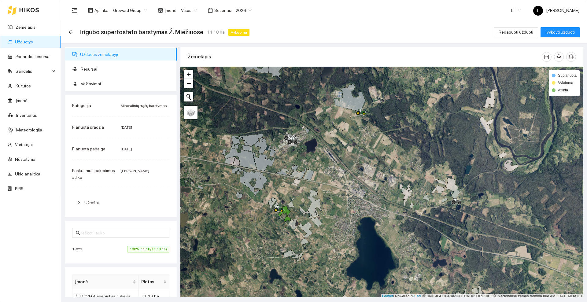
scroll to position [2, 0]
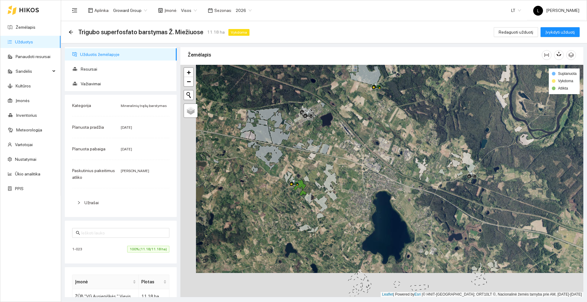
drag, startPoint x: 256, startPoint y: 232, endPoint x: 276, endPoint y: 205, distance: 33.6
click at [276, 205] on div at bounding box center [381, 181] width 403 height 232
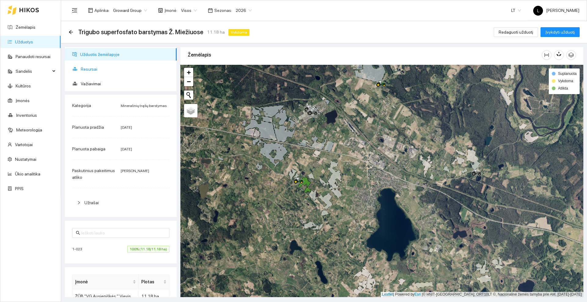
click at [104, 65] on span "Resursai" at bounding box center [126, 69] width 91 height 12
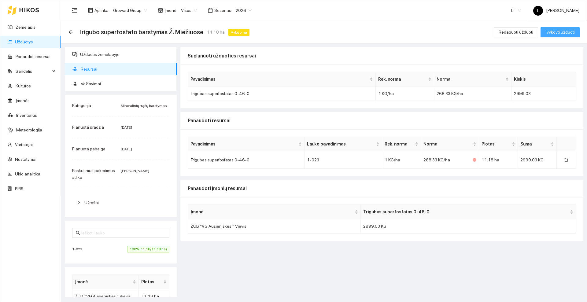
click at [556, 33] on span "Įvykdyti užduotį" at bounding box center [559, 32] width 29 height 7
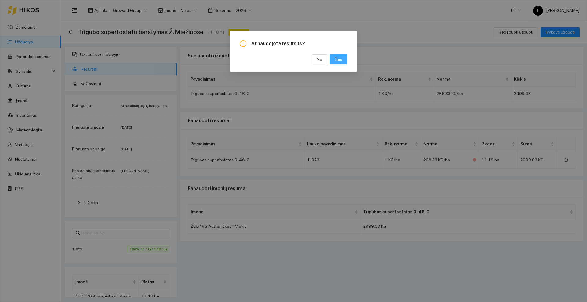
click at [337, 60] on span "Taip" at bounding box center [338, 59] width 8 height 7
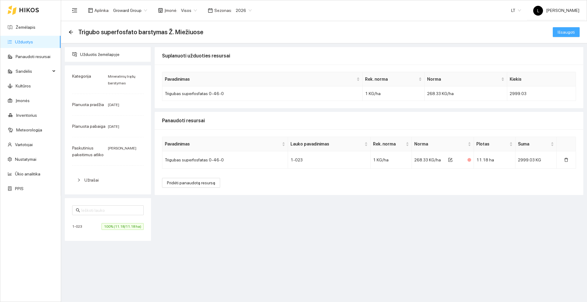
click at [565, 32] on span "Išsaugoti" at bounding box center [565, 32] width 17 height 7
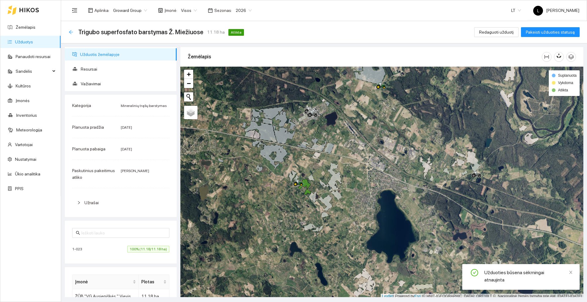
click at [69, 30] on icon "arrow-left" at bounding box center [70, 32] width 5 height 5
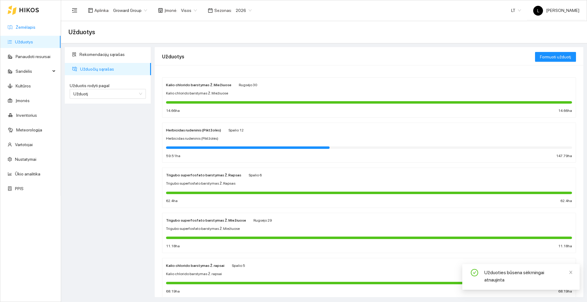
click at [20, 27] on link "Žemėlapis" at bounding box center [26, 27] width 20 height 5
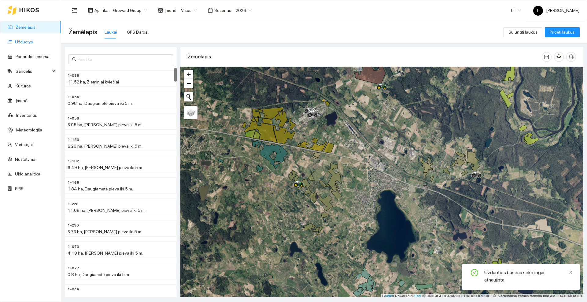
click at [22, 44] on link "Užduotys" at bounding box center [24, 41] width 18 height 5
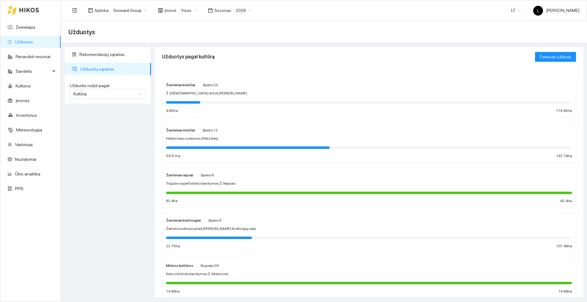
click at [236, 136] on div "Herbicidas rudeninis (Piktžolės)" at bounding box center [369, 139] width 406 height 6
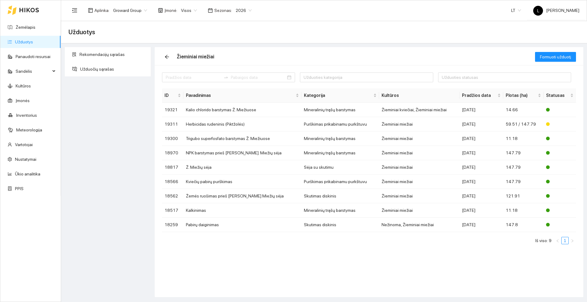
click at [334, 244] on ul "Iš viso: 9 1" at bounding box center [369, 240] width 414 height 7
click at [167, 55] on icon "arrow-left" at bounding box center [166, 56] width 5 height 5
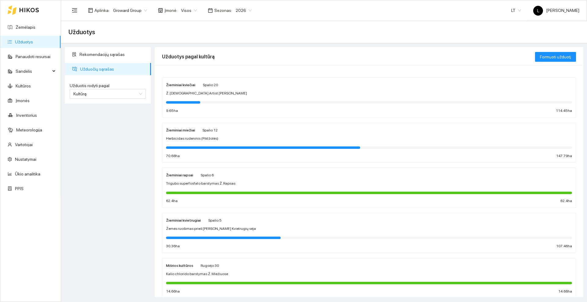
click at [205, 91] on div "Ž. [DEMOGRAPHIC_DATA] Artist [PERSON_NAME]" at bounding box center [369, 93] width 406 height 6
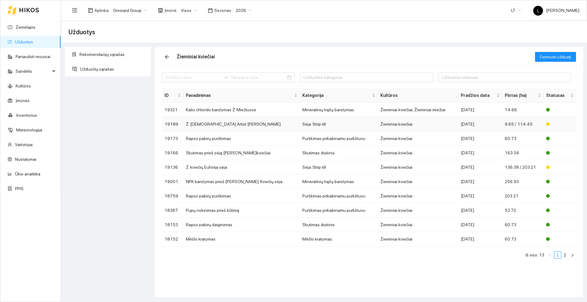
click at [217, 126] on td "Ž. [DEMOGRAPHIC_DATA] Artist [PERSON_NAME]" at bounding box center [241, 124] width 116 height 14
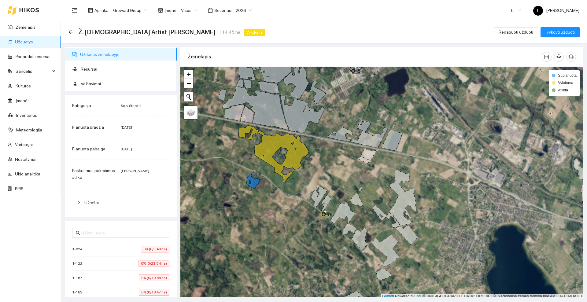
scroll to position [2, 0]
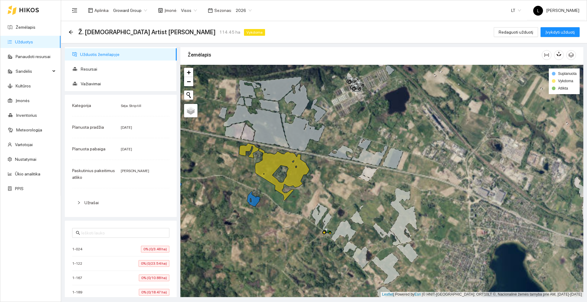
drag, startPoint x: 227, startPoint y: 149, endPoint x: 228, endPoint y: 169, distance: 19.9
click at [228, 169] on div at bounding box center [381, 181] width 403 height 232
click at [516, 32] on span "Redaguoti užduotį" at bounding box center [515, 32] width 35 height 7
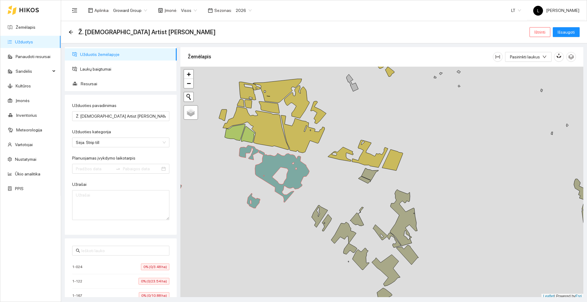
type input "[DATE]"
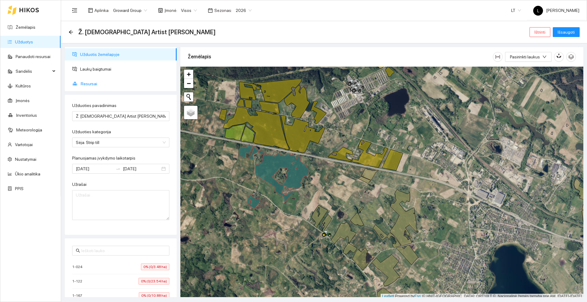
click at [89, 82] on span "Resursai" at bounding box center [126, 84] width 91 height 12
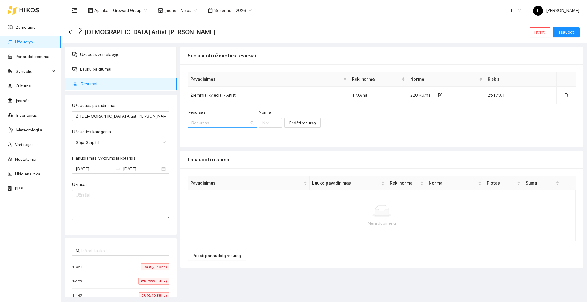
click at [223, 122] on input "Resursas" at bounding box center [220, 122] width 58 height 9
type input "Euforia"
click at [241, 134] on span "Euforia" at bounding box center [246, 135] width 13 height 5
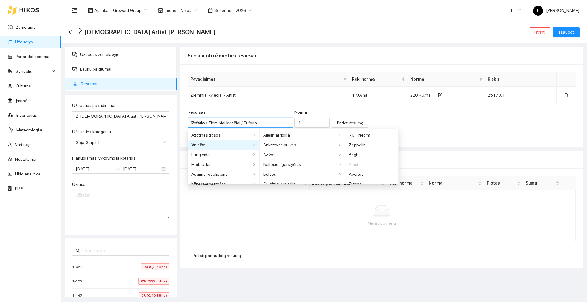
type input "1"
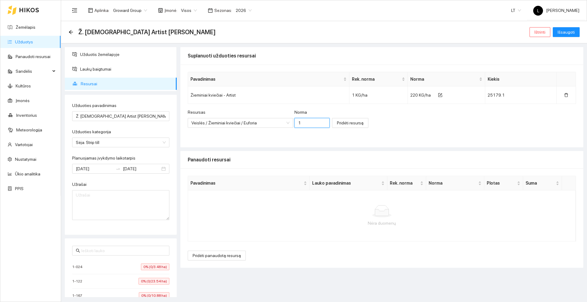
click at [294, 123] on input "1" at bounding box center [311, 123] width 35 height 10
type input "210"
click at [335, 126] on button "Pridėti resursą" at bounding box center [350, 123] width 36 height 10
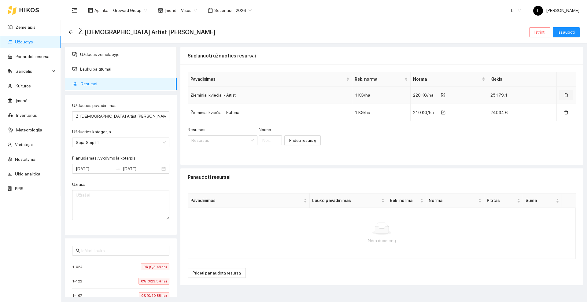
click at [565, 93] on icon "delete" at bounding box center [566, 95] width 4 height 4
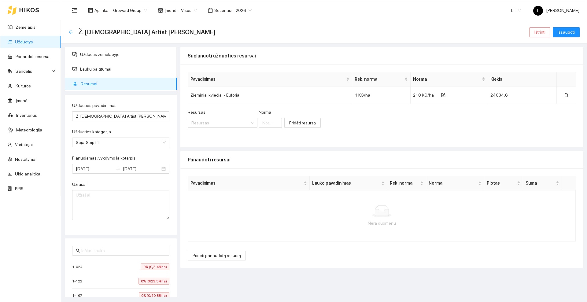
click at [71, 30] on icon "arrow-left" at bounding box center [71, 32] width 4 height 4
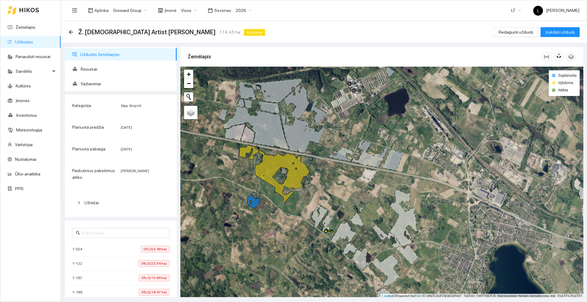
scroll to position [2, 0]
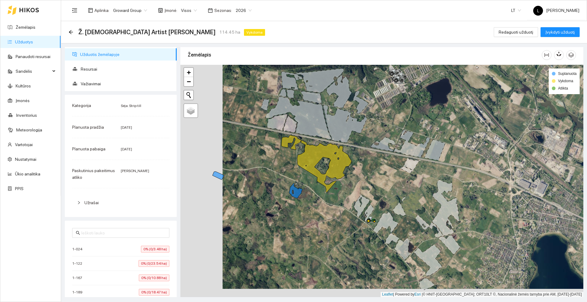
drag, startPoint x: 243, startPoint y: 183, endPoint x: 288, endPoint y: 172, distance: 45.9
click at [288, 172] on div at bounding box center [381, 181] width 403 height 232
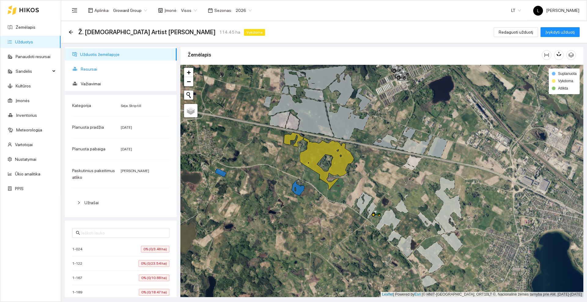
click at [87, 66] on span "Resursai" at bounding box center [126, 69] width 91 height 12
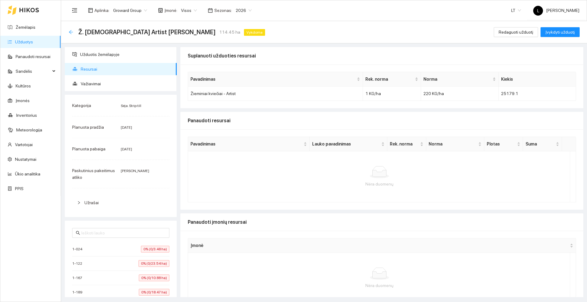
click at [70, 32] on icon "arrow-left" at bounding box center [71, 32] width 4 height 4
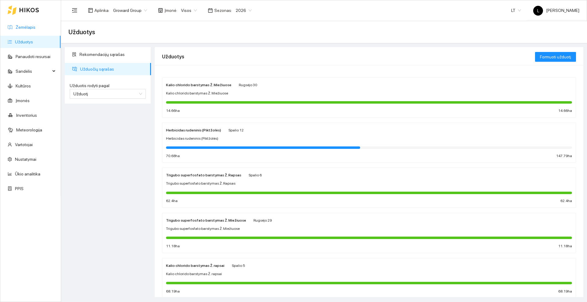
click at [20, 25] on link "Žemėlapis" at bounding box center [26, 27] width 20 height 5
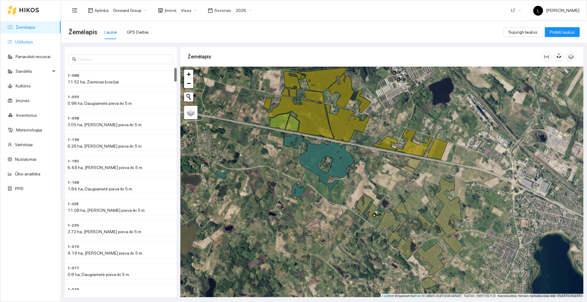
click at [28, 40] on link "Užduotys" at bounding box center [24, 41] width 18 height 5
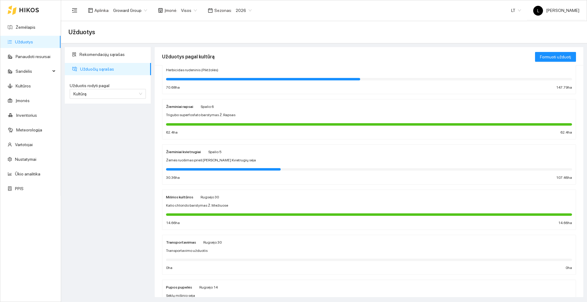
scroll to position [76, 0]
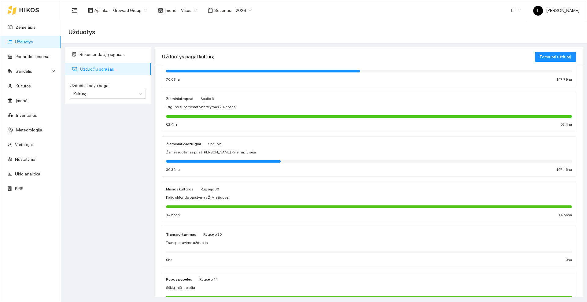
click at [236, 195] on div "Kalio chlorido barstymas Ž. Miežiuose" at bounding box center [369, 198] width 406 height 6
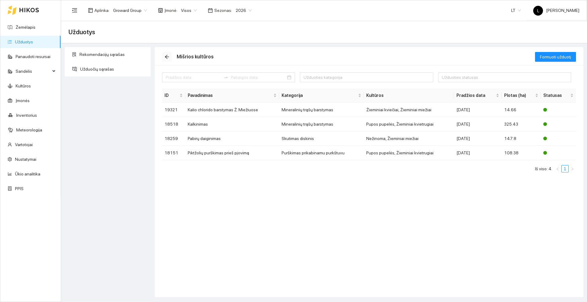
click at [168, 57] on icon "arrow-left" at bounding box center [167, 57] width 4 height 4
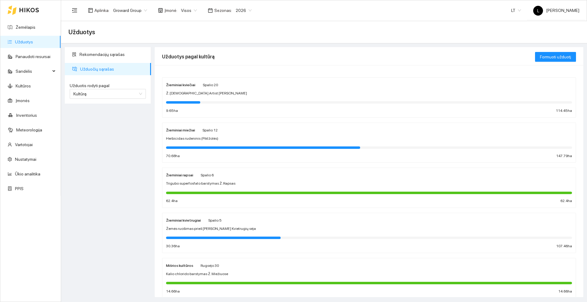
click at [213, 140] on span "Herbicidas rudeninis (Piktžolės)" at bounding box center [192, 139] width 52 height 6
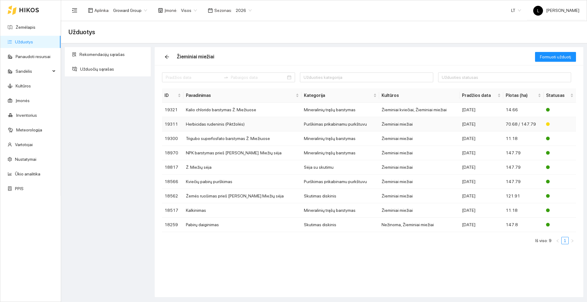
click at [223, 123] on td "Herbicidas rudeninis (Piktžolės)" at bounding box center [242, 124] width 118 height 14
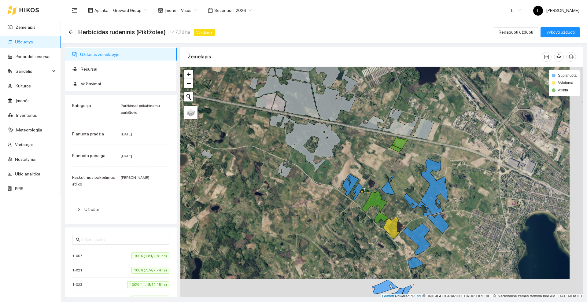
scroll to position [2, 0]
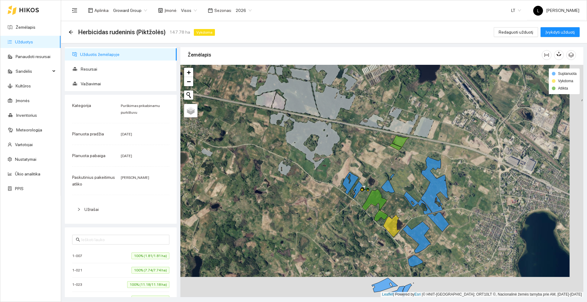
drag, startPoint x: 324, startPoint y: 213, endPoint x: 309, endPoint y: 174, distance: 41.4
click at [292, 172] on div at bounding box center [381, 181] width 403 height 232
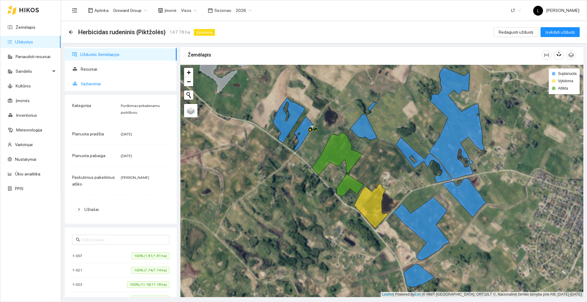
click at [93, 82] on span "Važiavimai" at bounding box center [126, 84] width 91 height 12
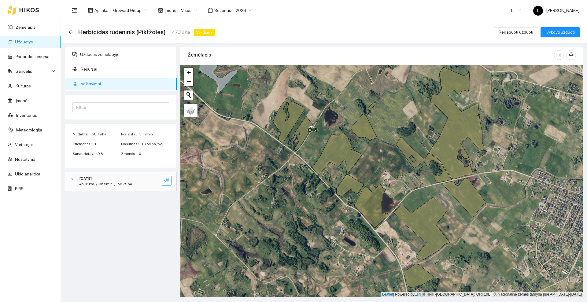
click at [170, 180] on button "button" at bounding box center [167, 181] width 10 height 10
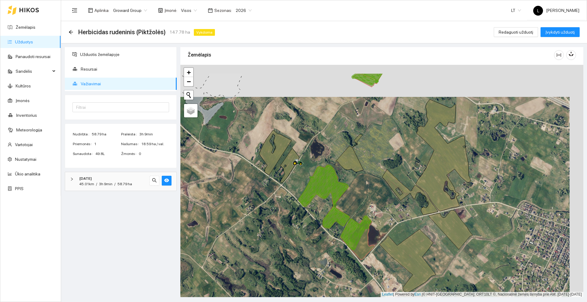
drag, startPoint x: 334, startPoint y: 114, endPoint x: 320, endPoint y: 146, distance: 35.0
click at [320, 146] on div at bounding box center [381, 181] width 403 height 232
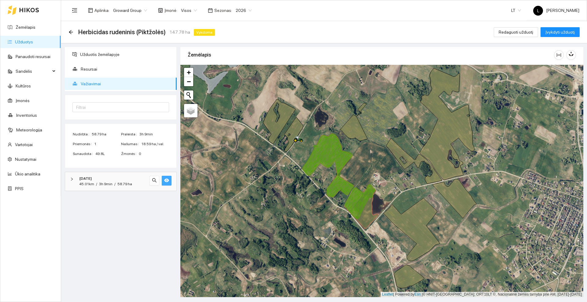
click at [167, 179] on icon "eye" at bounding box center [166, 180] width 5 height 4
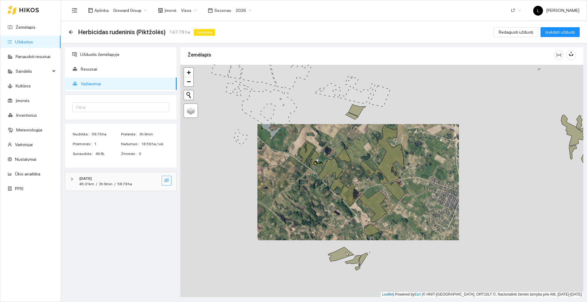
click at [168, 181] on icon "eye-invisible" at bounding box center [166, 180] width 5 height 4
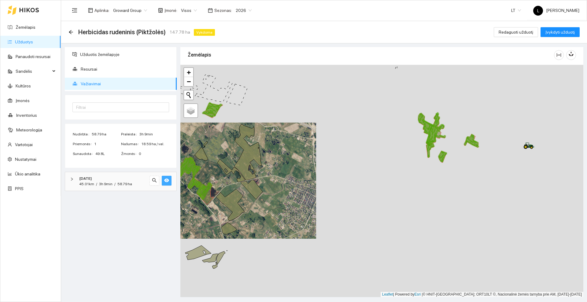
drag, startPoint x: 378, startPoint y: 167, endPoint x: 348, endPoint y: 167, distance: 30.6
click at [348, 167] on div at bounding box center [381, 181] width 403 height 232
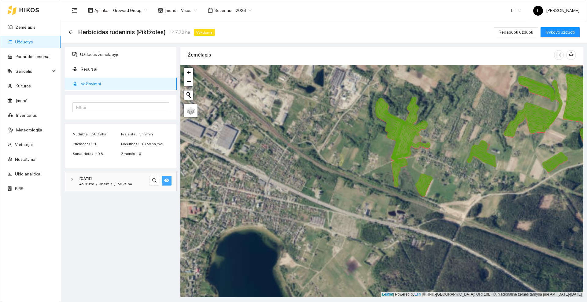
drag, startPoint x: 329, startPoint y: 192, endPoint x: 371, endPoint y: 155, distance: 55.2
click at [371, 155] on div at bounding box center [381, 181] width 403 height 232
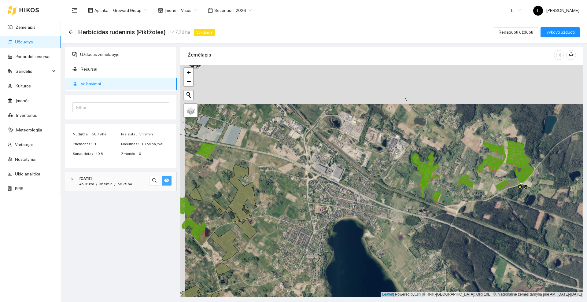
drag, startPoint x: 282, startPoint y: 167, endPoint x: 439, endPoint y: 125, distance: 163.0
click at [439, 126] on div at bounding box center [381, 181] width 403 height 232
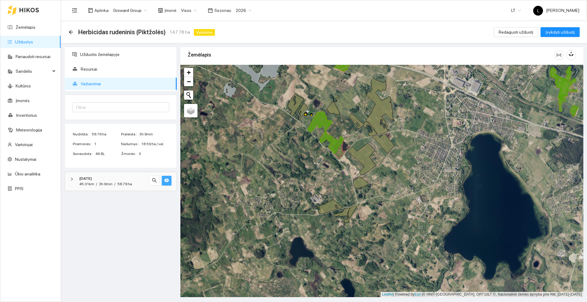
click at [74, 31] on div "Herbicidas rudeninis (Piktžolės) 147.78 ha Vykdoma" at bounding box center [142, 32] width 149 height 10
click at [70, 33] on icon "arrow-left" at bounding box center [70, 32] width 5 height 5
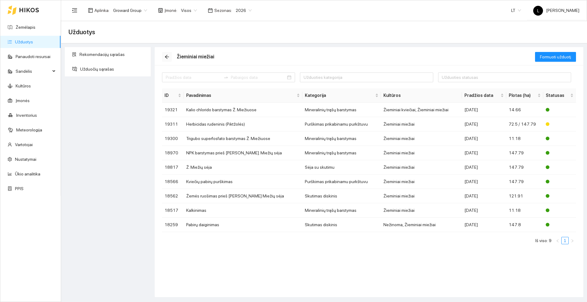
click at [169, 58] on icon "arrow-left" at bounding box center [166, 56] width 5 height 5
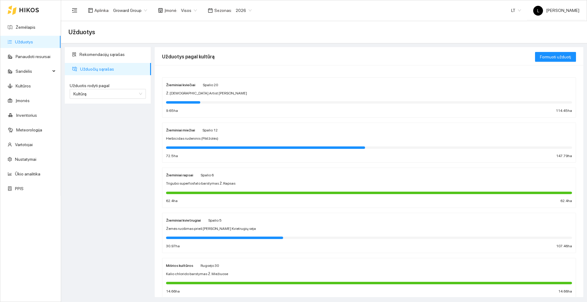
click at [207, 90] on div "Žieminiai kviečiai [DATE] Ž. [DEMOGRAPHIC_DATA] Artist sėja 9.65 ha 114.45 ha" at bounding box center [369, 97] width 406 height 32
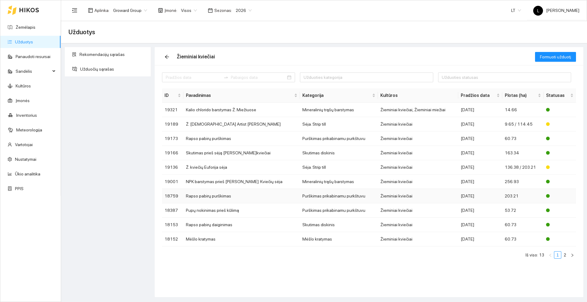
click at [232, 196] on td "Rapso pabirų purškimas" at bounding box center [241, 196] width 116 height 14
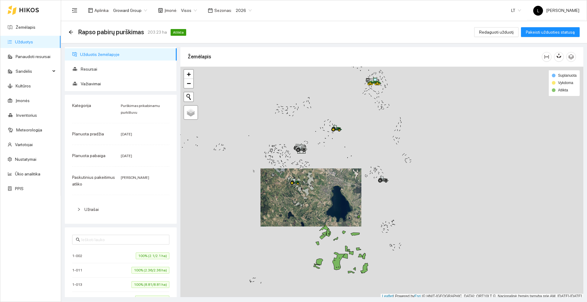
scroll to position [2, 0]
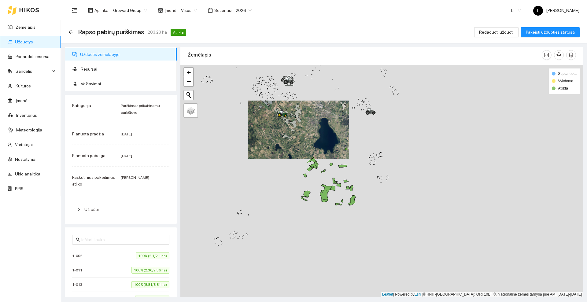
drag, startPoint x: 318, startPoint y: 160, endPoint x: 315, endPoint y: 146, distance: 14.4
click at [315, 146] on div at bounding box center [381, 181] width 403 height 232
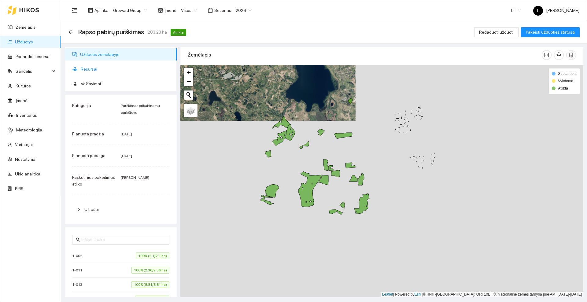
click at [89, 70] on span "Resursai" at bounding box center [126, 69] width 91 height 12
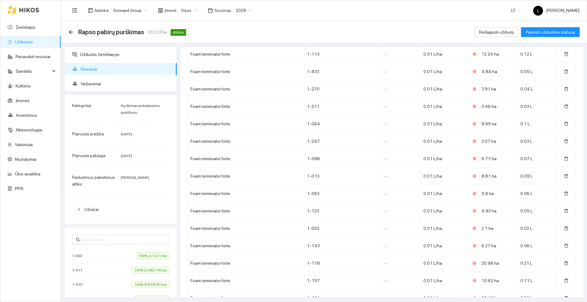
scroll to position [672, 0]
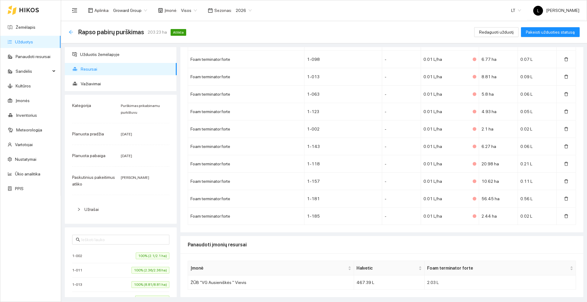
click at [69, 31] on icon "arrow-left" at bounding box center [70, 32] width 5 height 5
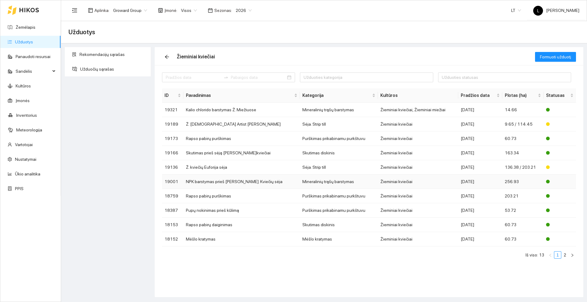
click at [218, 181] on td "NPK barstymas prieš [PERSON_NAME]. Kviečių sėja" at bounding box center [241, 181] width 116 height 14
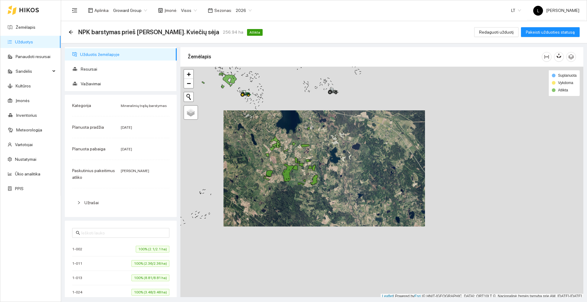
scroll to position [2, 0]
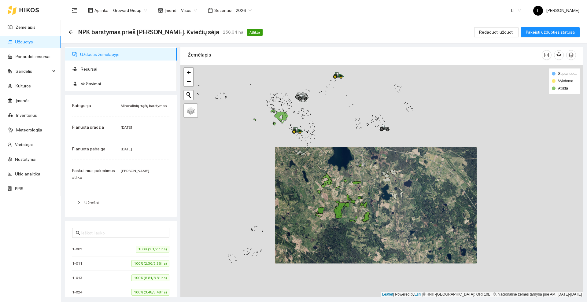
click at [302, 177] on div at bounding box center [381, 181] width 403 height 232
click at [110, 67] on span "Resursai" at bounding box center [126, 69] width 91 height 12
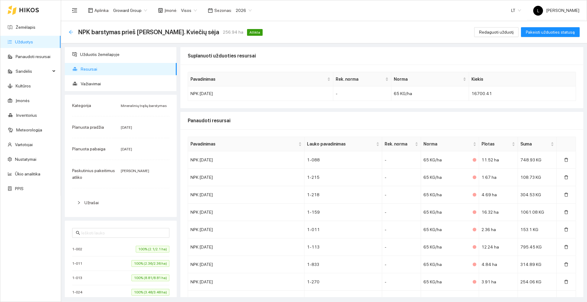
click at [72, 33] on icon "arrow-left" at bounding box center [70, 32] width 5 height 5
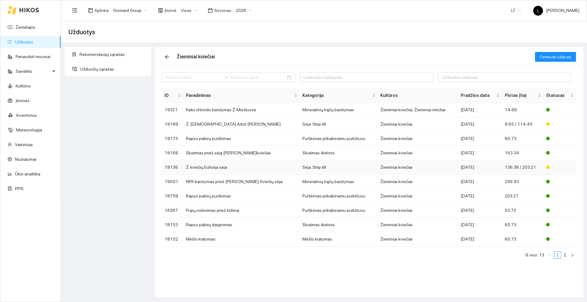
click at [225, 166] on td "Ž. kviečių Euforija sėja" at bounding box center [241, 167] width 116 height 14
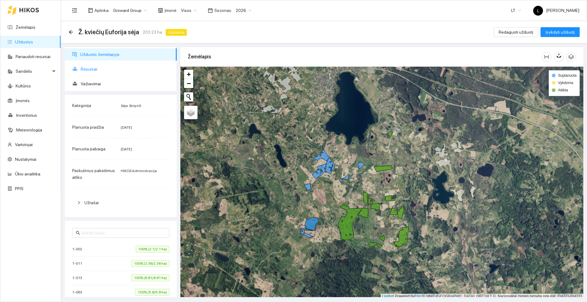
click at [86, 71] on span "Resursai" at bounding box center [126, 69] width 91 height 12
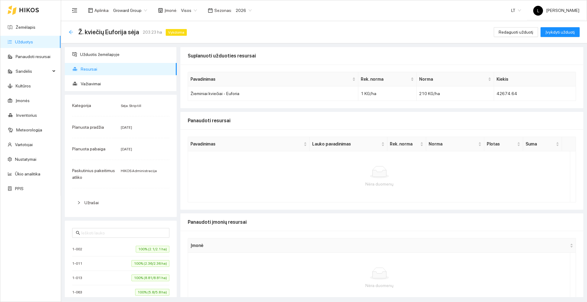
click at [71, 31] on icon "arrow-left" at bounding box center [70, 32] width 5 height 5
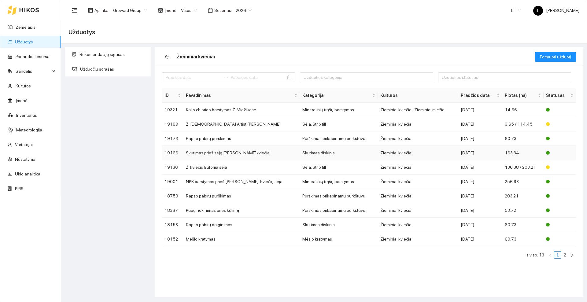
click at [221, 152] on td "Skutimas prieš sėją [PERSON_NAME]kviečiai" at bounding box center [241, 153] width 116 height 14
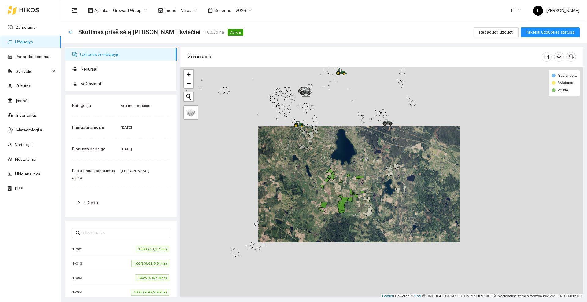
click at [73, 31] on icon "arrow-left" at bounding box center [70, 32] width 5 height 5
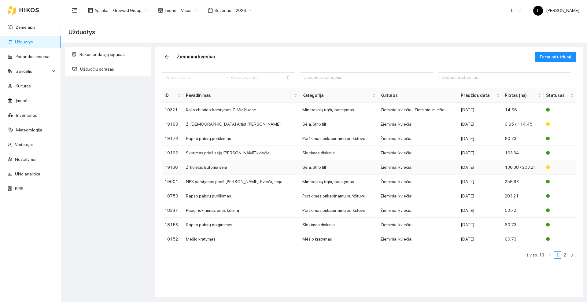
click at [215, 167] on td "Ž. kviečių Euforija sėja" at bounding box center [241, 167] width 116 height 14
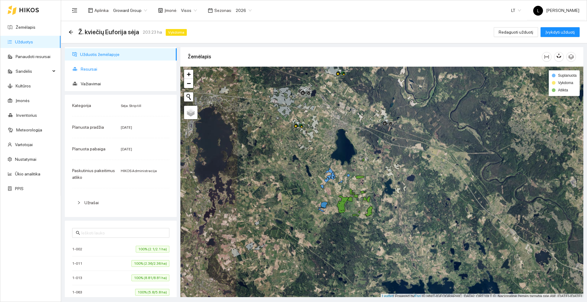
click at [93, 70] on span "Resursai" at bounding box center [126, 69] width 91 height 12
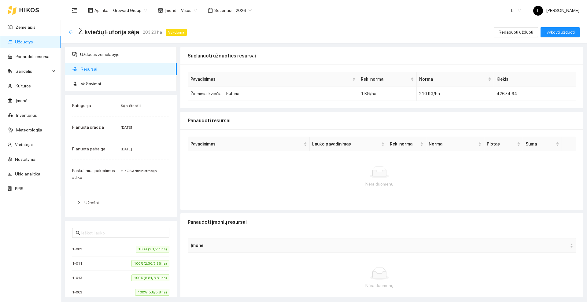
click at [71, 31] on icon "arrow-left" at bounding box center [71, 32] width 4 height 4
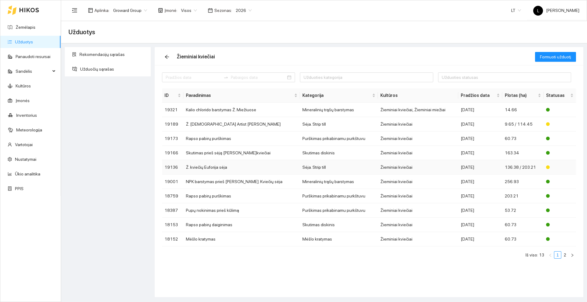
click at [330, 166] on td "Sėja. Strip till" at bounding box center [339, 167] width 78 height 14
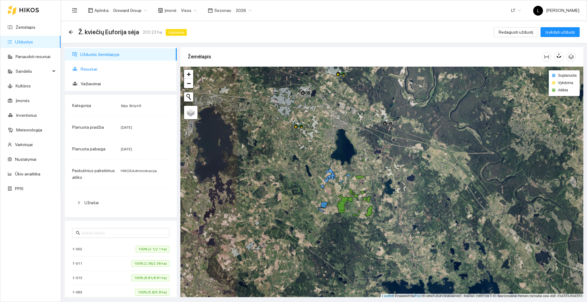
click at [117, 71] on span "Resursai" at bounding box center [126, 69] width 91 height 12
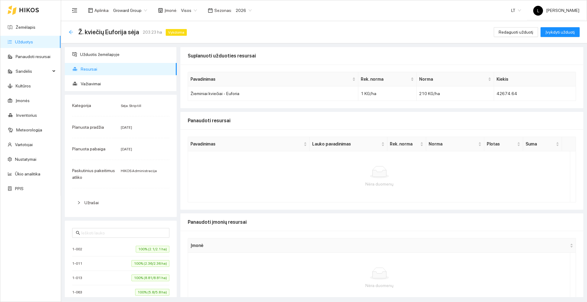
click at [71, 31] on icon "arrow-left" at bounding box center [70, 32] width 5 height 5
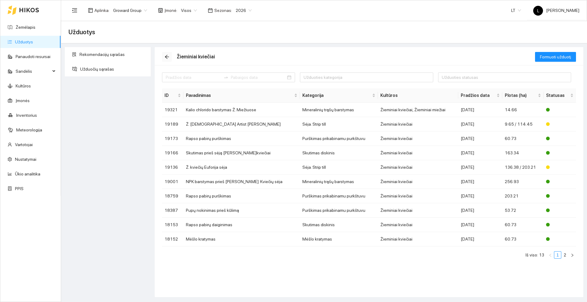
click at [168, 56] on icon "arrow-left" at bounding box center [166, 56] width 5 height 5
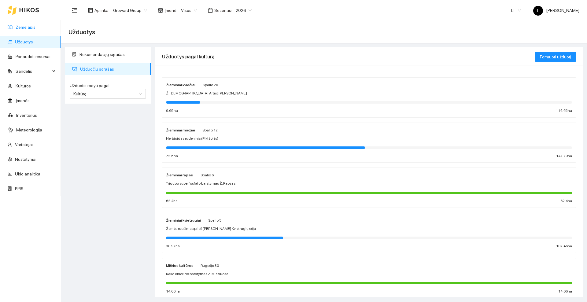
click at [35, 25] on link "Žemėlapis" at bounding box center [26, 27] width 20 height 5
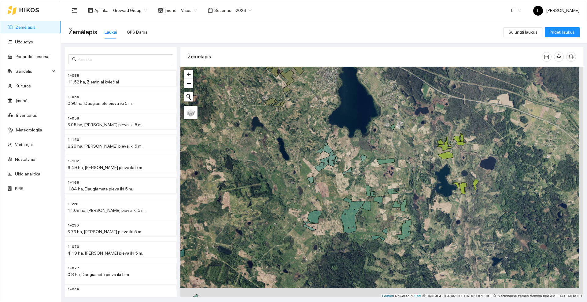
scroll to position [2, 0]
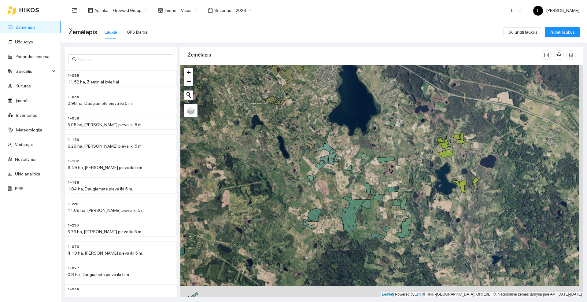
drag, startPoint x: 335, startPoint y: 217, endPoint x: 314, endPoint y: 183, distance: 40.5
click at [314, 183] on div at bounding box center [381, 181] width 403 height 232
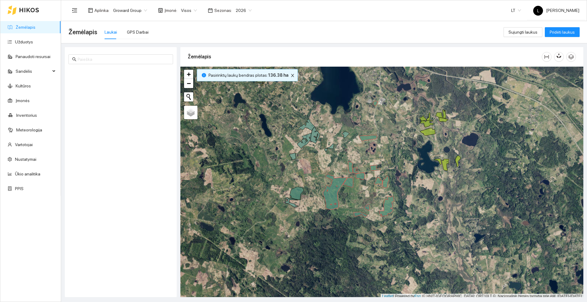
scroll to position [2, 0]
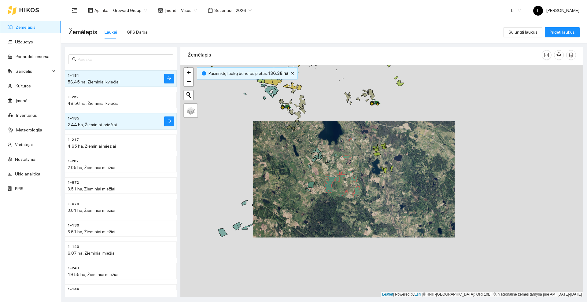
drag, startPoint x: 362, startPoint y: 126, endPoint x: 338, endPoint y: 145, distance: 31.1
click at [338, 145] on div at bounding box center [381, 181] width 403 height 232
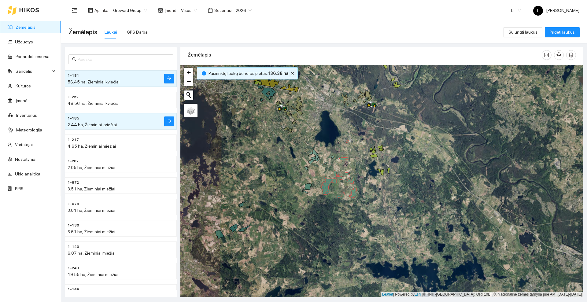
click at [290, 72] on icon "close" at bounding box center [292, 73] width 4 height 4
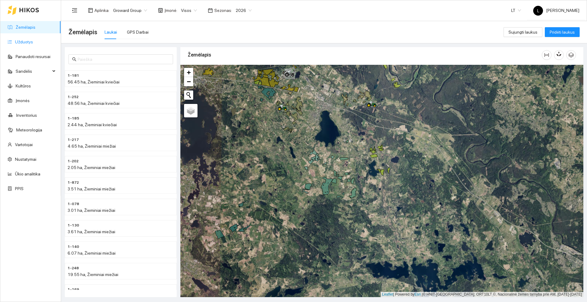
click at [33, 43] on link "Užduotys" at bounding box center [24, 41] width 18 height 5
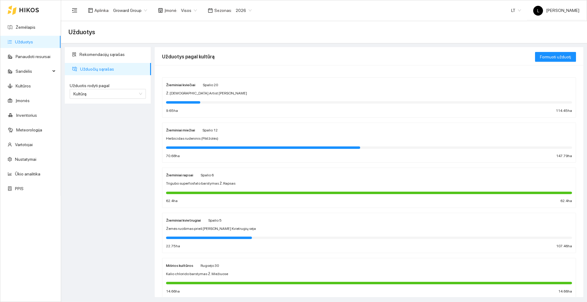
click at [223, 87] on div "Žieminiai kviečiai Spalio 20" at bounding box center [369, 84] width 406 height 7
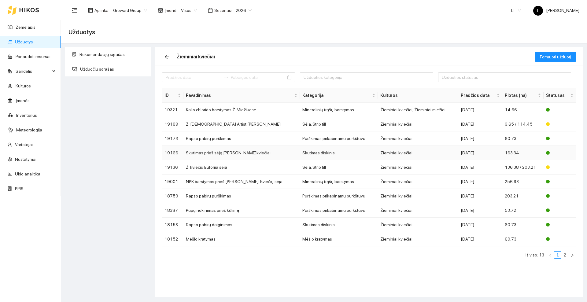
click at [215, 152] on td "Skutimas prieš sėją [PERSON_NAME]kviečiai" at bounding box center [241, 153] width 116 height 14
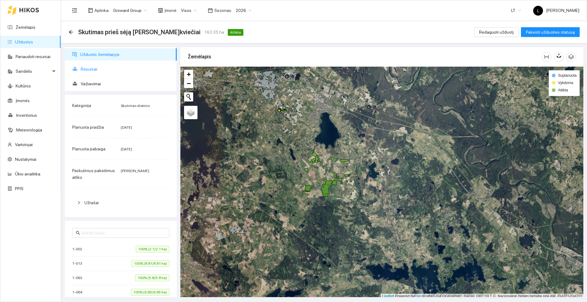
click at [95, 71] on span "Resursai" at bounding box center [126, 69] width 91 height 12
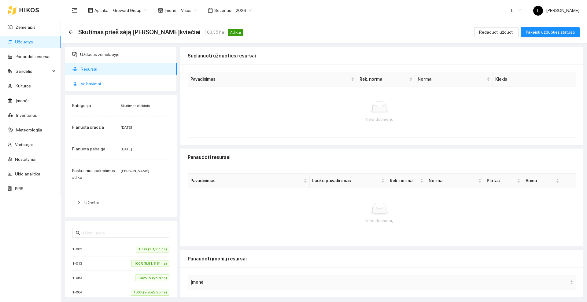
click at [91, 82] on span "Važiavimai" at bounding box center [126, 84] width 91 height 12
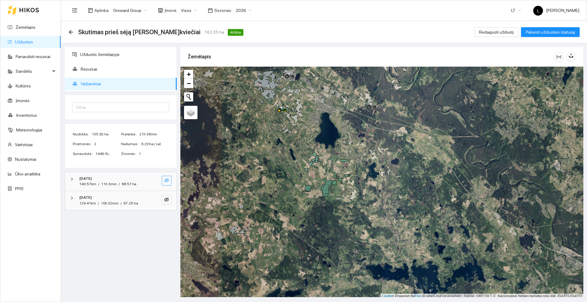
click at [166, 179] on icon "eye-invisible" at bounding box center [166, 180] width 5 height 4
click at [165, 198] on icon "eye-invisible" at bounding box center [166, 199] width 5 height 5
click at [165, 198] on icon "eye" at bounding box center [166, 199] width 5 height 5
click at [164, 181] on icon "eye" at bounding box center [166, 180] width 5 height 5
click at [70, 33] on icon "arrow-left" at bounding box center [70, 32] width 5 height 5
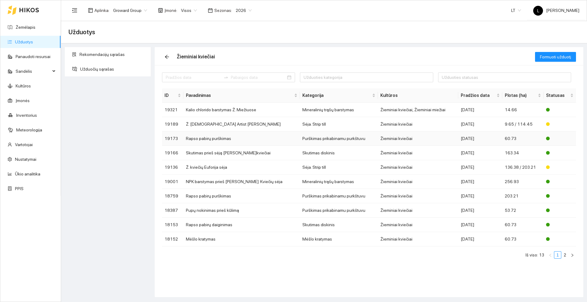
click at [237, 139] on td "Rapso pabirų purškimas" at bounding box center [241, 138] width 116 height 14
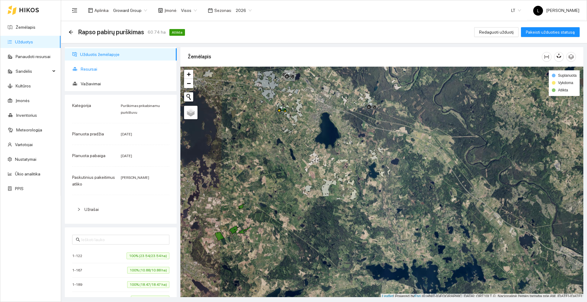
click at [93, 69] on span "Resursai" at bounding box center [126, 69] width 91 height 12
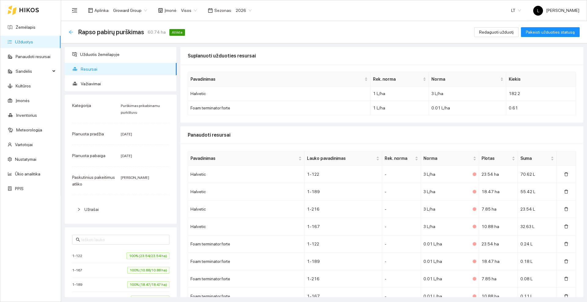
click at [69, 31] on icon "arrow-left" at bounding box center [70, 32] width 5 height 5
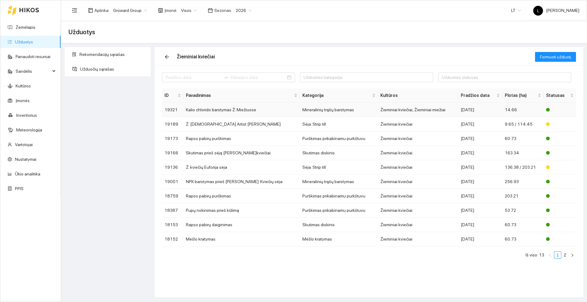
click at [213, 108] on td "Kalio chlorido barstymas Ž. Miežiuose" at bounding box center [241, 110] width 116 height 14
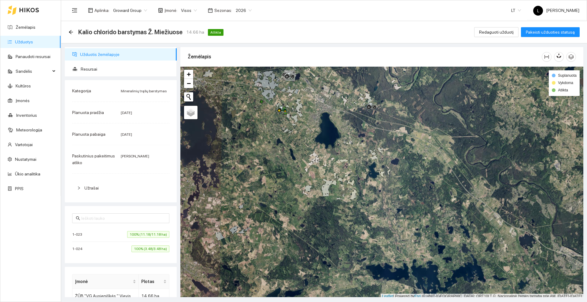
scroll to position [2, 0]
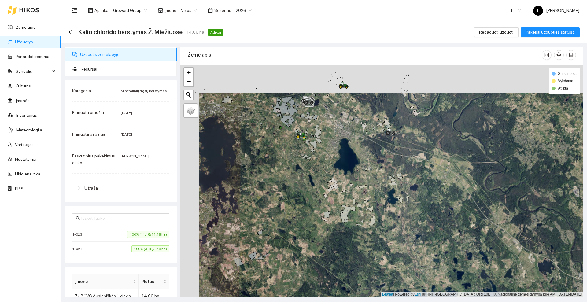
drag, startPoint x: 254, startPoint y: 134, endPoint x: 269, endPoint y: 157, distance: 27.7
click at [269, 157] on div at bounding box center [381, 181] width 403 height 232
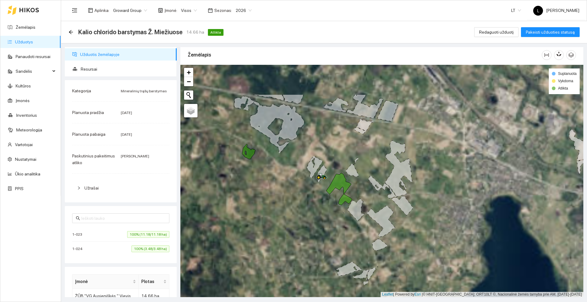
drag, startPoint x: 253, startPoint y: 156, endPoint x: 252, endPoint y: 212, distance: 55.6
click at [252, 212] on div at bounding box center [381, 181] width 403 height 232
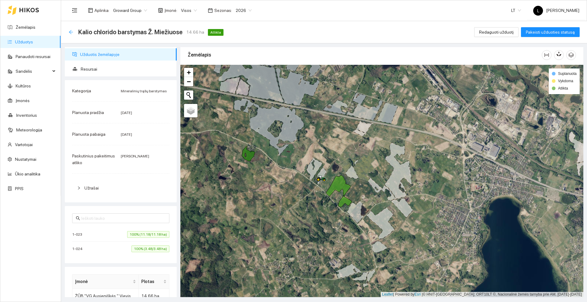
click at [71, 31] on icon "arrow-left" at bounding box center [70, 32] width 5 height 5
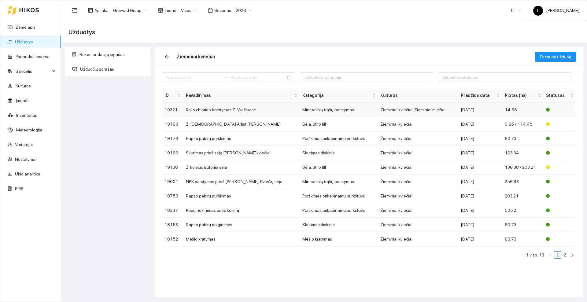
click at [318, 108] on td "Mineralinių trąšų barstymas" at bounding box center [339, 110] width 78 height 14
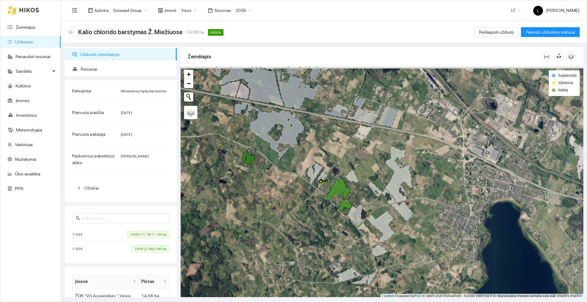
click at [70, 31] on icon "arrow-left" at bounding box center [70, 32] width 5 height 5
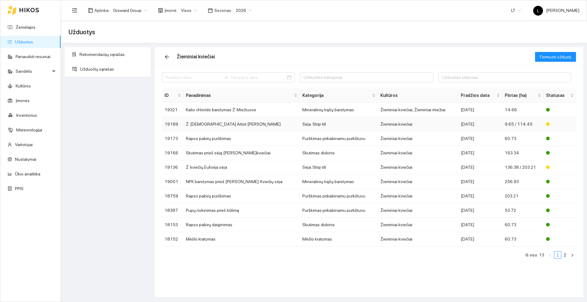
click at [228, 121] on td "Ž. [DEMOGRAPHIC_DATA] Artist [PERSON_NAME]" at bounding box center [241, 124] width 116 height 14
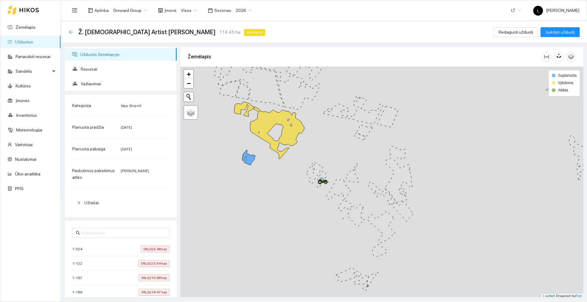
click at [70, 31] on icon "arrow-left" at bounding box center [71, 32] width 4 height 4
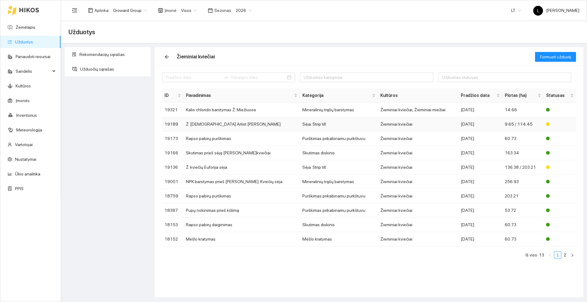
click at [227, 123] on td "Ž. [DEMOGRAPHIC_DATA] Artist [PERSON_NAME]" at bounding box center [241, 124] width 116 height 14
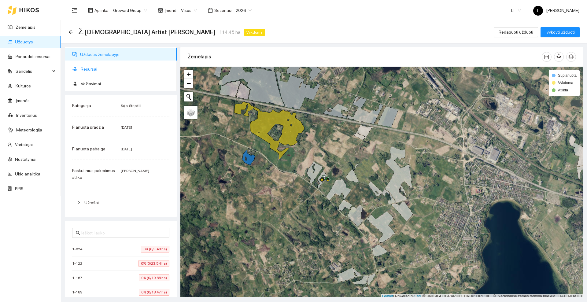
click at [98, 63] on span "Resursai" at bounding box center [126, 69] width 91 height 12
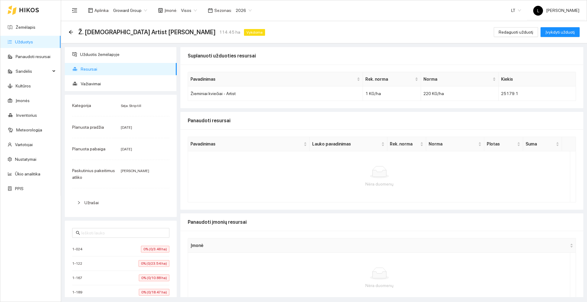
click at [66, 29] on div "Ž. [DEMOGRAPHIC_DATA] Artist sėja 114.45 ha Vykdoma Redaguoti užduotį Įvykdyti …" at bounding box center [323, 32] width 525 height 22
click at [69, 31] on icon "arrow-left" at bounding box center [71, 32] width 4 height 4
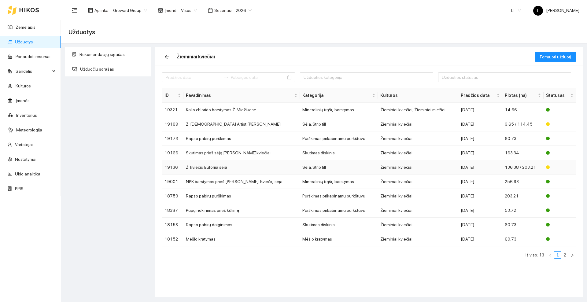
click at [212, 166] on td "Ž. kviečių Euforija sėja" at bounding box center [241, 167] width 116 height 14
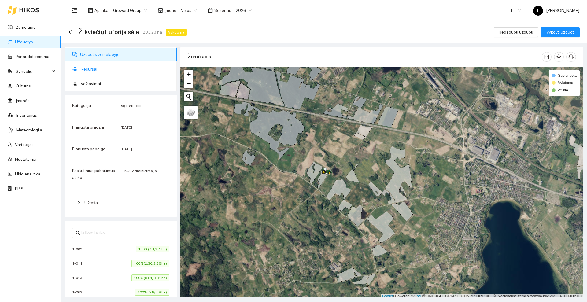
click at [89, 69] on span "Resursai" at bounding box center [126, 69] width 91 height 12
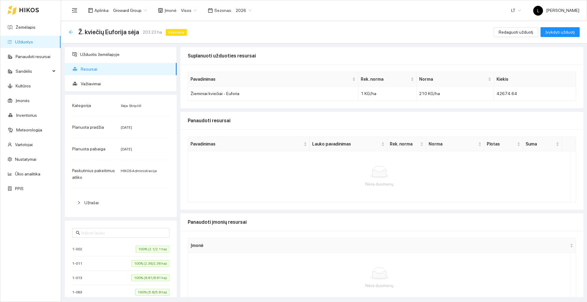
click at [70, 30] on icon "arrow-left" at bounding box center [70, 32] width 5 height 5
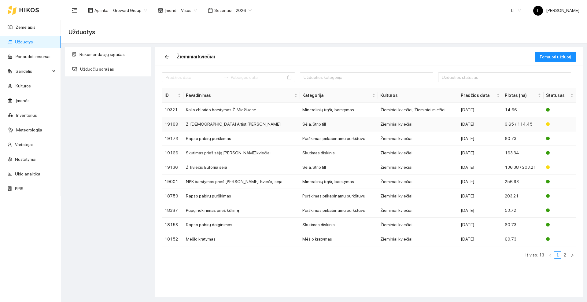
click at [219, 125] on td "Ž. [DEMOGRAPHIC_DATA] Artist [PERSON_NAME]" at bounding box center [241, 124] width 116 height 14
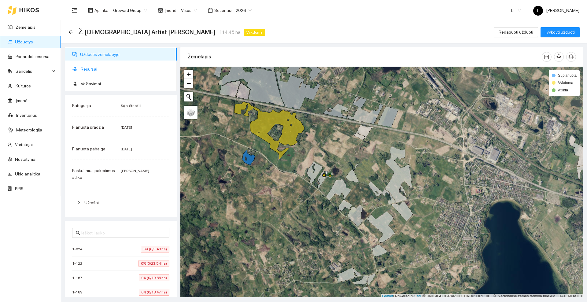
click at [95, 65] on span "Resursai" at bounding box center [126, 69] width 91 height 12
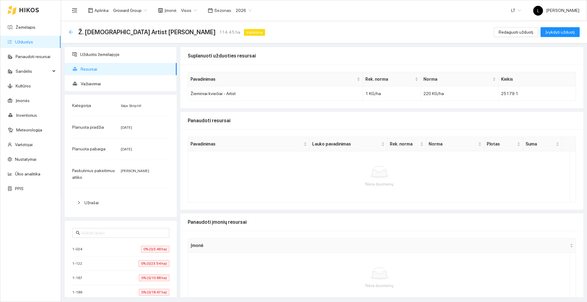
click at [71, 31] on icon "arrow-left" at bounding box center [70, 32] width 5 height 5
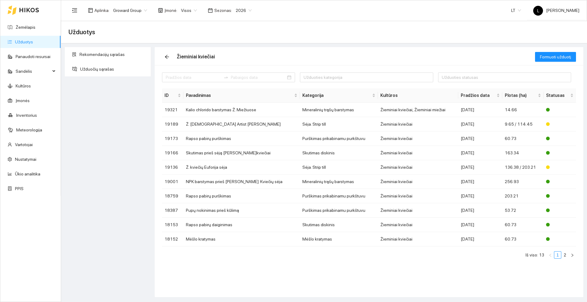
click at [26, 9] on icon at bounding box center [29, 10] width 20 height 5
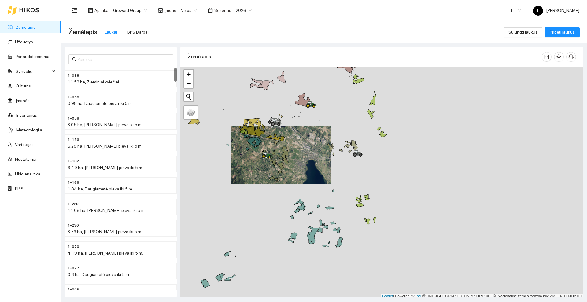
scroll to position [2, 0]
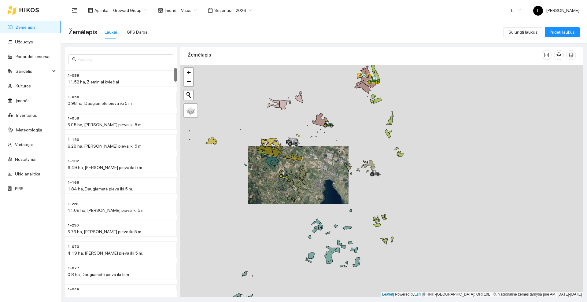
drag, startPoint x: 300, startPoint y: 168, endPoint x: 326, endPoint y: 201, distance: 42.2
click at [326, 201] on div at bounding box center [381, 181] width 403 height 232
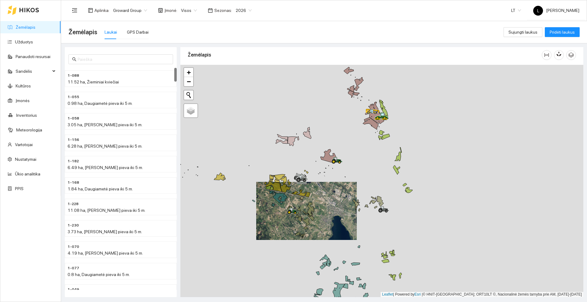
click at [339, 204] on div at bounding box center [381, 181] width 403 height 232
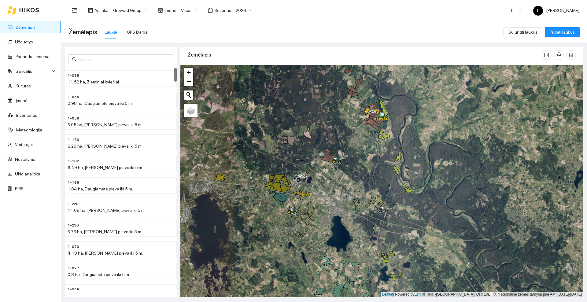
drag, startPoint x: 335, startPoint y: 117, endPoint x: 340, endPoint y: 137, distance: 20.4
click at [339, 140] on div at bounding box center [381, 181] width 403 height 232
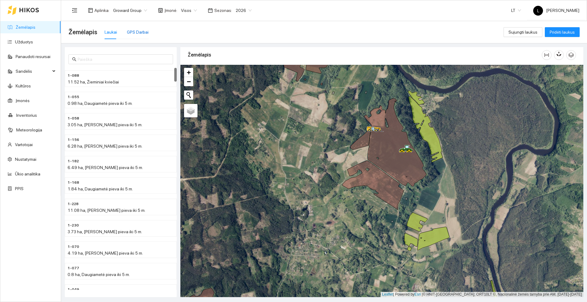
click at [135, 30] on div "GPS Darbai" at bounding box center [138, 32] width 22 height 7
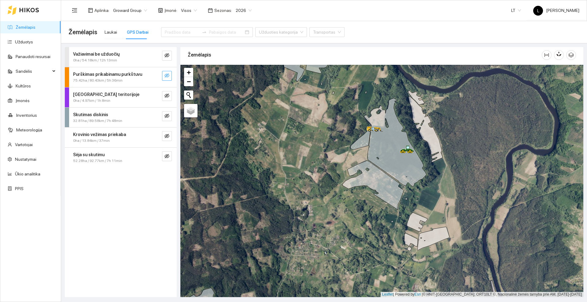
click at [167, 78] on span "eye-invisible" at bounding box center [166, 76] width 5 height 6
click at [167, 78] on span "eye" at bounding box center [166, 76] width 5 height 6
click at [170, 72] on button "button" at bounding box center [167, 76] width 10 height 10
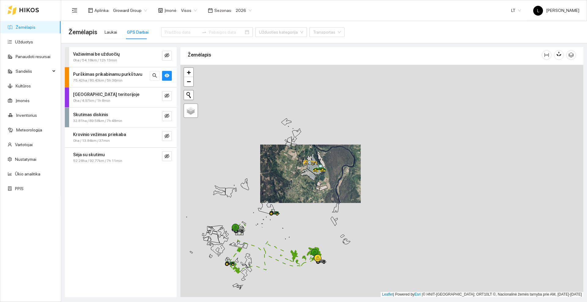
drag, startPoint x: 285, startPoint y: 209, endPoint x: 322, endPoint y: 147, distance: 72.3
click at [322, 147] on div at bounding box center [381, 181] width 403 height 232
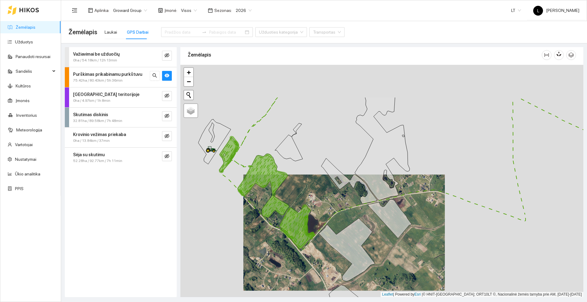
drag, startPoint x: 308, startPoint y: 137, endPoint x: 308, endPoint y: 194, distance: 57.1
click at [308, 194] on div at bounding box center [381, 181] width 403 height 232
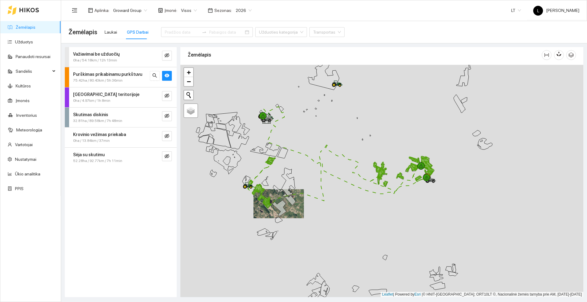
drag, startPoint x: 318, startPoint y: 151, endPoint x: 284, endPoint y: 165, distance: 37.0
click at [284, 165] on div at bounding box center [381, 181] width 403 height 232
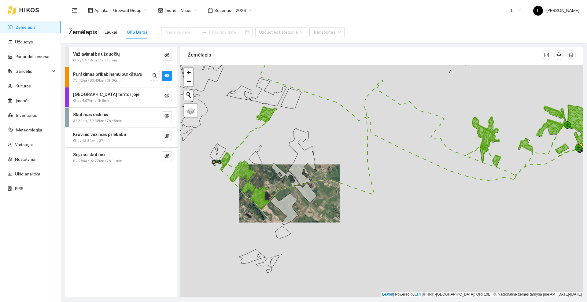
drag, startPoint x: 262, startPoint y: 154, endPoint x: 265, endPoint y: 173, distance: 18.8
click at [265, 173] on div at bounding box center [381, 181] width 403 height 232
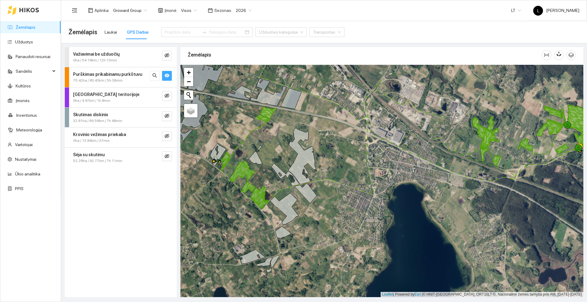
click at [166, 75] on icon "eye" at bounding box center [166, 76] width 5 height 4
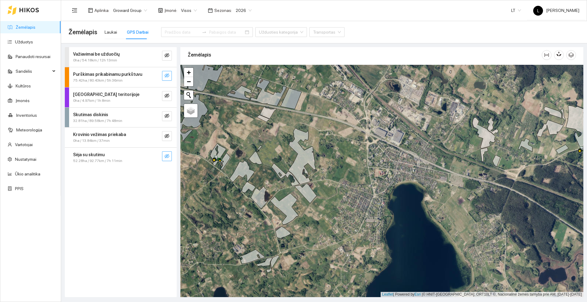
click at [164, 156] on button "button" at bounding box center [167, 156] width 10 height 10
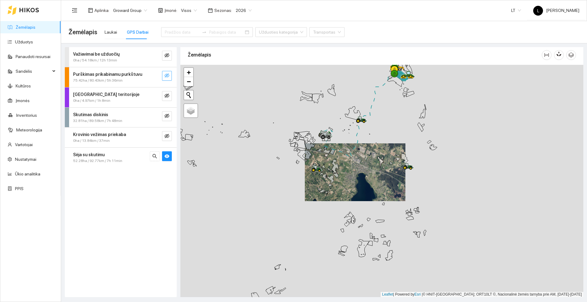
drag, startPoint x: 377, startPoint y: 127, endPoint x: 329, endPoint y: 172, distance: 65.9
click at [327, 176] on div at bounding box center [381, 181] width 403 height 232
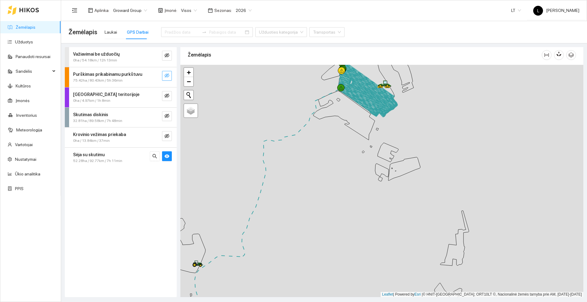
drag, startPoint x: 360, startPoint y: 90, endPoint x: 343, endPoint y: 137, distance: 50.0
click at [343, 111] on icon at bounding box center [367, 90] width 54 height 42
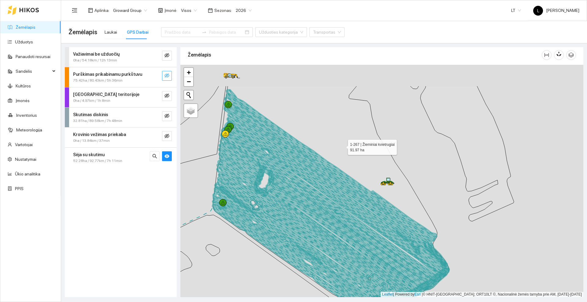
drag, startPoint x: 359, startPoint y: 101, endPoint x: 342, endPoint y: 145, distance: 47.6
click at [342, 145] on icon at bounding box center [331, 202] width 236 height 232
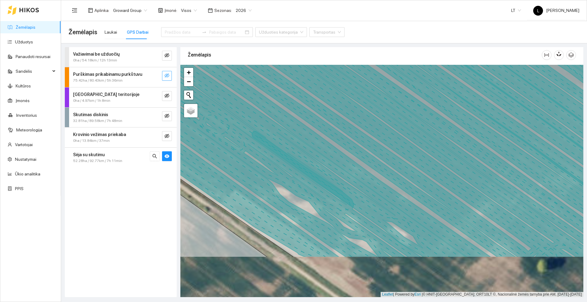
drag, startPoint x: 311, startPoint y: 240, endPoint x: 309, endPoint y: 173, distance: 67.2
click at [309, 173] on icon at bounding box center [279, 153] width 283 height 208
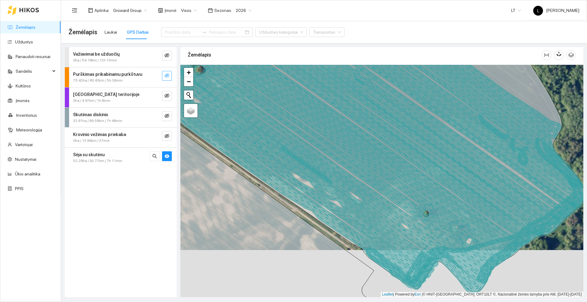
drag, startPoint x: 299, startPoint y: 131, endPoint x: 333, endPoint y: 232, distance: 106.7
click at [333, 232] on icon at bounding box center [342, 163] width 405 height 242
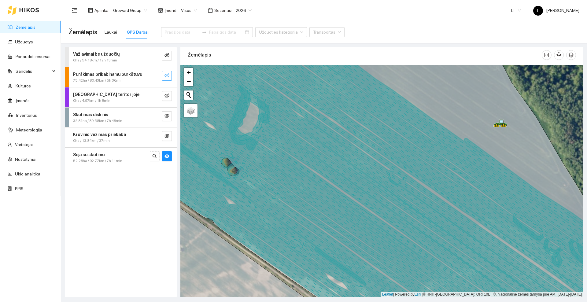
drag, startPoint x: 269, startPoint y: 141, endPoint x: 302, endPoint y: 221, distance: 86.2
click at [302, 221] on icon at bounding box center [385, 181] width 415 height 280
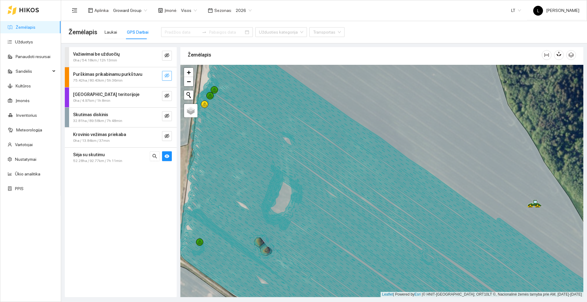
drag, startPoint x: 272, startPoint y: 155, endPoint x: 316, endPoint y: 227, distance: 84.4
click at [316, 227] on icon at bounding box center [353, 204] width 316 height 233
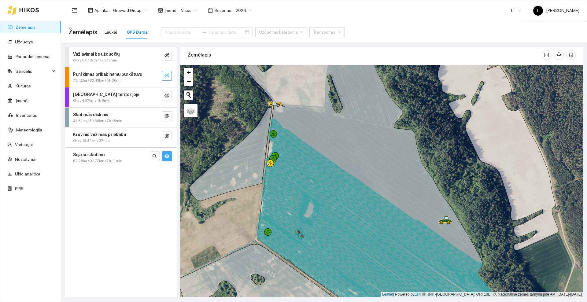
click at [166, 156] on icon "eye" at bounding box center [166, 156] width 5 height 4
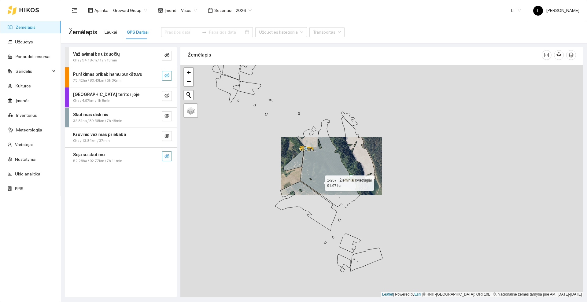
drag, startPoint x: 327, startPoint y: 203, endPoint x: 317, endPoint y: 177, distance: 28.3
click at [317, 177] on icon at bounding box center [328, 163] width 62 height 88
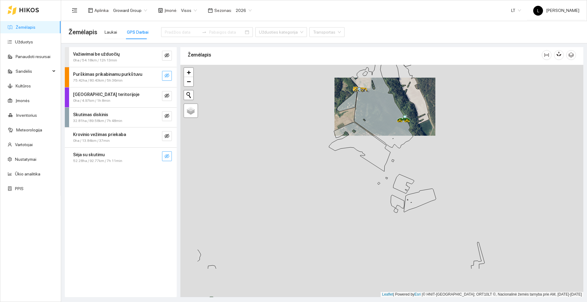
drag, startPoint x: 309, startPoint y: 200, endPoint x: 335, endPoint y: 184, distance: 30.0
click at [335, 184] on div at bounding box center [381, 181] width 403 height 232
drag, startPoint x: 347, startPoint y: 168, endPoint x: 358, endPoint y: 159, distance: 14.6
click at [357, 159] on div at bounding box center [381, 181] width 403 height 232
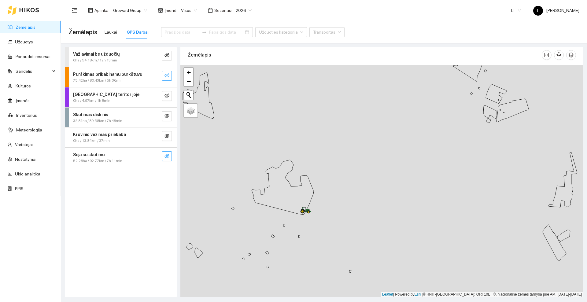
drag, startPoint x: 331, startPoint y: 200, endPoint x: 328, endPoint y: 203, distance: 4.1
click at [332, 200] on div at bounding box center [381, 181] width 403 height 232
click at [168, 116] on icon "eye-invisible" at bounding box center [166, 116] width 5 height 4
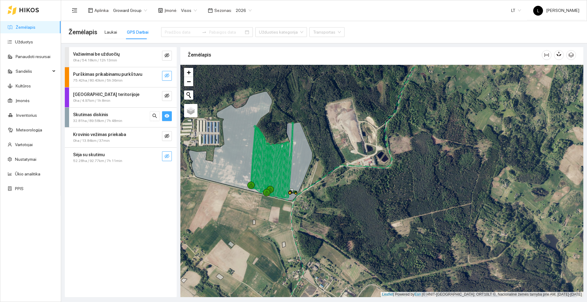
click at [32, 6] on div at bounding box center [23, 10] width 31 height 20
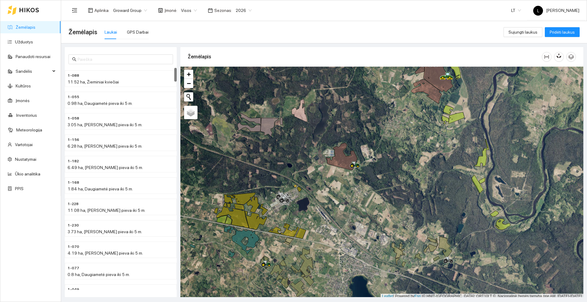
scroll to position [2, 0]
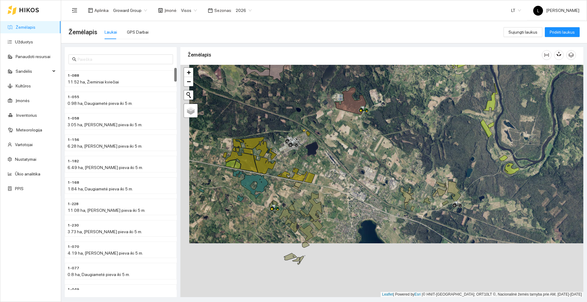
drag, startPoint x: 360, startPoint y: 199, endPoint x: 365, endPoint y: 185, distance: 15.5
click at [365, 185] on div at bounding box center [381, 181] width 403 height 232
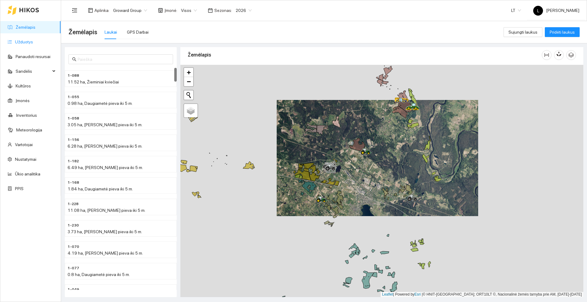
click at [20, 39] on link "Užduotys" at bounding box center [24, 41] width 18 height 5
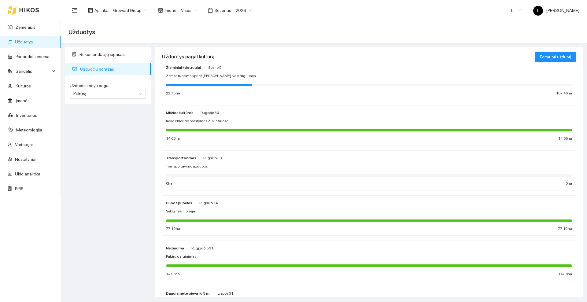
scroll to position [191, 0]
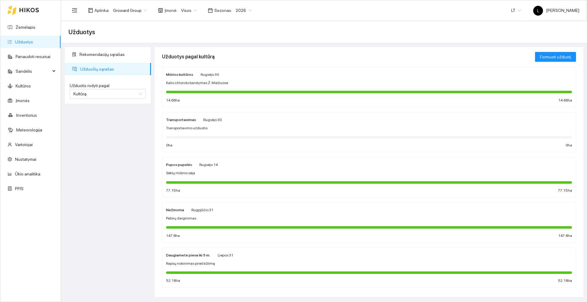
click at [250, 213] on div "Nežinoma Rugpjūčio 31 Pabirų daiginimas 147.8 ha 147.8 ha" at bounding box center [369, 222] width 406 height 32
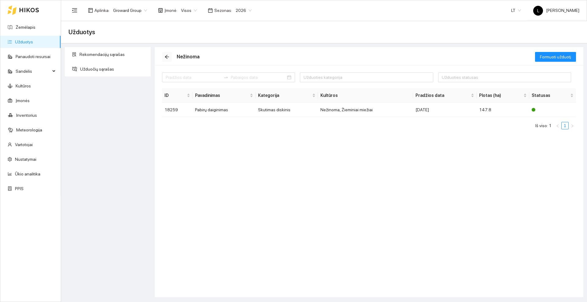
click at [169, 58] on icon "arrow-left" at bounding box center [166, 56] width 5 height 5
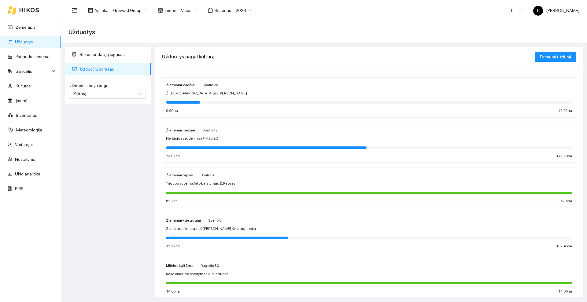
click at [258, 269] on div "Mišrios kultūros Rugsėjo 30 Kalio chlorido barstymas Ž. Miežiuose 14.66 ha 14.6…" at bounding box center [369, 278] width 406 height 32
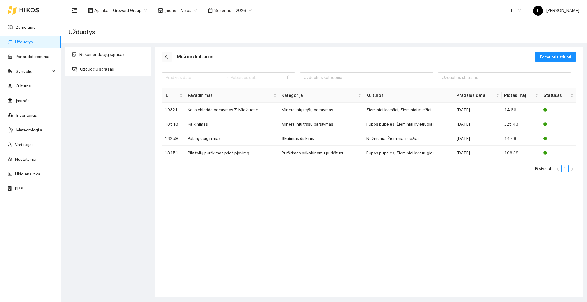
click at [166, 57] on icon "arrow-left" at bounding box center [167, 57] width 4 height 4
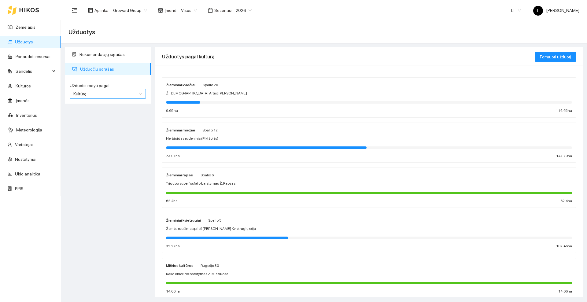
click at [143, 91] on div "Kultūrą" at bounding box center [108, 94] width 76 height 10
click at [81, 105] on span "Užduotį" at bounding box center [80, 106] width 15 height 5
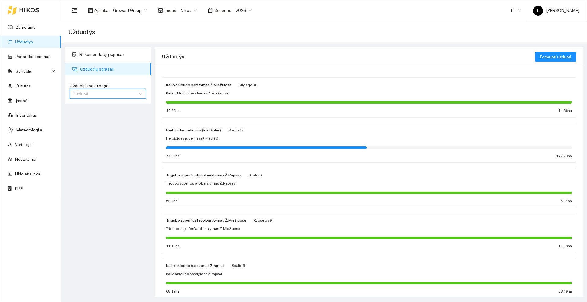
click at [139, 93] on span "Užduotį" at bounding box center [107, 93] width 69 height 9
click at [93, 116] on div "Kultūrą" at bounding box center [107, 115] width 69 height 7
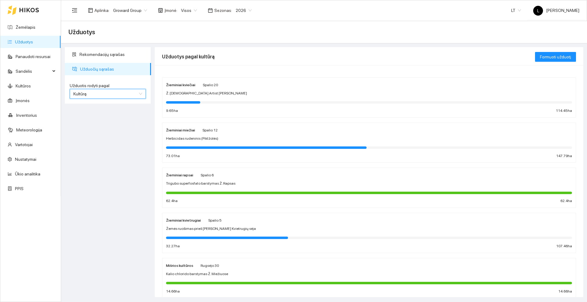
click at [285, 179] on div "Žieminiai rapsai [DATE] Trigubo superfosfato barstymas Ž. Rapsas 62.4 ha 62.4 ha" at bounding box center [369, 187] width 406 height 32
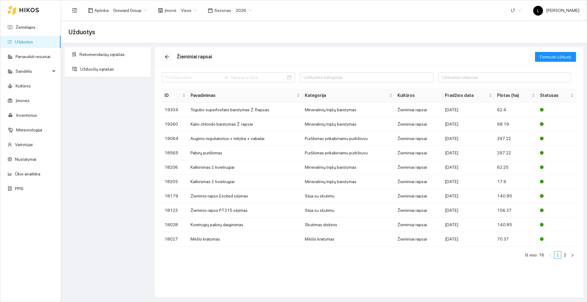
click at [167, 54] on button "button" at bounding box center [167, 57] width 10 height 10
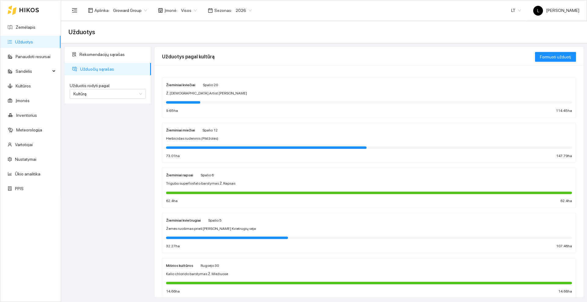
click at [26, 10] on icon at bounding box center [29, 10] width 20 height 5
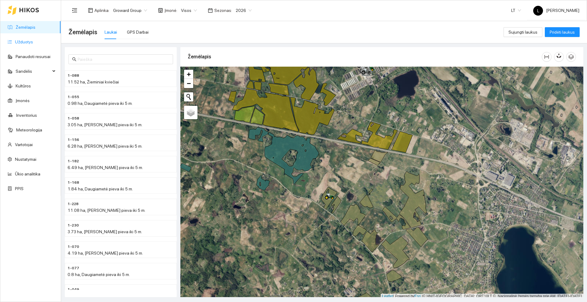
click at [19, 42] on link "Užduotys" at bounding box center [24, 41] width 18 height 5
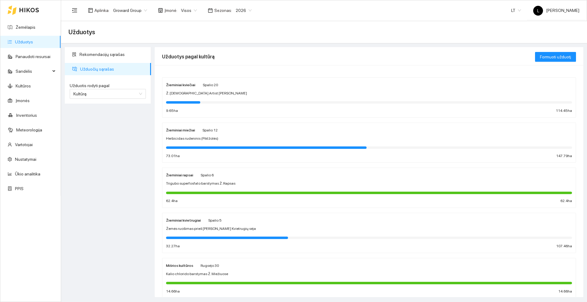
click at [209, 130] on span "Spalio 12" at bounding box center [209, 130] width 15 height 4
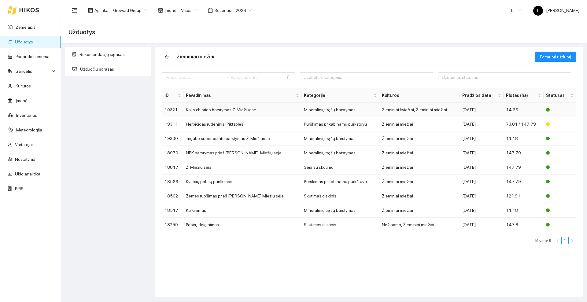
click at [355, 108] on td "Mineralinių trąšų barstymas" at bounding box center [340, 110] width 78 height 14
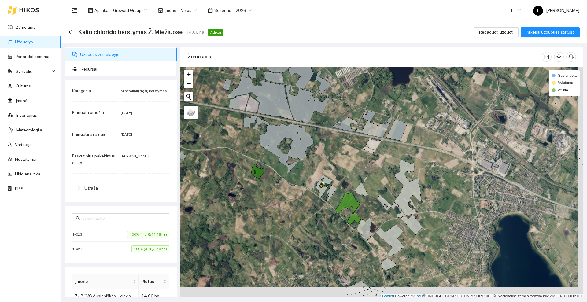
scroll to position [2, 0]
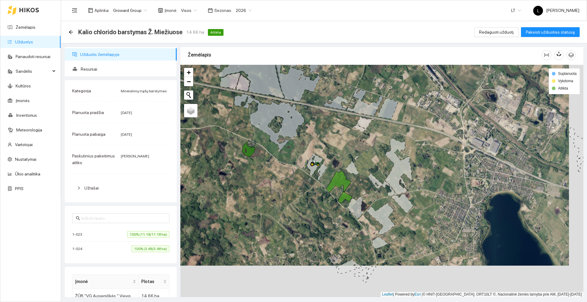
drag, startPoint x: 284, startPoint y: 231, endPoint x: 270, endPoint y: 200, distance: 34.6
click at [270, 200] on div at bounding box center [381, 181] width 403 height 232
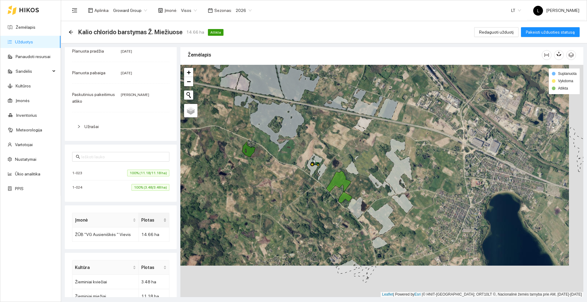
scroll to position [77, 0]
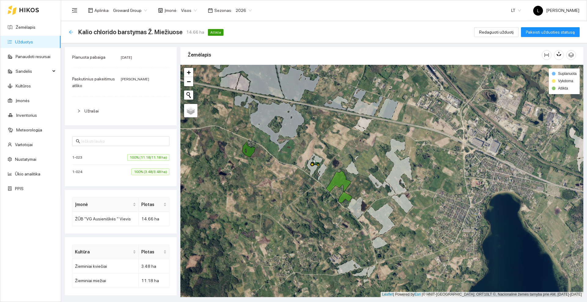
click at [70, 30] on icon "arrow-left" at bounding box center [70, 32] width 5 height 5
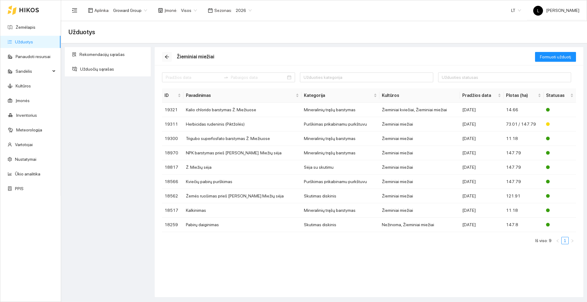
click at [166, 56] on icon "arrow-left" at bounding box center [167, 57] width 4 height 4
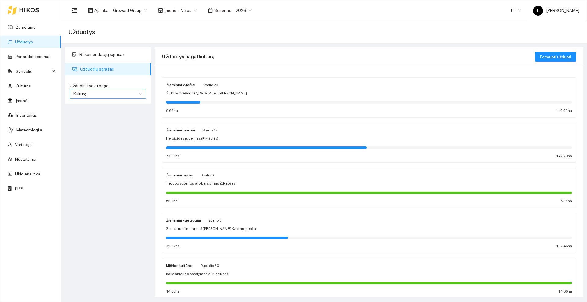
click at [141, 94] on span "Kultūrą" at bounding box center [107, 93] width 69 height 9
click at [88, 106] on div "Užduotį" at bounding box center [107, 106] width 69 height 7
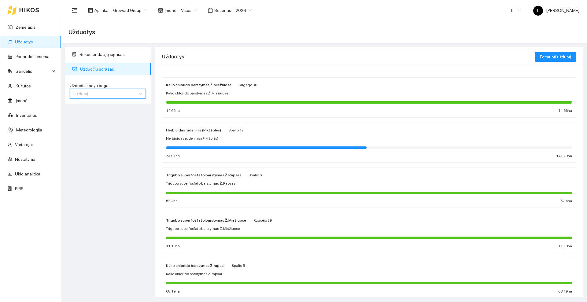
click at [93, 96] on span "Užduotį" at bounding box center [107, 93] width 69 height 9
click at [87, 115] on div "Kultūrą" at bounding box center [107, 115] width 69 height 7
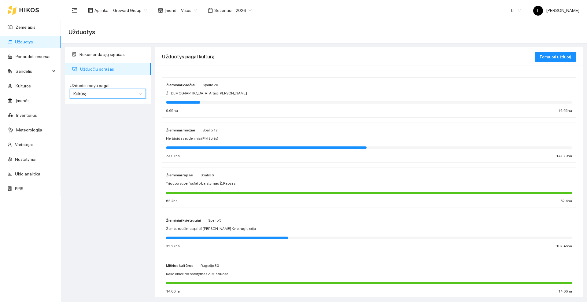
click at [149, 119] on div "Rekomendacijų sąrašas Užduočių sąrašas Užduotis rodyti pagal culture Kultūrą Už…" at bounding box center [108, 172] width 90 height 250
click at [135, 92] on span "Kultūrą" at bounding box center [107, 93] width 69 height 9
click at [116, 116] on div "Kultūrą" at bounding box center [107, 115] width 69 height 7
click at [232, 183] on div "Trigubo superfosfato barstymas Ž. Rapsas" at bounding box center [369, 184] width 406 height 6
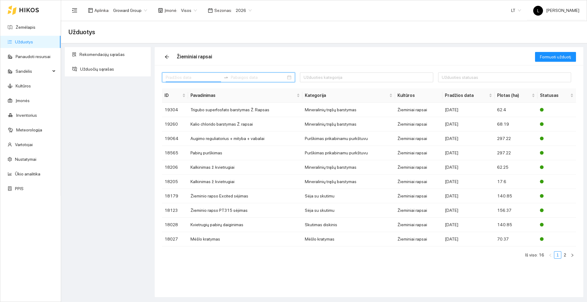
click at [207, 78] on input at bounding box center [193, 77] width 55 height 7
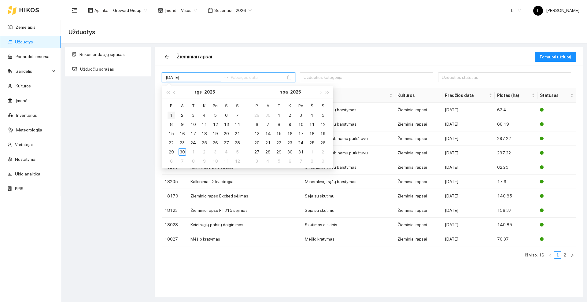
type input "[DATE]"
click at [173, 114] on div "1" at bounding box center [170, 115] width 7 height 7
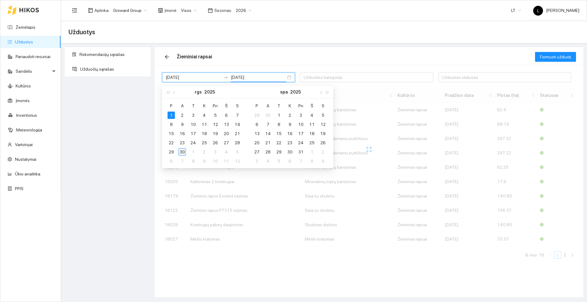
type input "[DATE]"
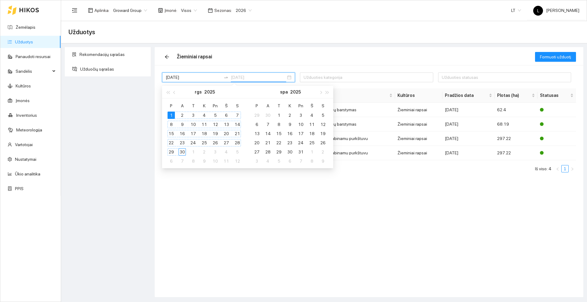
click at [182, 152] on div "30" at bounding box center [181, 151] width 7 height 7
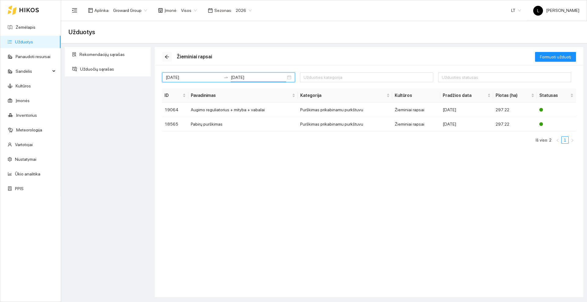
click at [166, 56] on icon "arrow-left" at bounding box center [167, 57] width 4 height 4
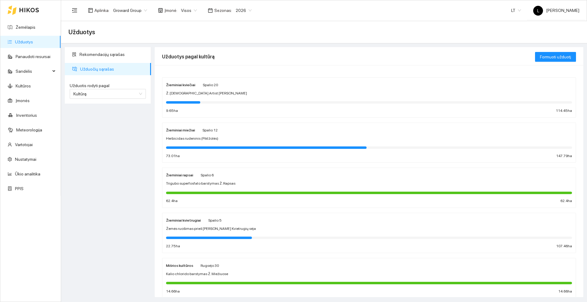
click at [227, 178] on div "Žieminiai rapsai [DATE] Trigubo superfosfato barstymas Ž. Rapsas 62.4 ha 62.4 ha" at bounding box center [369, 187] width 406 height 32
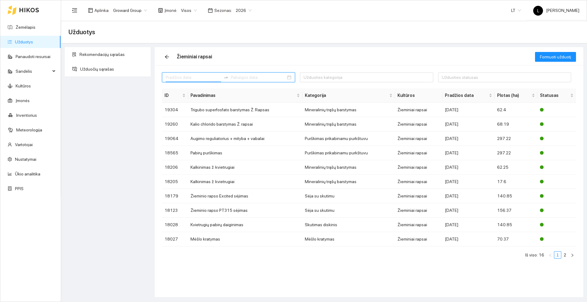
click at [188, 78] on input at bounding box center [193, 77] width 55 height 7
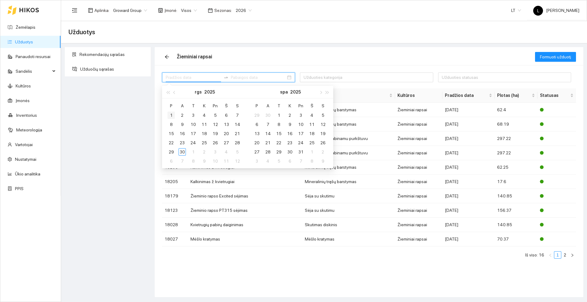
type input "[DATE]"
click at [172, 116] on div "1" at bounding box center [170, 115] width 7 height 7
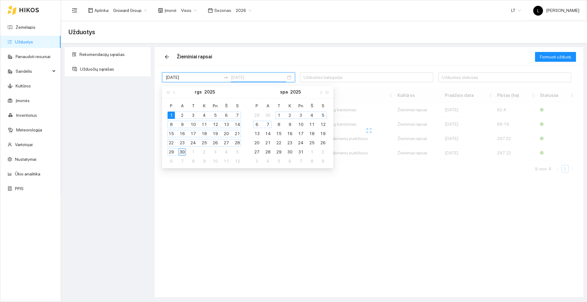
type input "[DATE]"
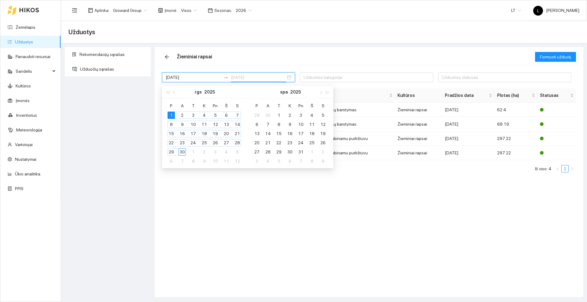
click at [183, 150] on div "30" at bounding box center [181, 151] width 7 height 7
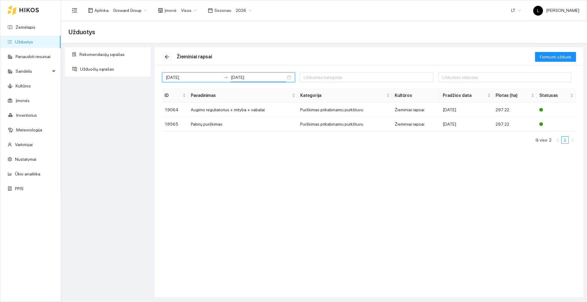
click at [168, 57] on icon "arrow-left" at bounding box center [167, 57] width 4 height 4
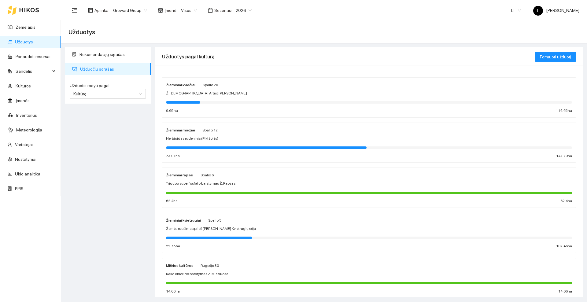
click at [199, 181] on span "Trigubo superfosfato barstymas Ž. Rapsas" at bounding box center [200, 184] width 69 height 6
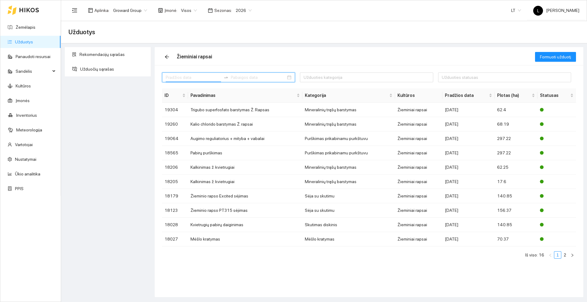
click at [182, 78] on input at bounding box center [193, 77] width 55 height 7
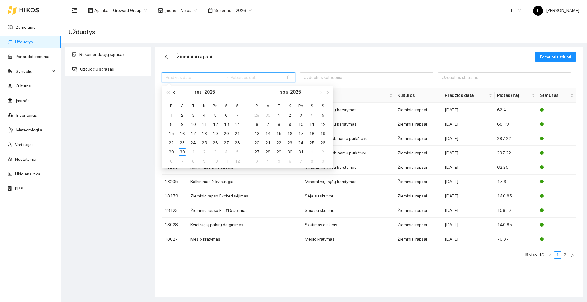
click at [175, 93] on span "button" at bounding box center [174, 92] width 3 height 3
type input "[DATE]"
click at [215, 114] on div "1" at bounding box center [214, 115] width 7 height 7
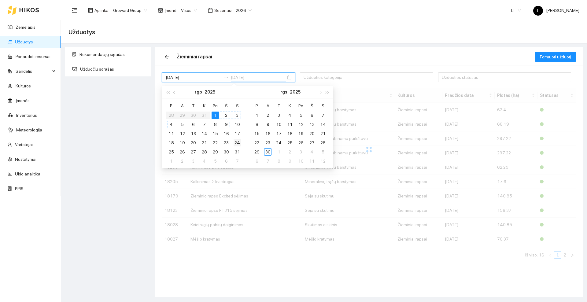
type input "[DATE]"
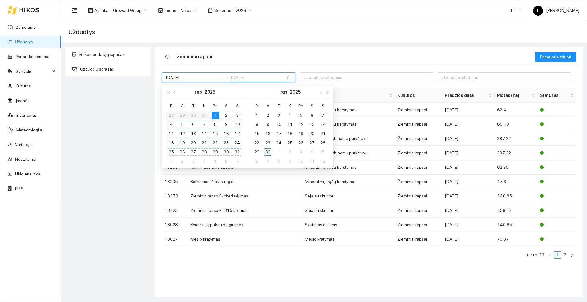
click at [237, 152] on div "31" at bounding box center [236, 151] width 7 height 7
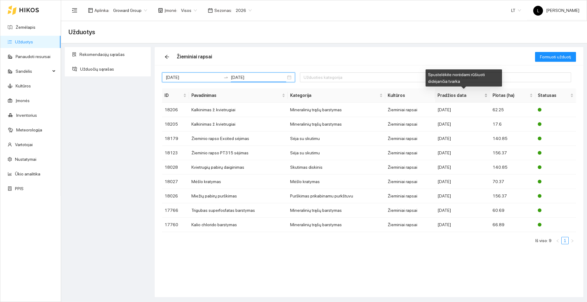
click at [460, 94] on span "Pradžios data" at bounding box center [460, 95] width 46 height 7
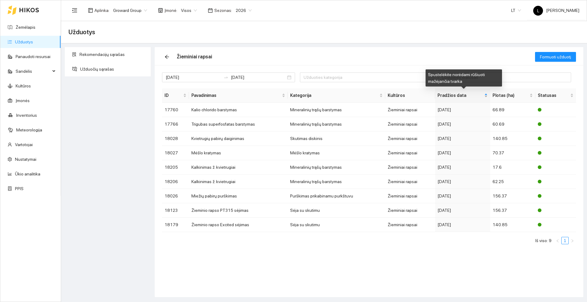
click at [465, 95] on span "Pradžios data" at bounding box center [460, 95] width 46 height 7
click at [481, 94] on span "Pradžios data" at bounding box center [460, 95] width 46 height 7
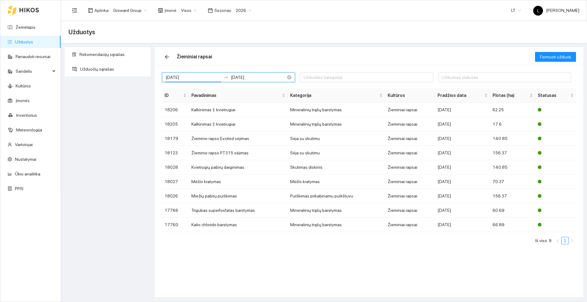
click at [193, 76] on input "[DATE]" at bounding box center [193, 77] width 55 height 7
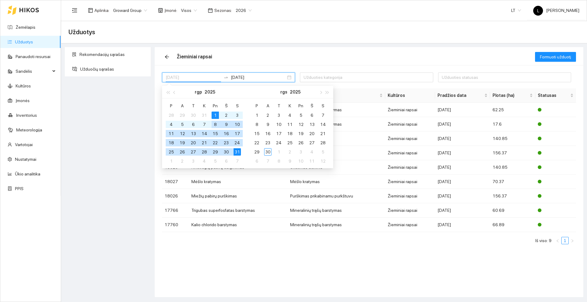
type input "[DATE]"
click at [213, 113] on div "1" at bounding box center [214, 115] width 7 height 7
type input "[DATE]"
click at [238, 151] on div "31" at bounding box center [236, 151] width 7 height 7
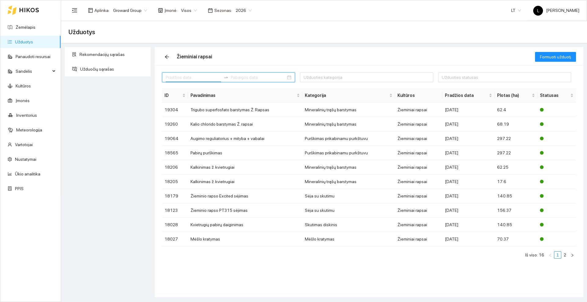
click at [203, 76] on input at bounding box center [193, 77] width 55 height 7
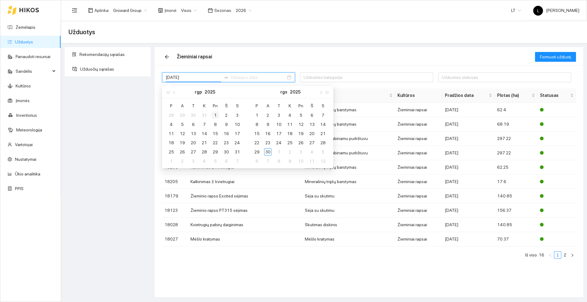
type input "[DATE]"
click at [215, 116] on div "1" at bounding box center [214, 115] width 7 height 7
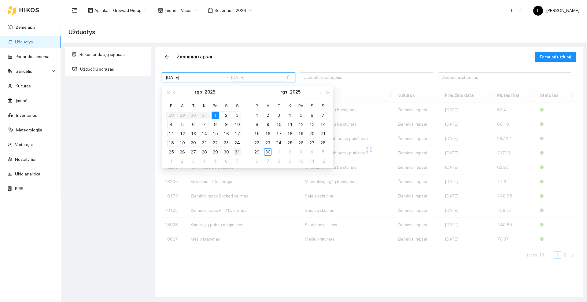
type input "[DATE]"
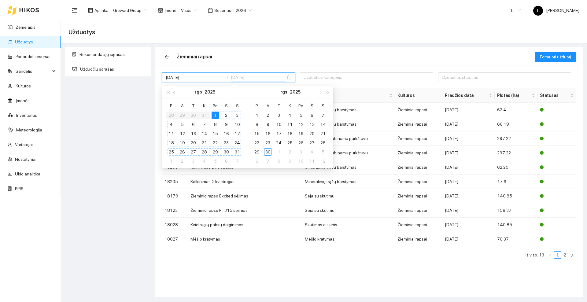
click at [237, 151] on div "31" at bounding box center [236, 151] width 7 height 7
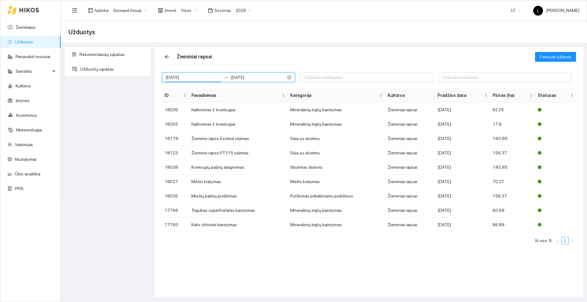
click at [213, 76] on input "[DATE]" at bounding box center [193, 77] width 55 height 7
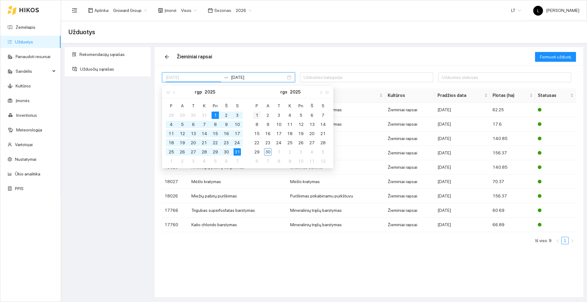
type input "[DATE]"
click at [257, 115] on div "1" at bounding box center [256, 115] width 7 height 7
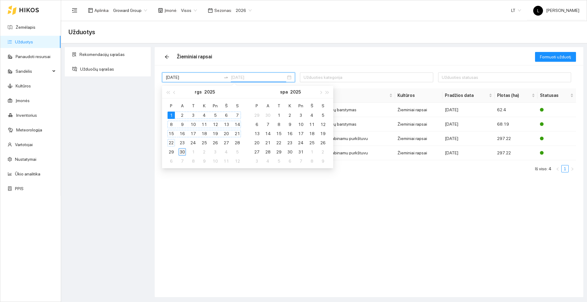
type input "[DATE]"
click at [185, 152] on div "30" at bounding box center [181, 151] width 7 height 7
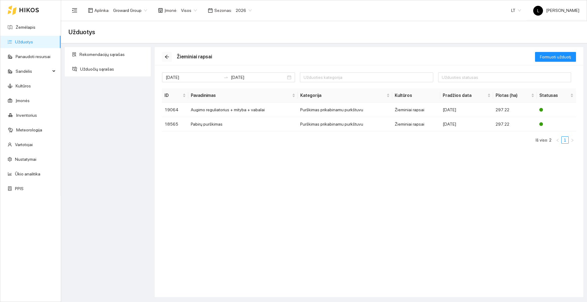
click at [166, 57] on icon "arrow-left" at bounding box center [166, 56] width 5 height 5
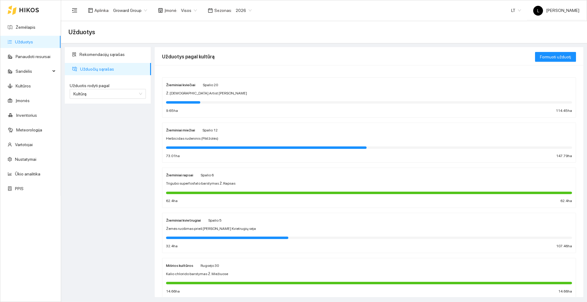
click at [218, 176] on div "Žieminiai rapsai Spalio 6" at bounding box center [369, 174] width 406 height 7
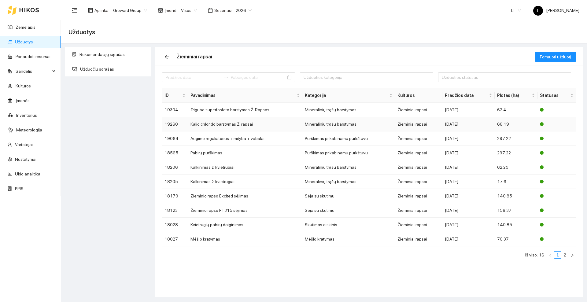
click at [239, 125] on td "Kalio chlorido barstymas Ž. rapsai" at bounding box center [245, 124] width 114 height 14
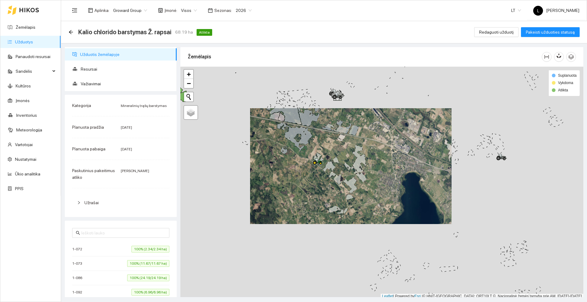
scroll to position [2, 0]
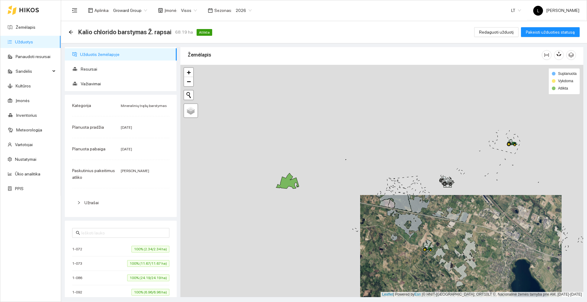
drag, startPoint x: 296, startPoint y: 130, endPoint x: 386, endPoint y: 202, distance: 115.9
click at [405, 214] on div at bounding box center [381, 181] width 403 height 232
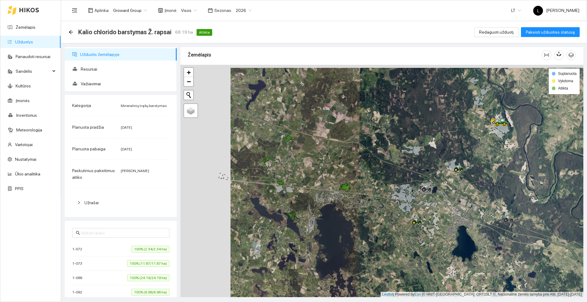
drag, startPoint x: 277, startPoint y: 147, endPoint x: 332, endPoint y: 147, distance: 55.6
click at [332, 147] on div at bounding box center [381, 181] width 403 height 232
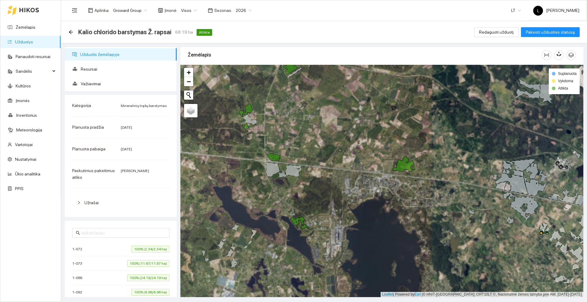
drag, startPoint x: 307, startPoint y: 146, endPoint x: 361, endPoint y: 126, distance: 58.1
click at [361, 126] on div at bounding box center [381, 181] width 403 height 232
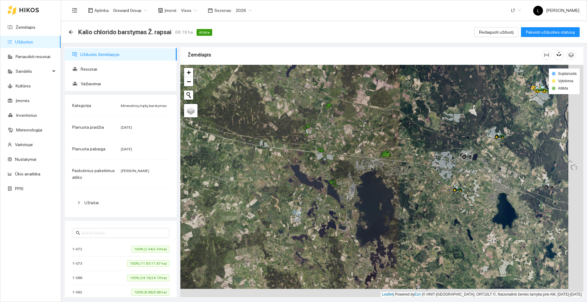
drag, startPoint x: 405, startPoint y: 200, endPoint x: 390, endPoint y: 192, distance: 17.1
click at [390, 192] on div at bounding box center [381, 181] width 403 height 232
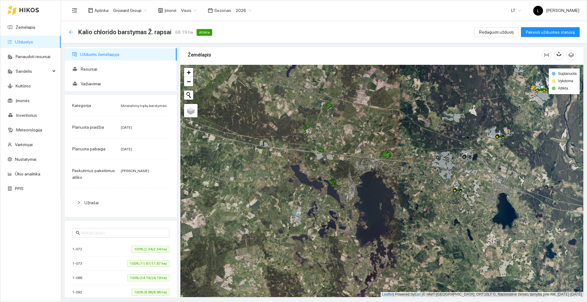
click at [69, 31] on icon "arrow-left" at bounding box center [70, 32] width 5 height 5
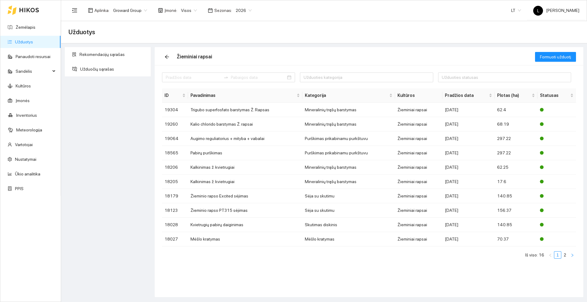
click at [570, 255] on icon "right" at bounding box center [572, 255] width 4 height 4
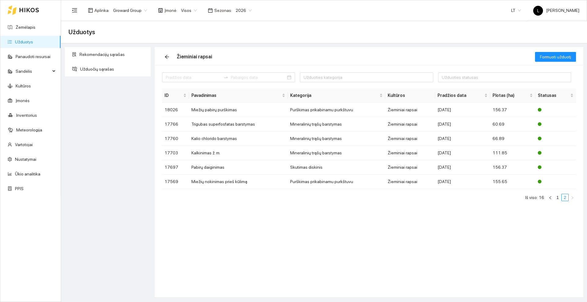
click at [31, 9] on icon at bounding box center [29, 10] width 19 height 4
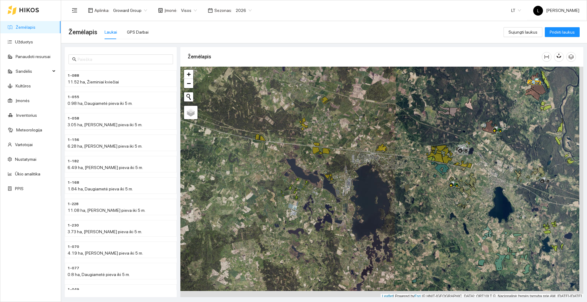
scroll to position [2, 0]
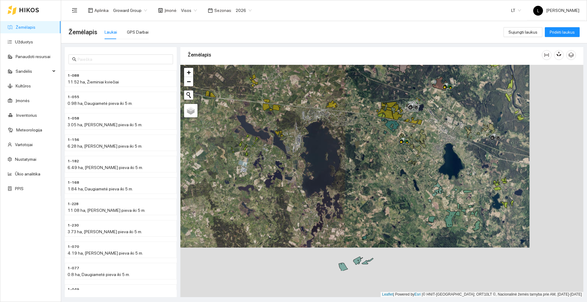
drag, startPoint x: 411, startPoint y: 200, endPoint x: 357, endPoint y: 150, distance: 73.1
click at [357, 150] on div at bounding box center [381, 181] width 403 height 232
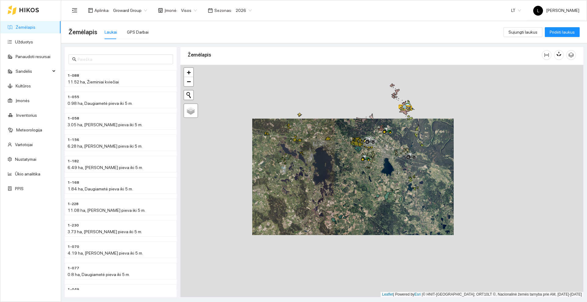
drag, startPoint x: 384, startPoint y: 191, endPoint x: 338, endPoint y: 196, distance: 46.2
click at [338, 196] on div at bounding box center [381, 181] width 403 height 232
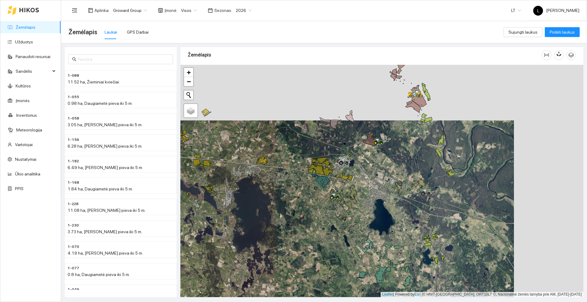
drag, startPoint x: 378, startPoint y: 104, endPoint x: 367, endPoint y: 125, distance: 24.1
click at [367, 125] on div at bounding box center [381, 181] width 403 height 232
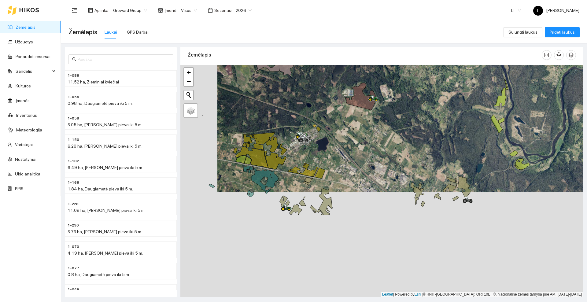
drag, startPoint x: 347, startPoint y: 180, endPoint x: 379, endPoint y: 101, distance: 85.1
click at [379, 101] on icon at bounding box center [373, 98] width 11 height 7
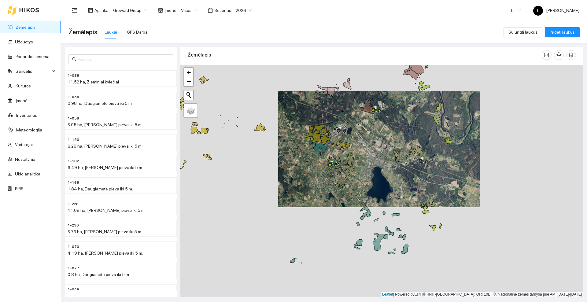
drag, startPoint x: 290, startPoint y: 253, endPoint x: 329, endPoint y: 197, distance: 68.2
click at [329, 197] on div at bounding box center [381, 181] width 403 height 232
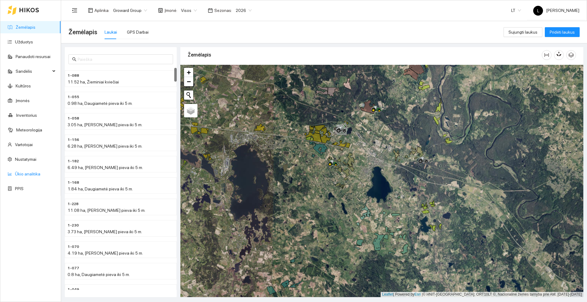
click at [26, 173] on link "Ūkio analitika" at bounding box center [27, 173] width 25 height 5
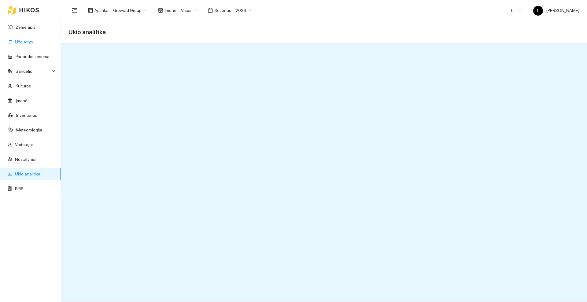
click at [33, 44] on link "Užduotys" at bounding box center [24, 41] width 18 height 5
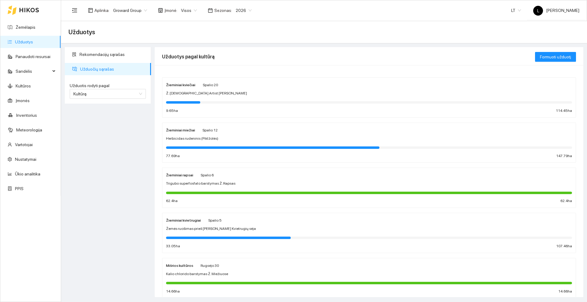
click at [224, 176] on div "Žieminiai rapsai Spalio 6" at bounding box center [369, 174] width 406 height 7
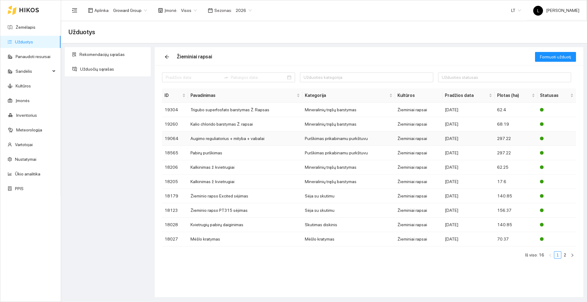
click at [221, 141] on td "Augimo reguliatorius + mityba + vabalai" at bounding box center [245, 138] width 114 height 14
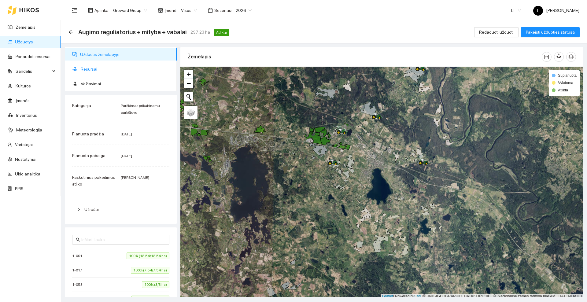
click at [91, 70] on span "Resursai" at bounding box center [126, 69] width 91 height 12
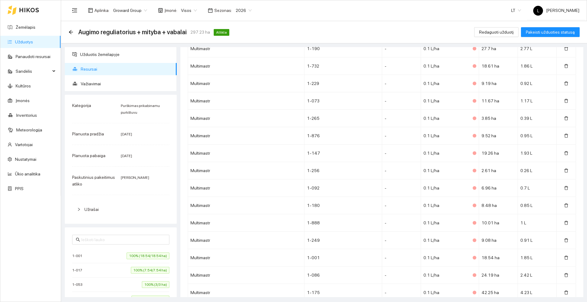
scroll to position [3028, 0]
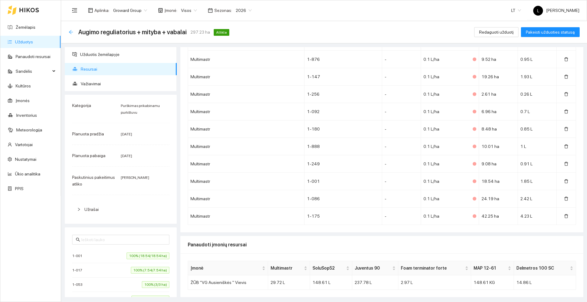
click at [71, 31] on icon "arrow-left" at bounding box center [70, 32] width 5 height 5
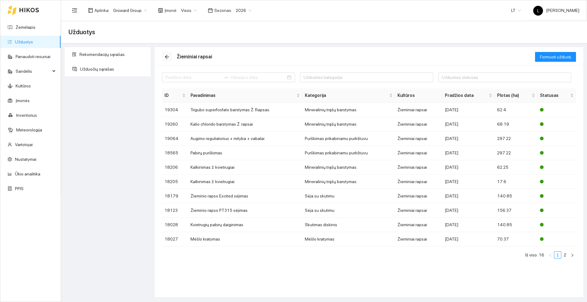
click at [166, 53] on button "button" at bounding box center [167, 57] width 10 height 10
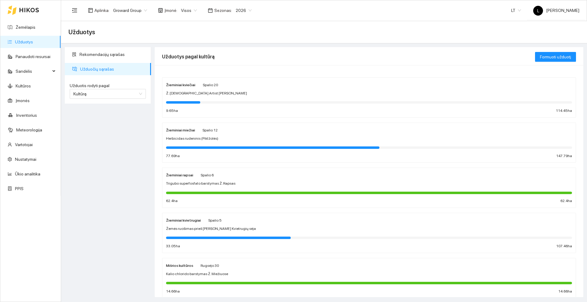
click at [196, 84] on div "Žieminiai kviečiai Spalio 20" at bounding box center [192, 84] width 52 height 7
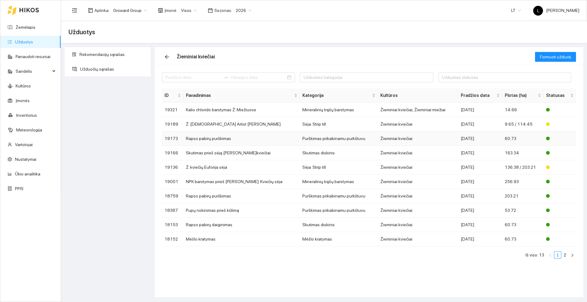
click at [224, 138] on td "Rapso pabirų purškimas" at bounding box center [241, 138] width 116 height 14
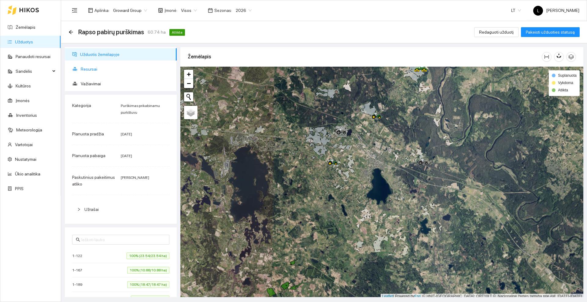
click at [81, 66] on span "Resursai" at bounding box center [126, 69] width 91 height 12
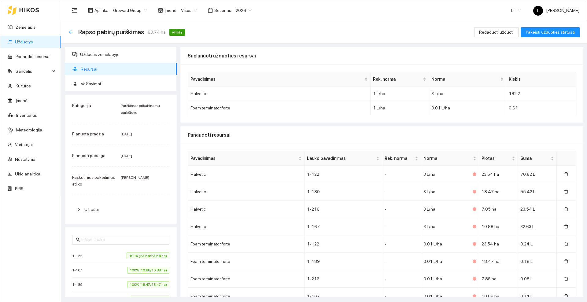
click at [70, 33] on icon "arrow-left" at bounding box center [71, 32] width 4 height 4
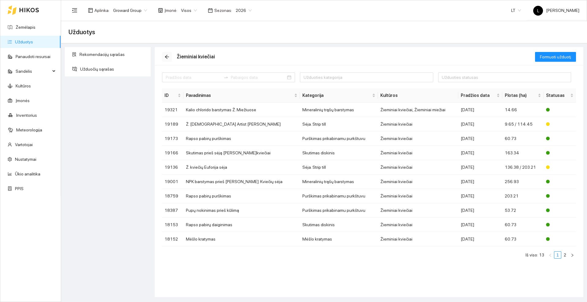
click at [168, 57] on icon "arrow-left" at bounding box center [166, 56] width 5 height 5
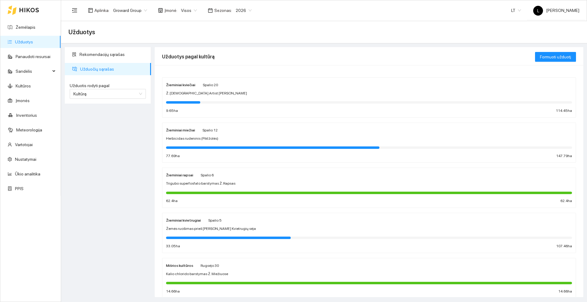
click at [228, 177] on div "Žieminiai rapsai Spalio 6" at bounding box center [369, 174] width 406 height 7
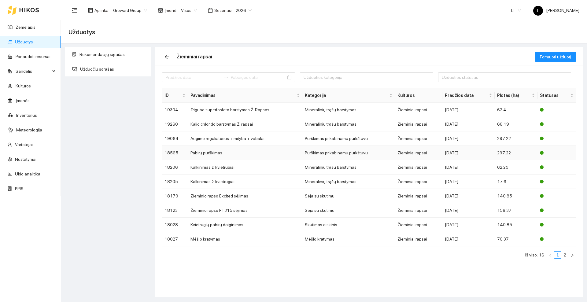
click at [220, 153] on td "Pabirų purškimas" at bounding box center [245, 153] width 114 height 14
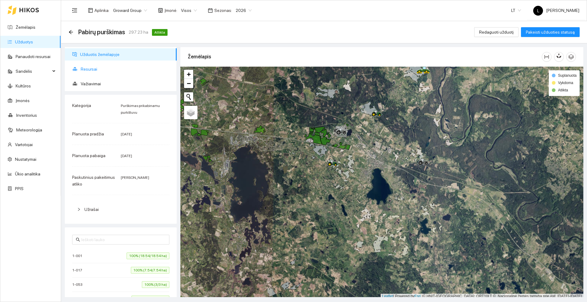
click at [96, 68] on span "Resursai" at bounding box center [126, 69] width 91 height 12
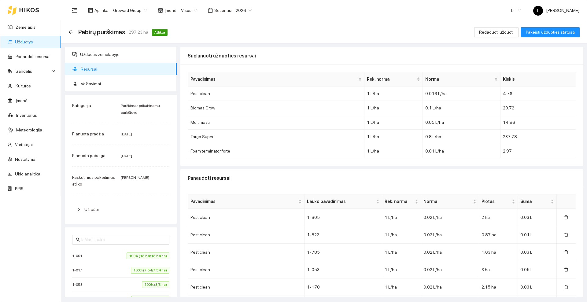
click at [28, 8] on icon at bounding box center [29, 10] width 20 height 5
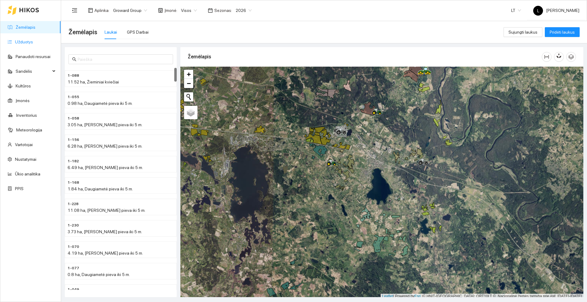
click at [17, 43] on link "Užduotys" at bounding box center [24, 41] width 18 height 5
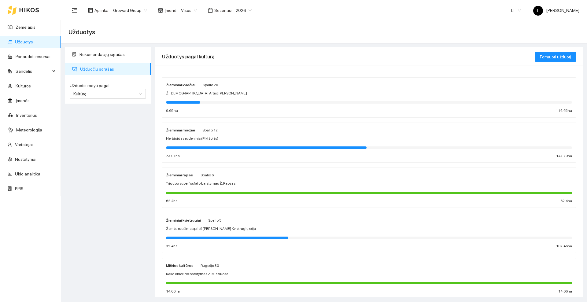
click at [225, 225] on div "Žieminiai kvietrugiai [DATE] Žemės ruošimas prieš Ž. Kvietrugių sėja 32.4 ha 10…" at bounding box center [369, 233] width 406 height 32
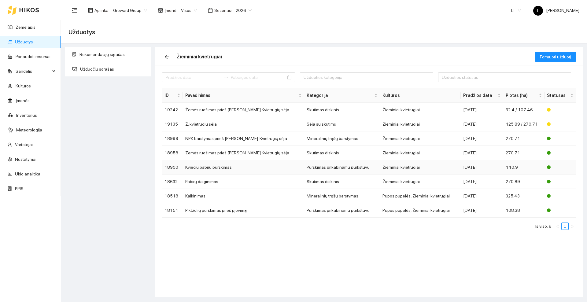
click at [223, 169] on td "Kviečių pabirų purškimas" at bounding box center [243, 167] width 121 height 14
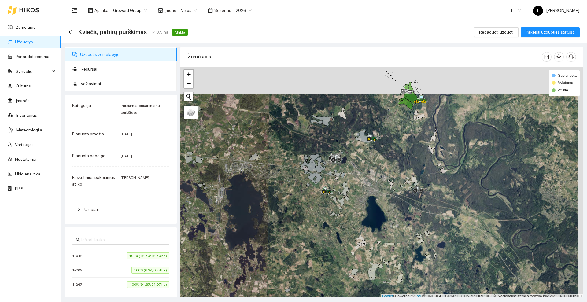
scroll to position [2, 0]
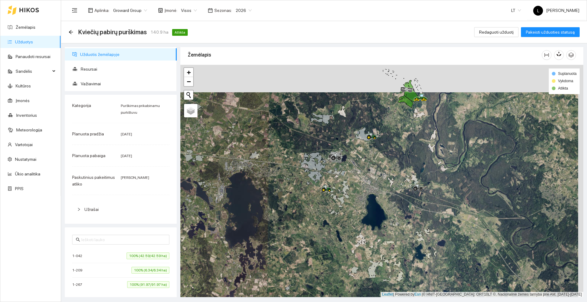
drag, startPoint x: 397, startPoint y: 123, endPoint x: 376, endPoint y: 162, distance: 43.7
click at [364, 183] on div at bounding box center [381, 181] width 403 height 232
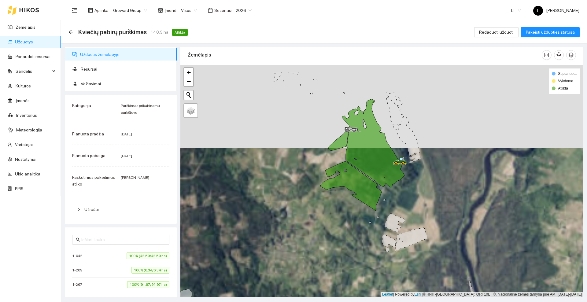
drag, startPoint x: 417, startPoint y: 95, endPoint x: 421, endPoint y: 125, distance: 30.5
click at [421, 125] on div at bounding box center [381, 181] width 403 height 232
click at [92, 70] on span "Resursai" at bounding box center [126, 69] width 91 height 12
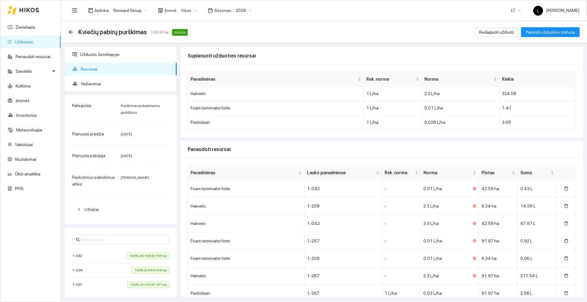
click at [21, 9] on icon at bounding box center [29, 10] width 20 height 5
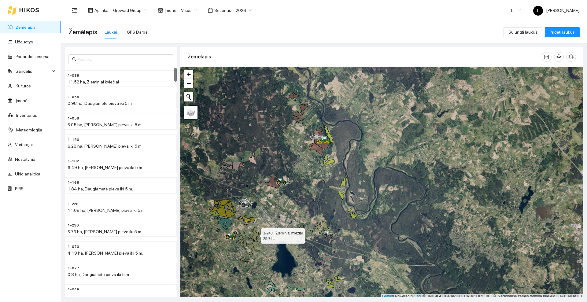
scroll to position [2, 0]
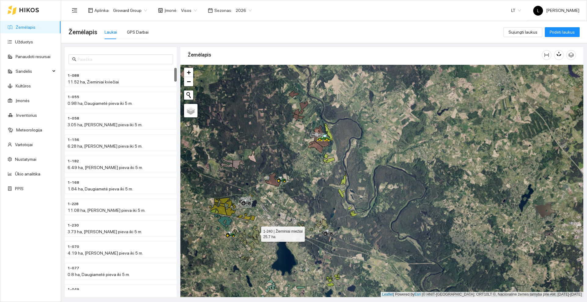
drag, startPoint x: 257, startPoint y: 237, endPoint x: 272, endPoint y: 203, distance: 38.3
click at [259, 225] on icon at bounding box center [255, 232] width 7 height 14
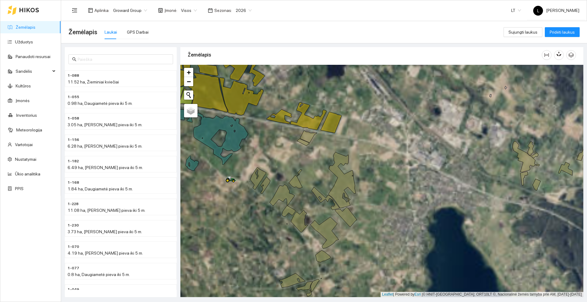
drag, startPoint x: 250, startPoint y: 167, endPoint x: 272, endPoint y: 161, distance: 22.7
click at [271, 161] on div at bounding box center [381, 181] width 403 height 232
click at [136, 31] on div "GPS Darbai" at bounding box center [138, 32] width 22 height 7
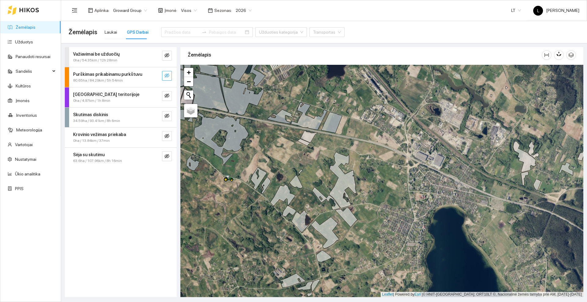
click at [166, 75] on icon "eye-invisible" at bounding box center [166, 75] width 5 height 4
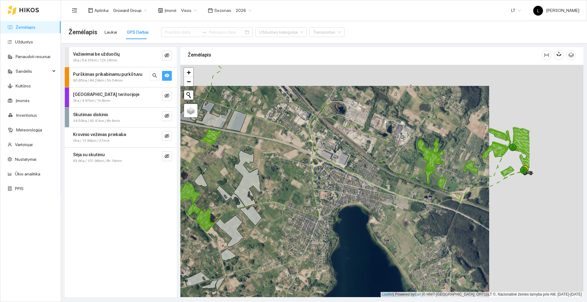
drag, startPoint x: 421, startPoint y: 156, endPoint x: 298, endPoint y: 179, distance: 125.8
click at [298, 179] on div at bounding box center [381, 181] width 403 height 232
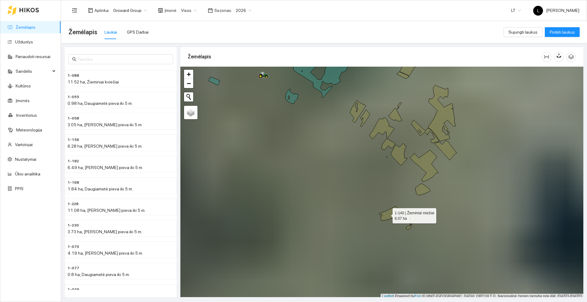
click at [387, 215] on icon at bounding box center [392, 213] width 26 height 14
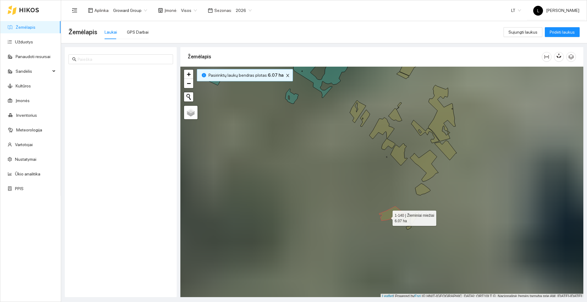
scroll to position [2, 0]
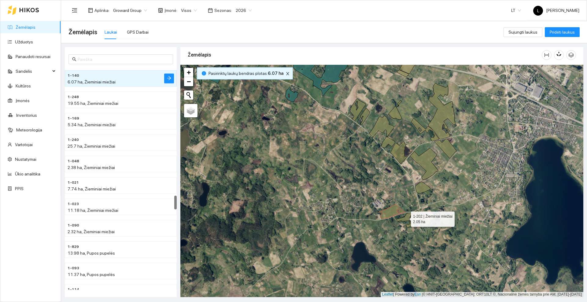
click at [406, 219] on icon at bounding box center [404, 217] width 16 height 9
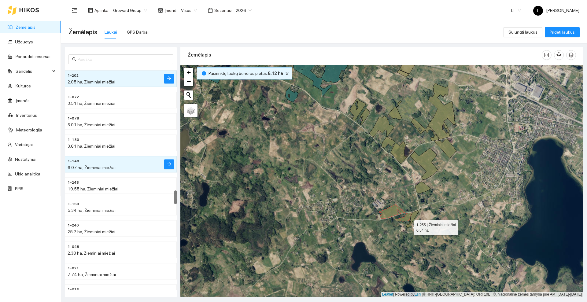
click at [408, 226] on icon at bounding box center [408, 224] width 5 height 7
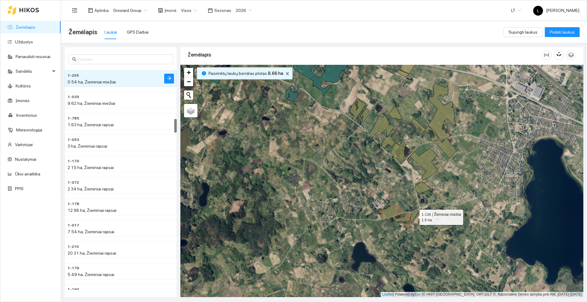
click at [414, 216] on icon at bounding box center [414, 216] width 9 height 13
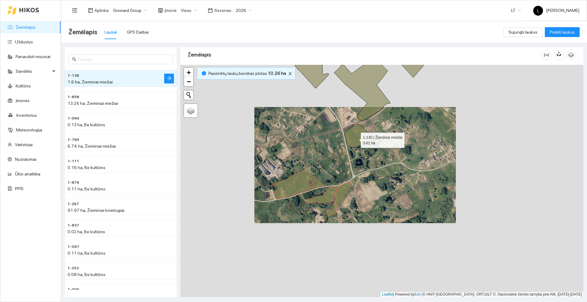
click at [355, 139] on icon at bounding box center [359, 136] width 31 height 24
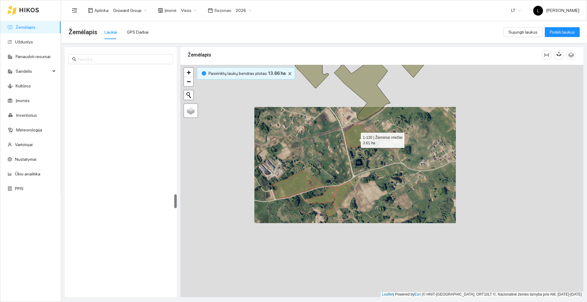
scroll to position [2006, 0]
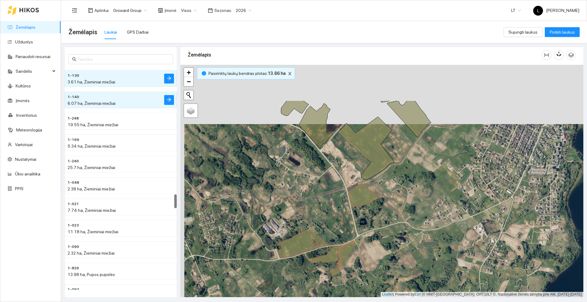
drag, startPoint x: 330, startPoint y: 145, endPoint x: 334, endPoint y: 204, distance: 59.4
click at [334, 204] on div at bounding box center [381, 181] width 403 height 232
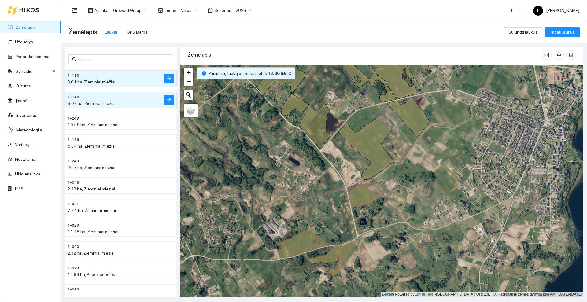
click at [288, 73] on icon "close" at bounding box center [289, 73] width 3 height 3
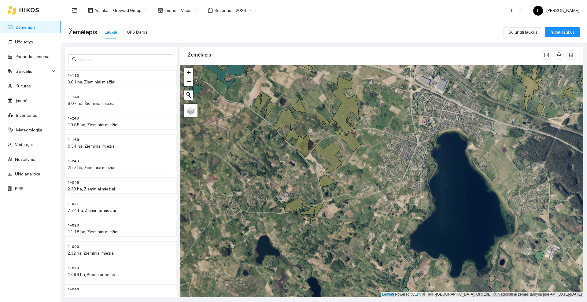
drag, startPoint x: 263, startPoint y: 191, endPoint x: 261, endPoint y: 196, distance: 5.6
click at [261, 196] on div at bounding box center [381, 181] width 403 height 232
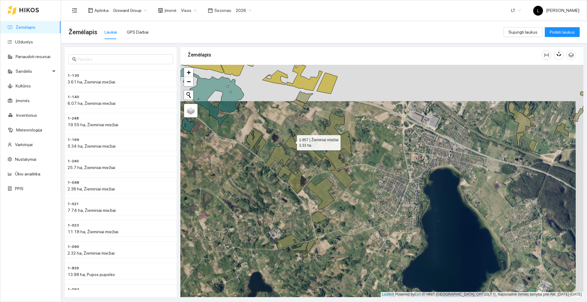
click at [291, 141] on icon at bounding box center [291, 139] width 14 height 19
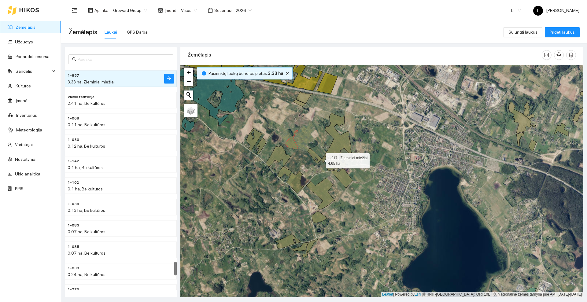
click at [317, 157] on icon at bounding box center [321, 159] width 28 height 23
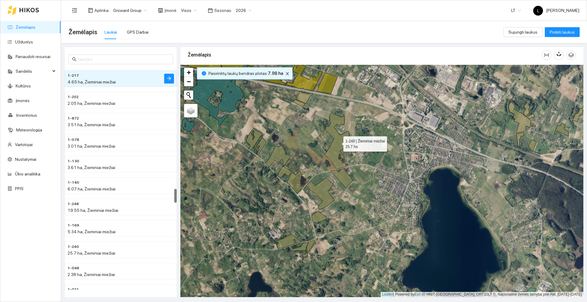
click at [331, 149] on icon at bounding box center [337, 141] width 27 height 56
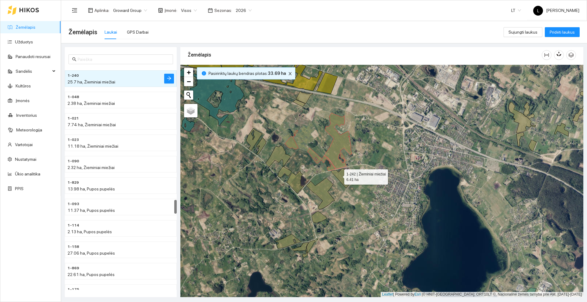
click at [338, 175] on icon at bounding box center [342, 178] width 22 height 20
click at [325, 185] on icon at bounding box center [320, 193] width 28 height 31
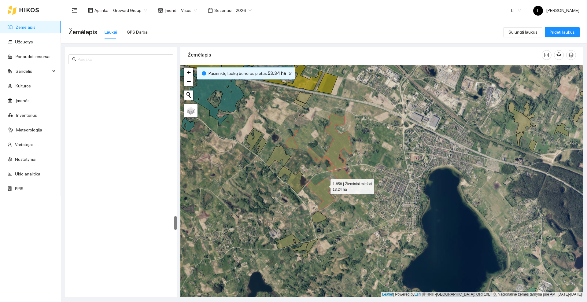
scroll to position [2349, 0]
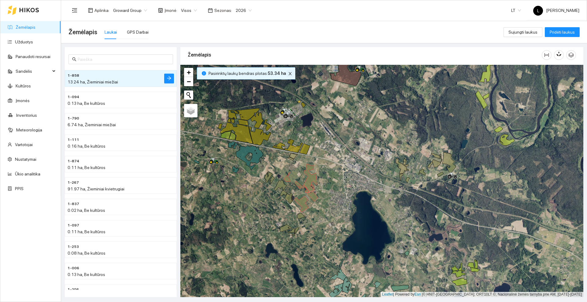
click at [288, 73] on icon "close" at bounding box center [290, 73] width 4 height 4
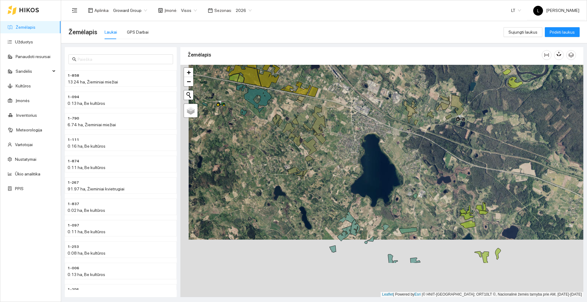
drag, startPoint x: 342, startPoint y: 218, endPoint x: 350, endPoint y: 163, distance: 54.7
click at [350, 163] on div at bounding box center [381, 181] width 403 height 232
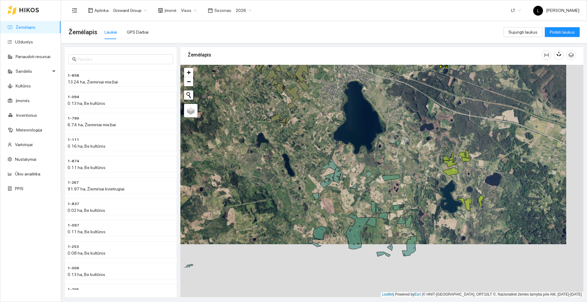
drag, startPoint x: 322, startPoint y: 201, endPoint x: 306, endPoint y: 150, distance: 53.3
click at [305, 150] on div at bounding box center [381, 181] width 403 height 232
